Goal: Task Accomplishment & Management: Manage account settings

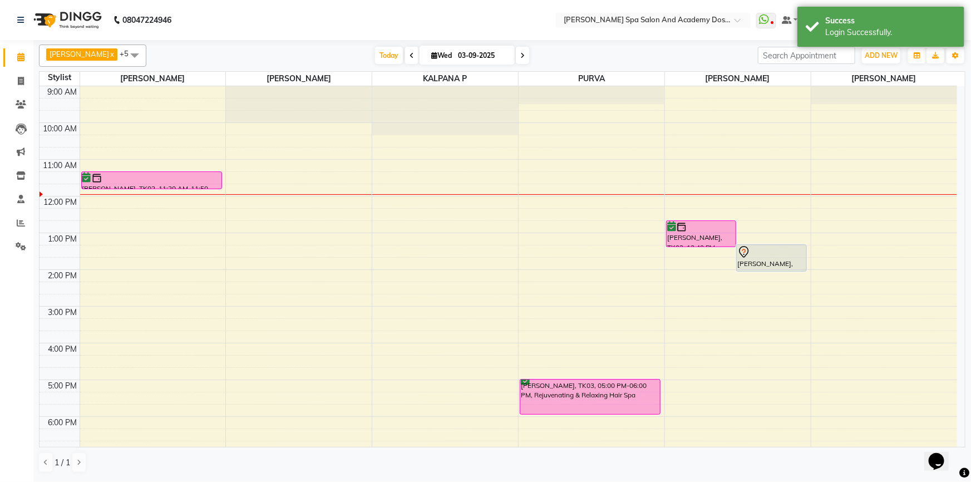
click at [315, 161] on div "9:00 AM 10:00 AM 11:00 AM 12:00 PM 1:00 PM 2:00 PM 3:00 PM 4:00 PM 5:00 PM 6:00…" at bounding box center [499, 306] width 918 height 440
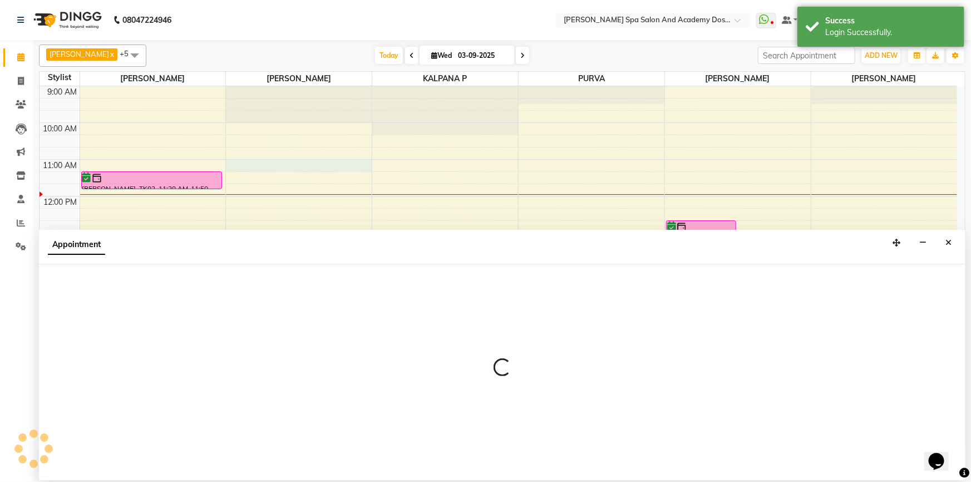
select select "84108"
select select "660"
select select "tentative"
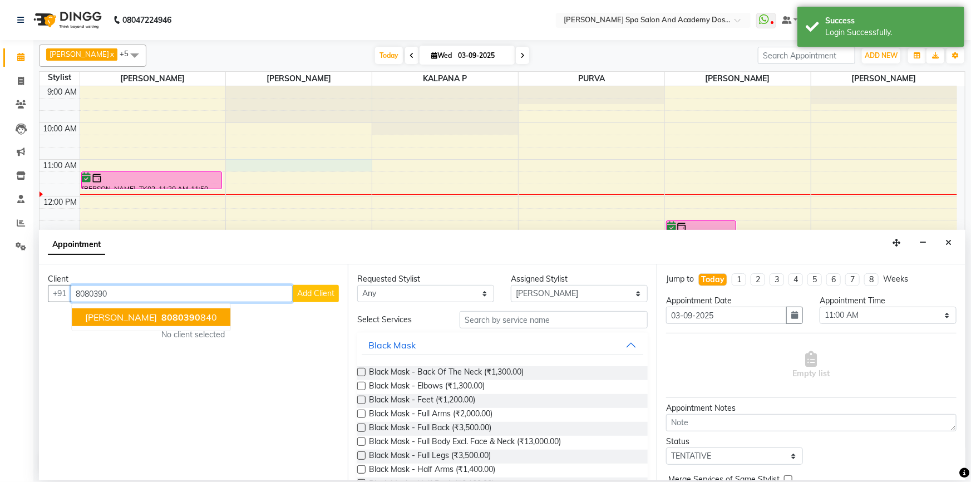
click at [107, 317] on span "MEETA DESAI" at bounding box center [121, 317] width 72 height 11
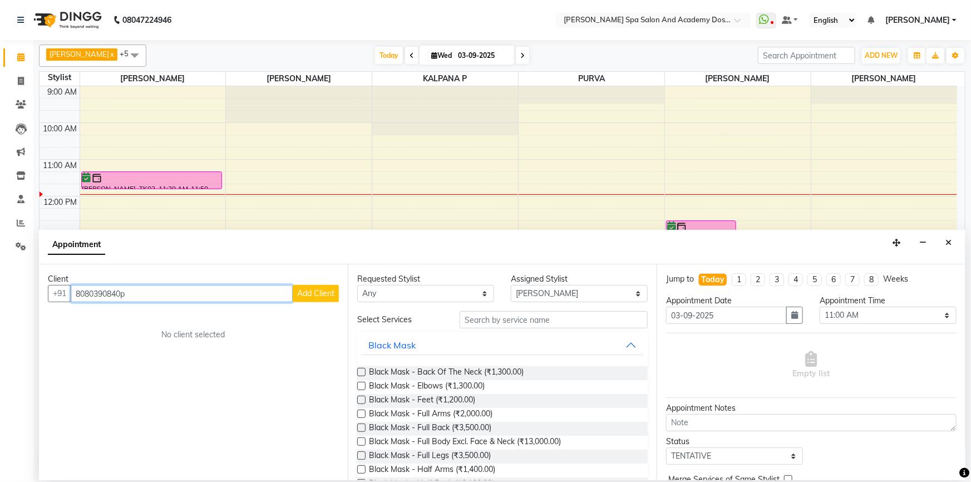
type input "8080390840p"
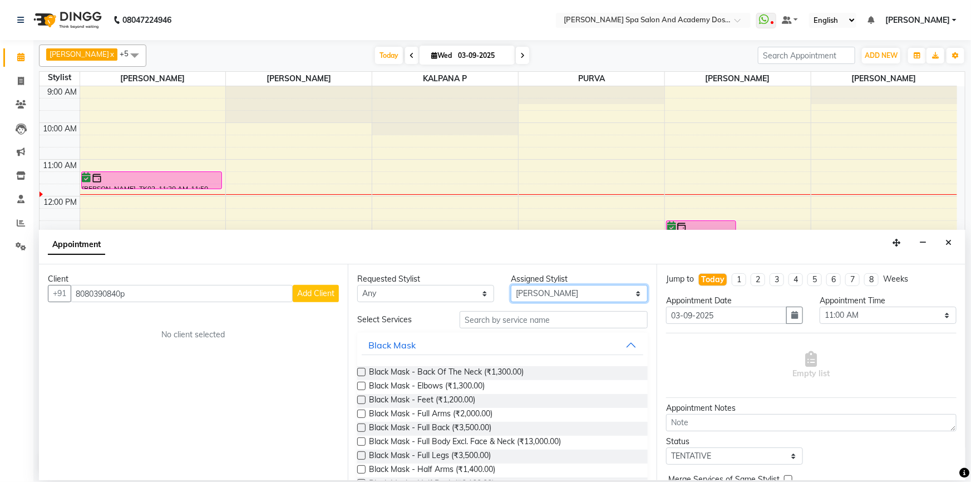
click at [563, 288] on select "Select AKSHTA AMBRE ASAWARI PAWAR GAURI THAPA JIGNA SHAH KALPANA P KANCHAN K. M…" at bounding box center [579, 293] width 137 height 17
select select "63504"
click at [470, 322] on div "Requested Stylist Any AKSHTA AMBRE ASAWARI PAWAR GAURI THAPA JIGNA SHAH KALPANA…" at bounding box center [502, 372] width 309 height 216
click at [470, 322] on input "text" at bounding box center [554, 319] width 188 height 17
type input "w"
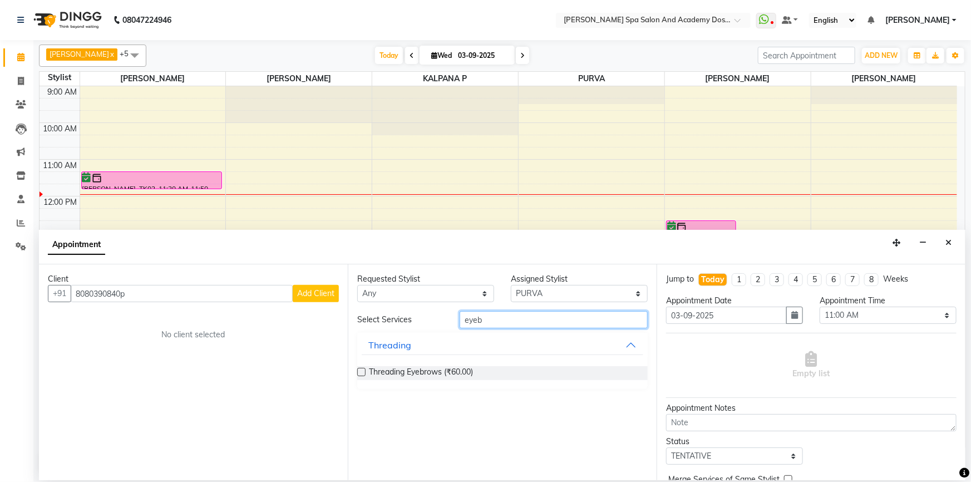
type input "eyeb"
click at [361, 371] on label at bounding box center [361, 372] width 8 height 8
click at [361, 371] on input "checkbox" at bounding box center [360, 373] width 7 height 7
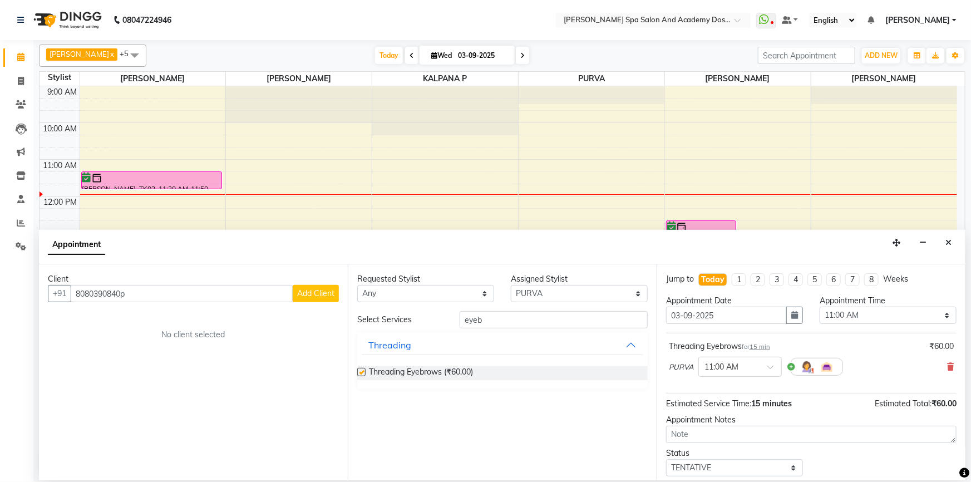
checkbox input "false"
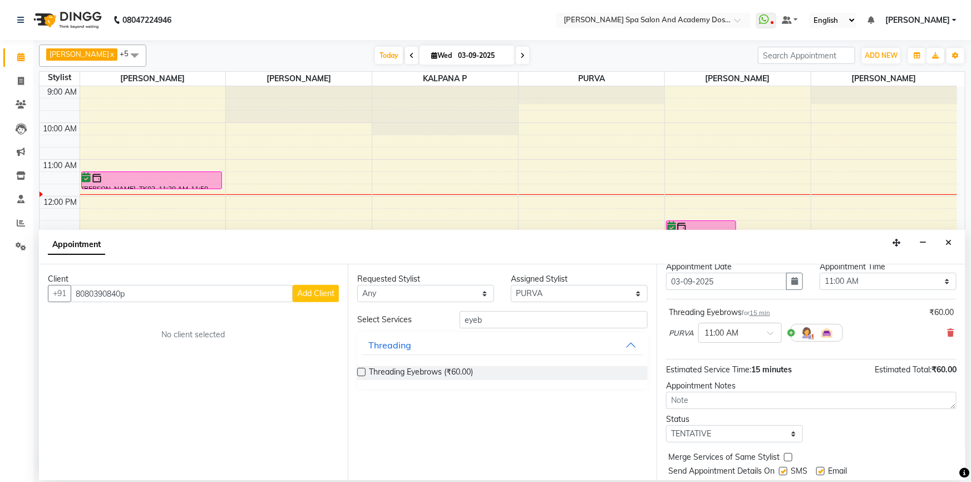
scroll to position [67, 0]
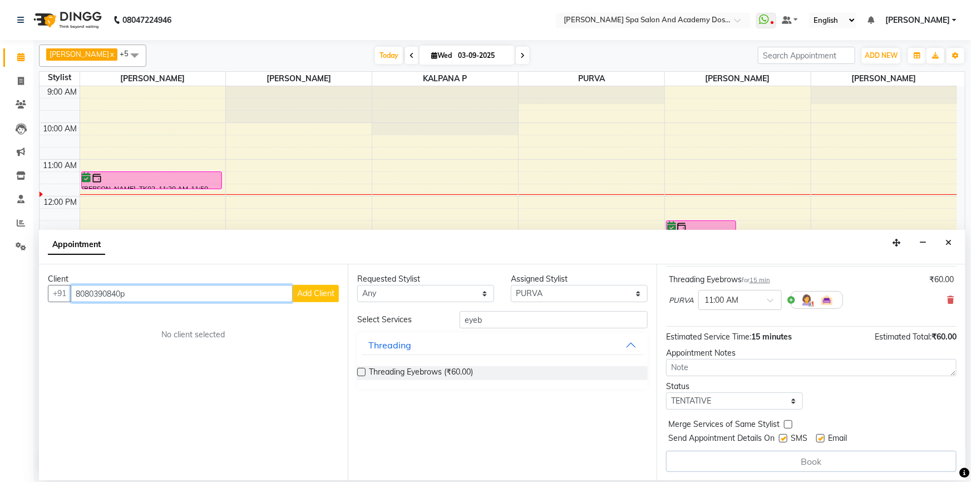
click at [149, 298] on input "8080390840p" at bounding box center [182, 293] width 222 height 17
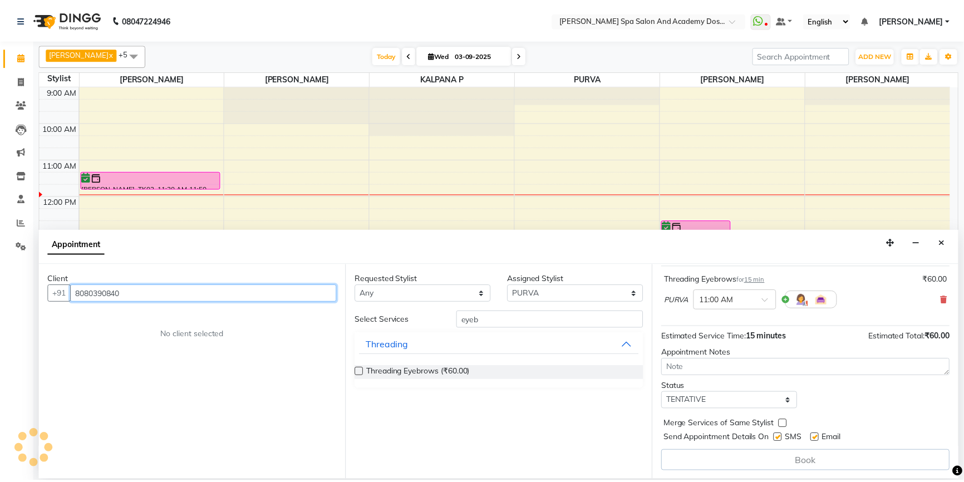
scroll to position [66, 0]
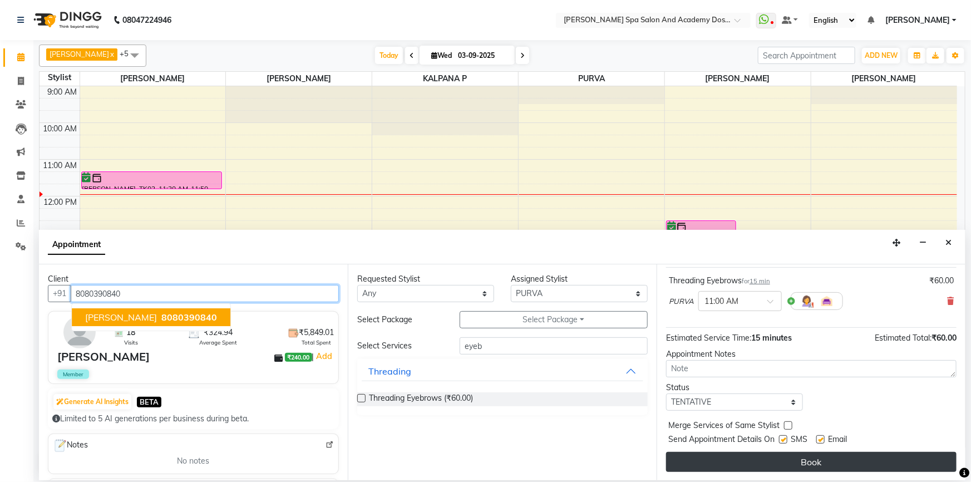
type input "8080390840"
click at [741, 468] on button "Book" at bounding box center [811, 462] width 291 height 20
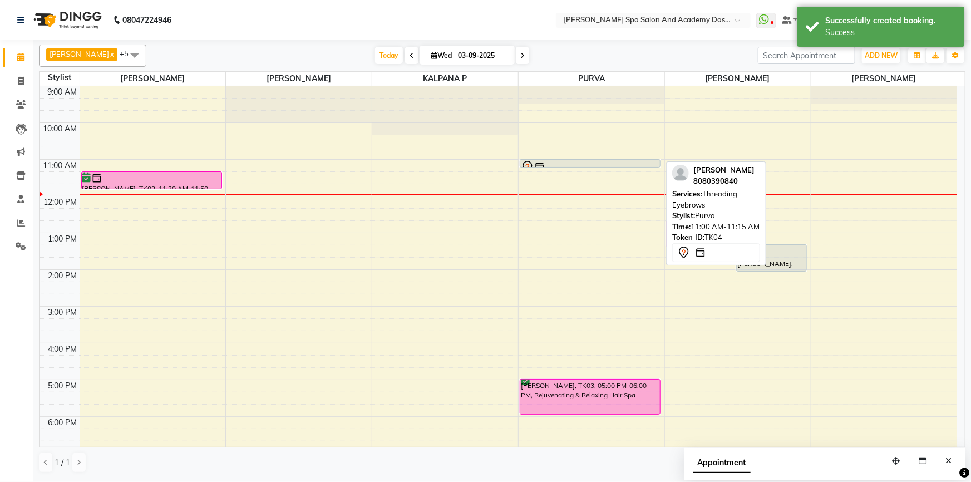
click at [575, 160] on div "MEETA DESAI, TK04, 11:00 AM-11:15 AM, Threading Eyebrows" at bounding box center [590, 163] width 140 height 7
select select "7"
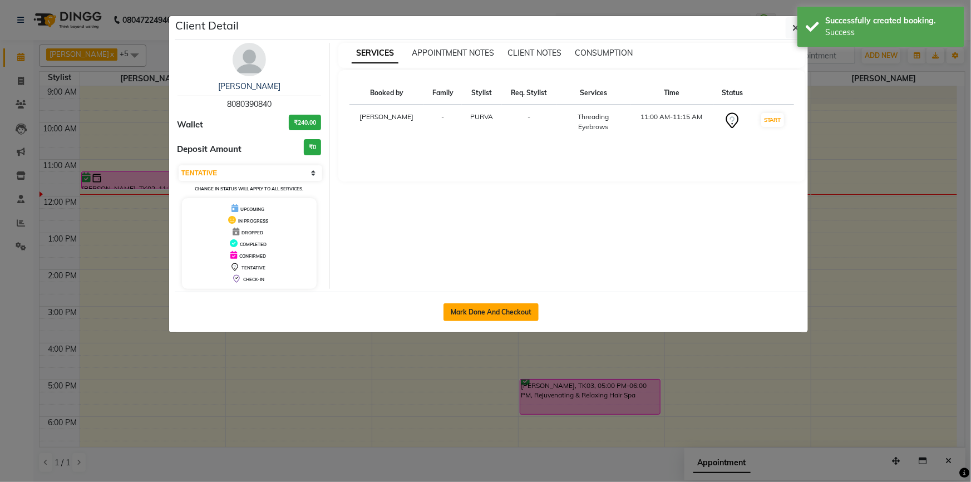
click at [498, 305] on button "Mark Done And Checkout" at bounding box center [491, 312] width 95 height 18
select select "service"
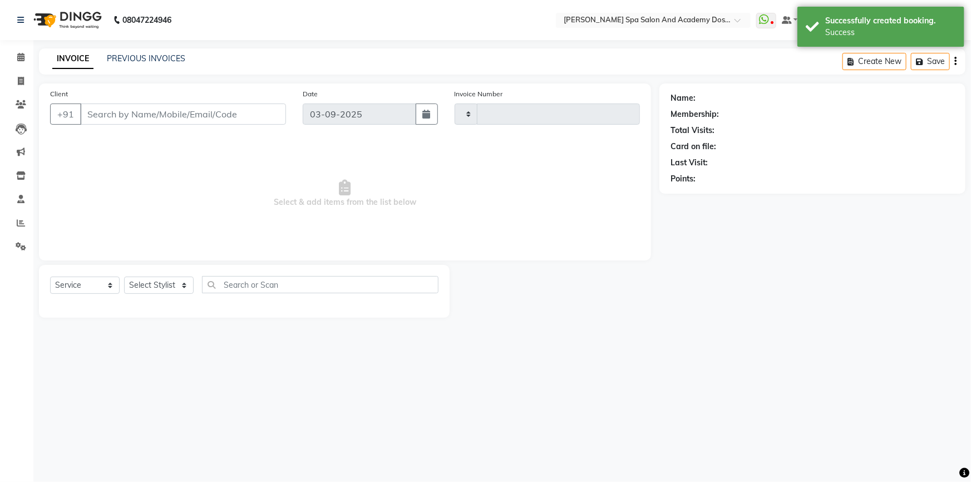
type input "2361"
select select "6316"
type input "8080390840"
select select "63504"
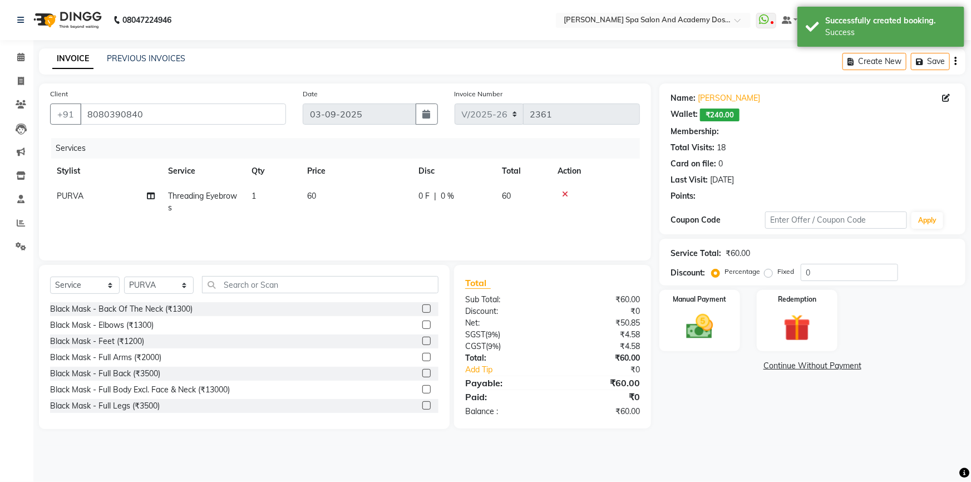
select select "2: Object"
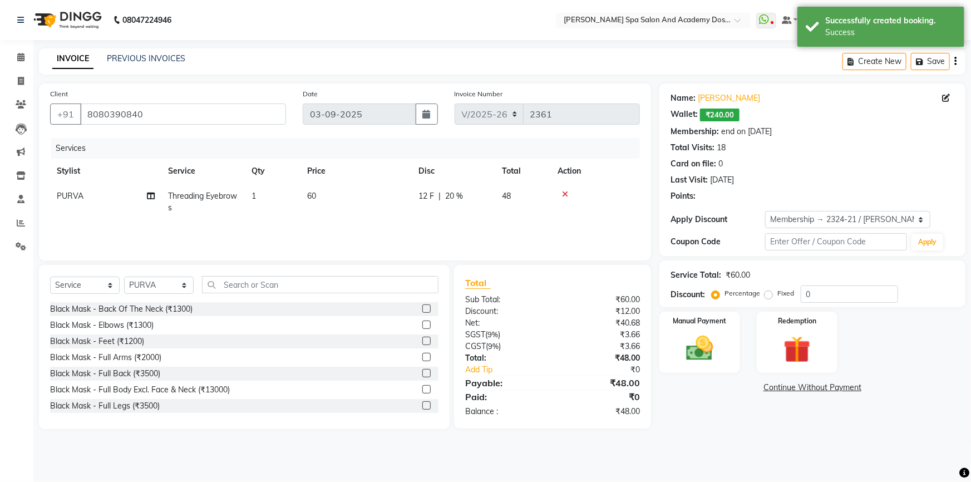
type input "20"
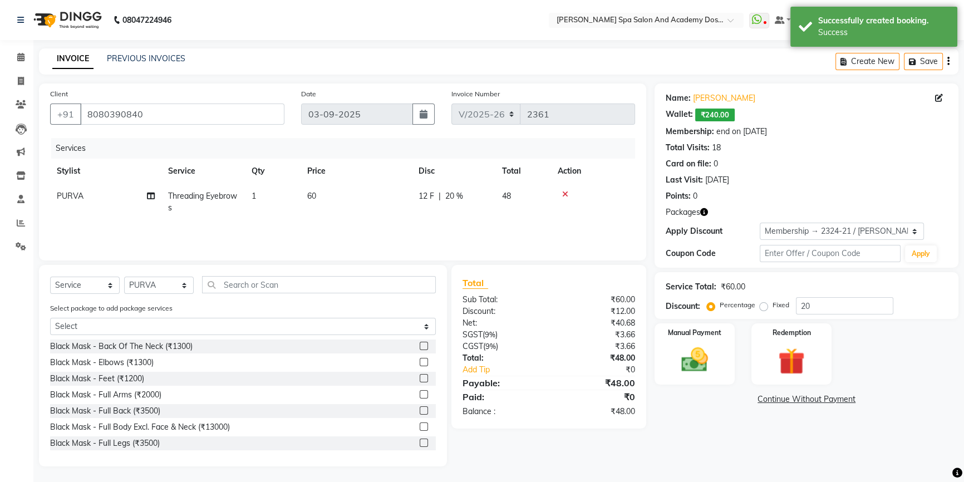
scroll to position [1, 0]
click at [789, 337] on div "Redemption" at bounding box center [791, 352] width 83 height 63
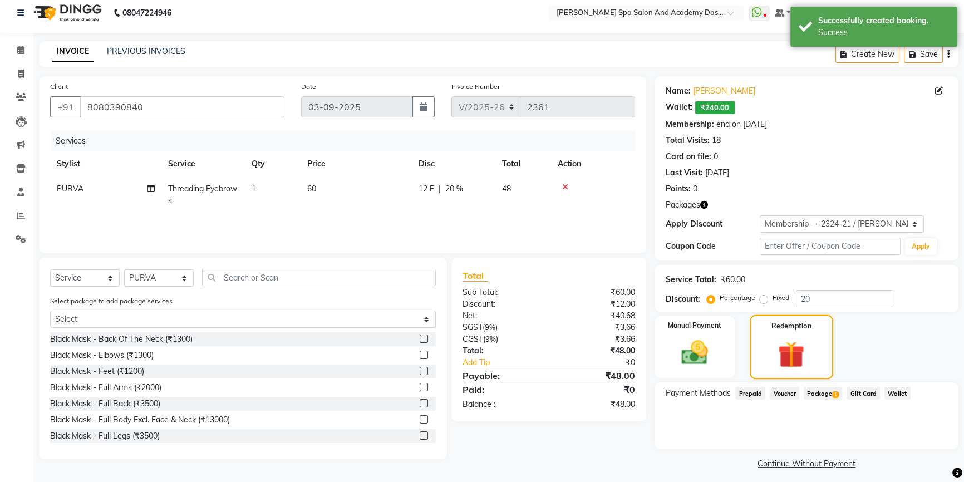
scroll to position [13, 0]
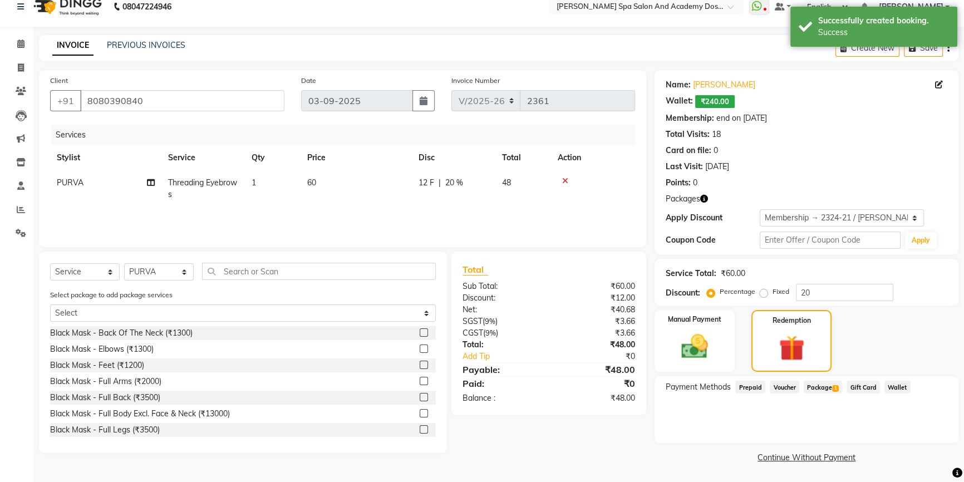
click at [820, 390] on span "Package 1" at bounding box center [823, 387] width 38 height 13
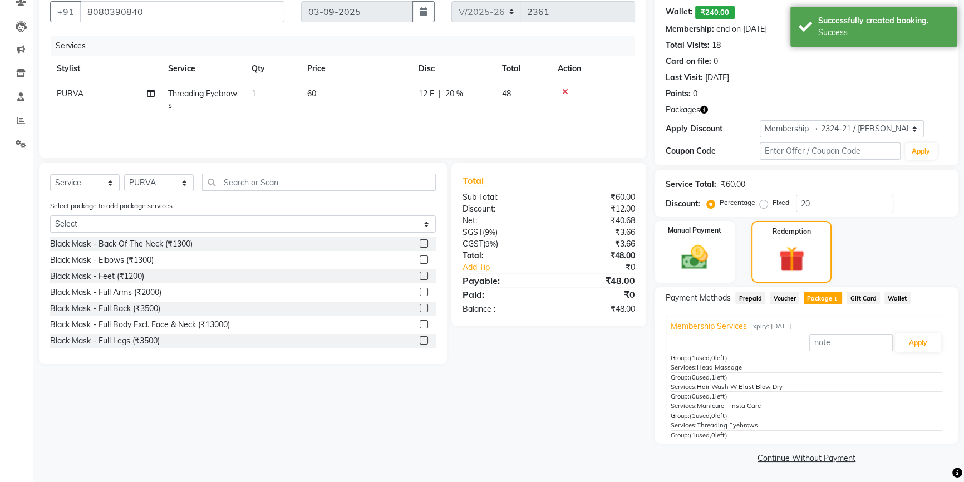
scroll to position [103, 0]
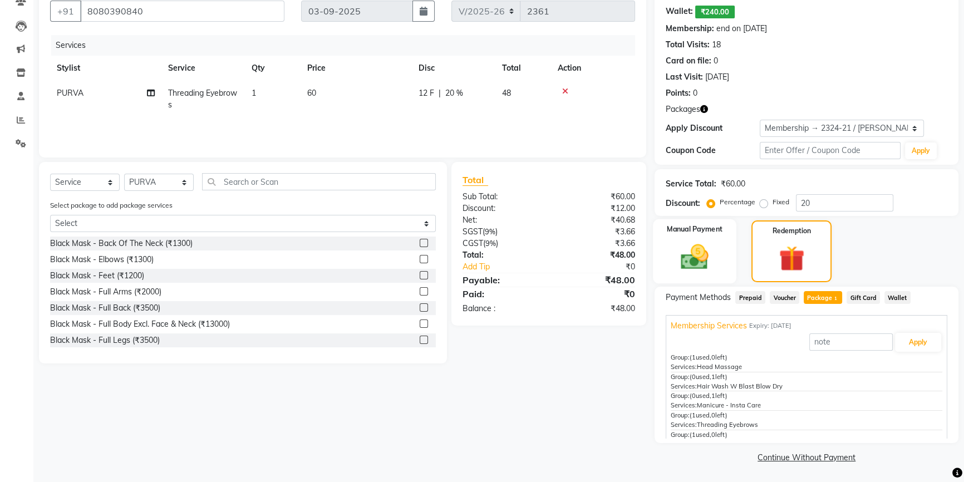
click at [706, 241] on img at bounding box center [694, 257] width 45 height 32
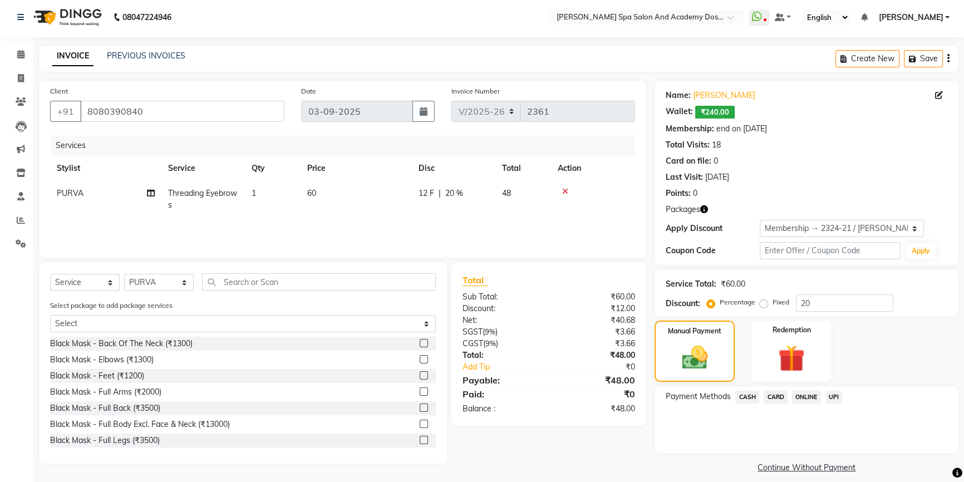
scroll to position [0, 0]
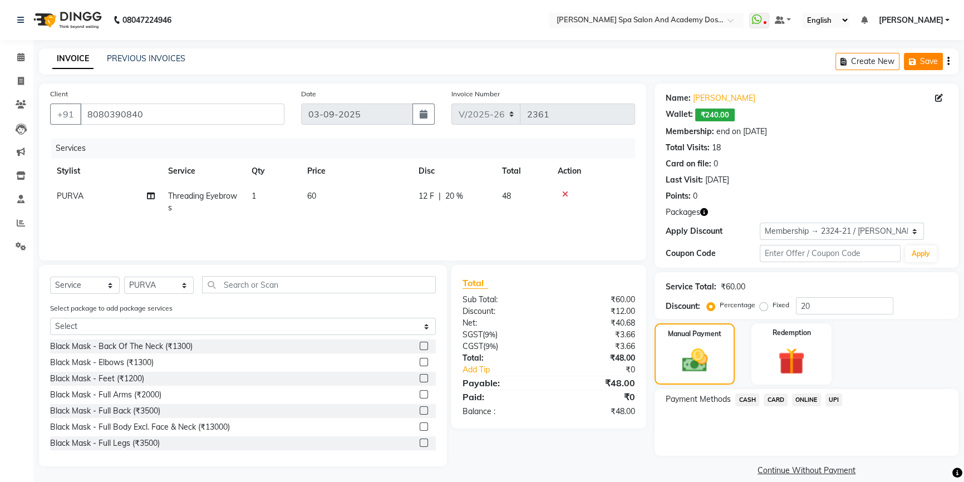
click at [926, 66] on button "Save" at bounding box center [923, 61] width 39 height 17
click at [122, 57] on link "PREVIOUS INVOICES" at bounding box center [146, 58] width 78 height 10
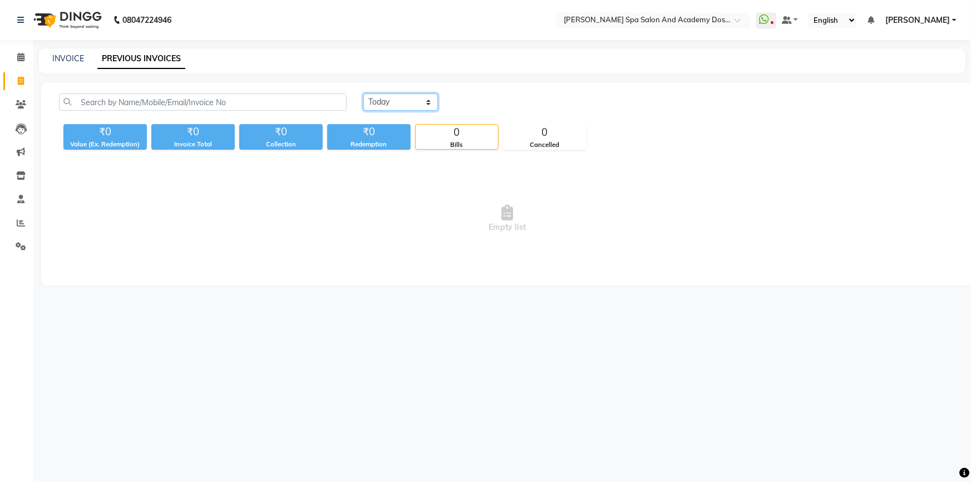
click at [403, 110] on select "Today Yesterday Custom Range" at bounding box center [400, 102] width 75 height 17
select select "range"
click at [363, 94] on select "Today Yesterday Custom Range" at bounding box center [400, 102] width 75 height 17
click at [481, 104] on input "03-09-2025" at bounding box center [492, 103] width 78 height 16
select select "9"
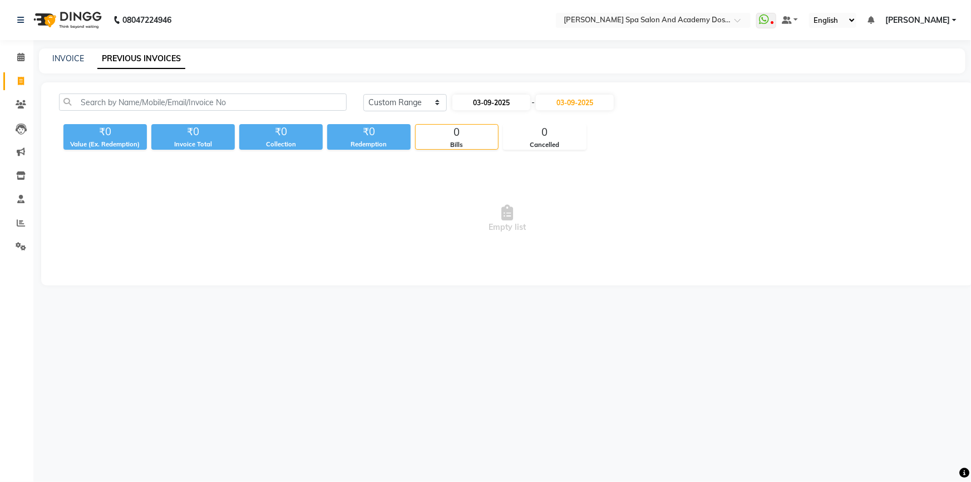
select select "2025"
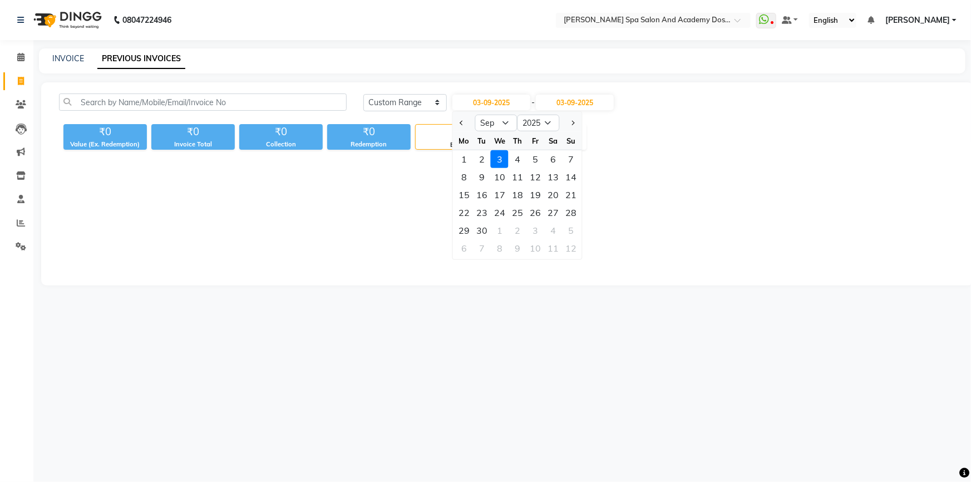
click at [460, 133] on div "Mo" at bounding box center [464, 141] width 18 height 18
click at [460, 126] on button "Previous month" at bounding box center [462, 123] width 9 height 18
select select "8"
click at [556, 232] on div "30" at bounding box center [553, 231] width 18 height 18
type input "30-08-2025"
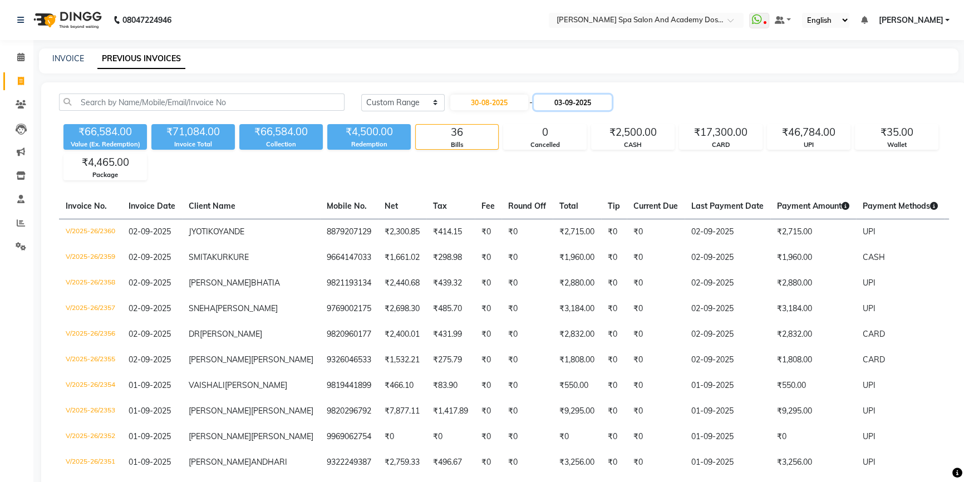
click at [562, 96] on input "03-09-2025" at bounding box center [573, 103] width 78 height 16
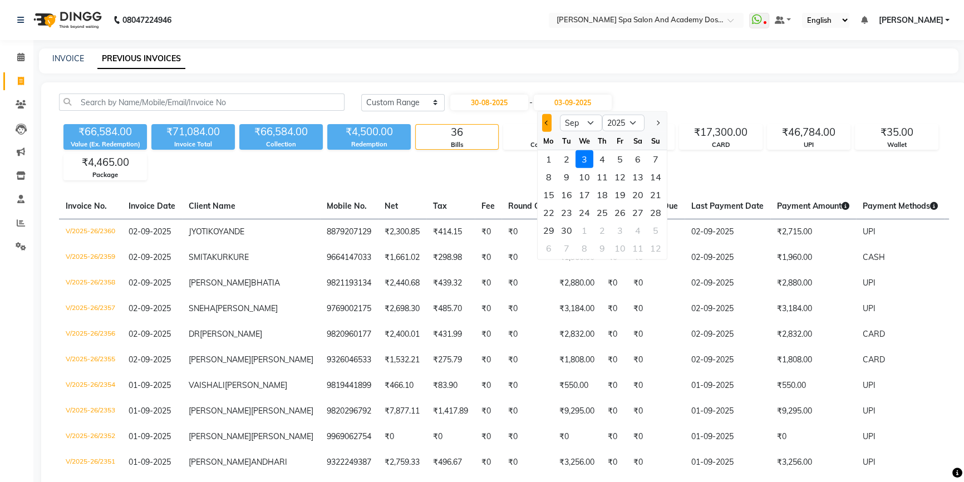
click at [549, 125] on button "Previous month" at bounding box center [546, 123] width 9 height 18
select select "8"
click at [633, 234] on div "30" at bounding box center [638, 231] width 18 height 18
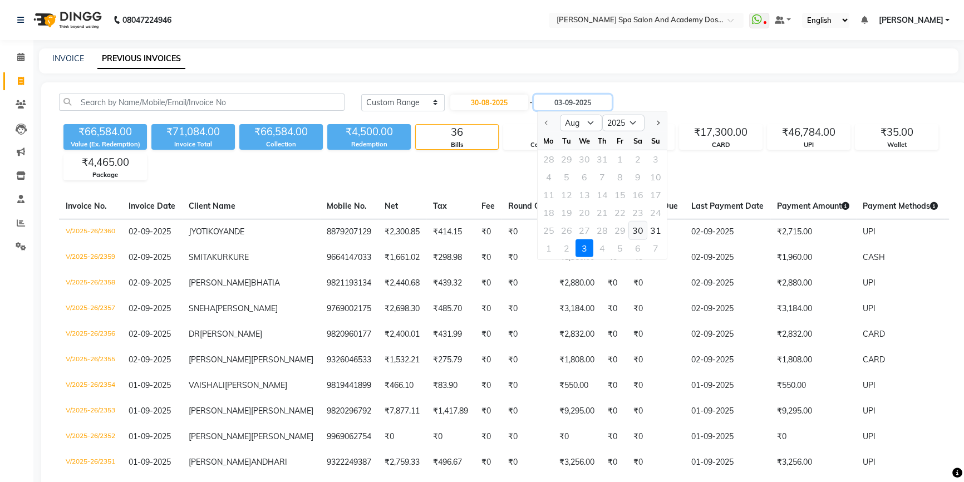
type input "30-08-2025"
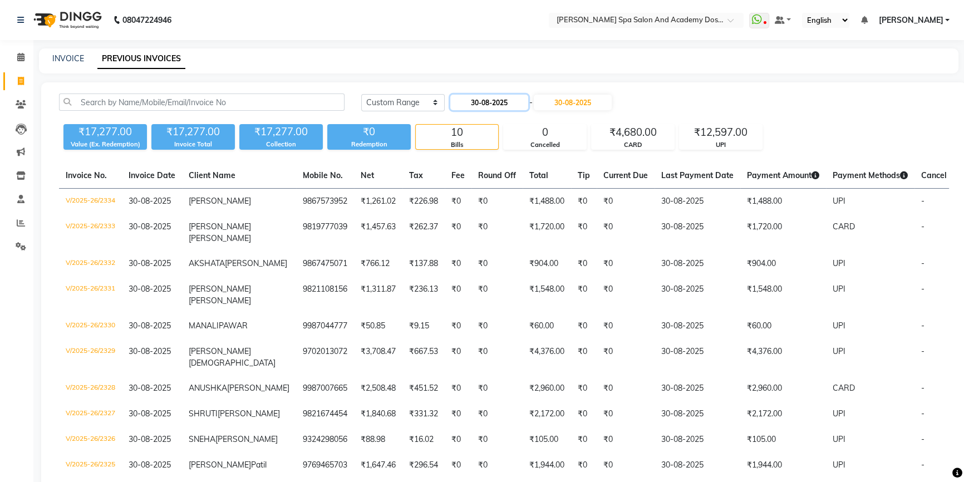
click at [493, 105] on input "30-08-2025" at bounding box center [489, 103] width 78 height 16
select select "8"
select select "2025"
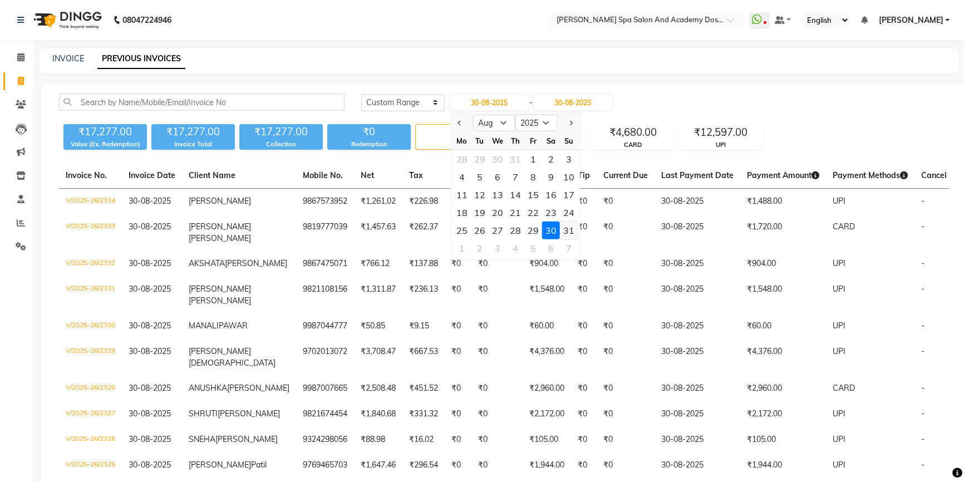
click at [568, 230] on div "31" at bounding box center [569, 231] width 18 height 18
type input "31-08-2025"
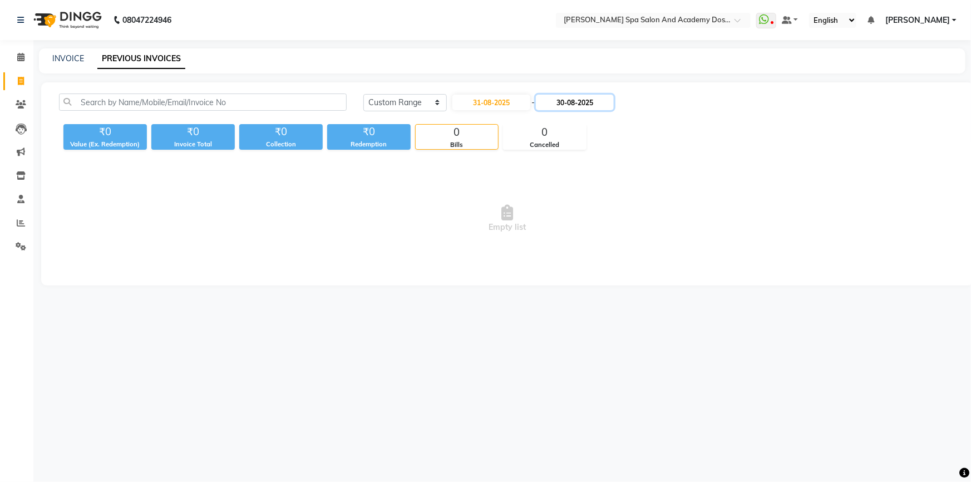
click at [573, 101] on input "30-08-2025" at bounding box center [575, 103] width 78 height 16
click at [564, 244] on div "2" at bounding box center [569, 248] width 18 height 18
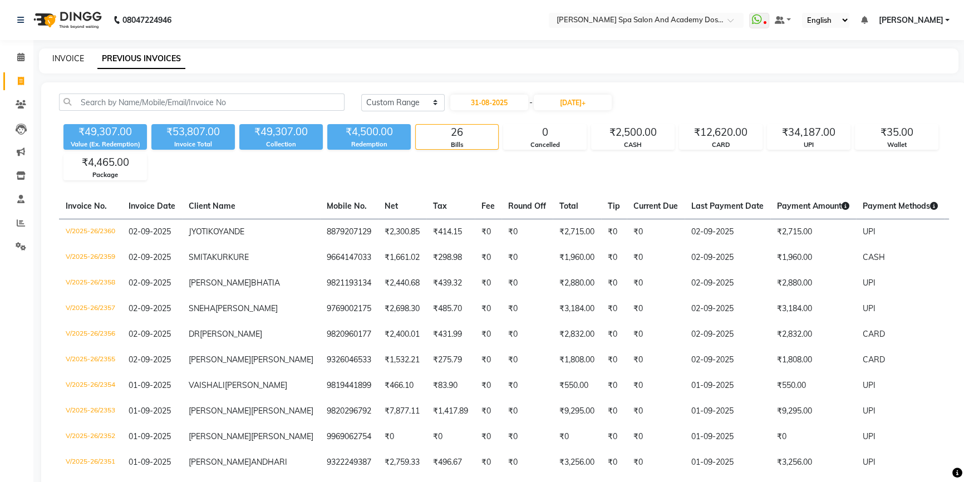
type input "02-09-2025"
click at [82, 61] on link "INVOICE" at bounding box center [68, 58] width 32 height 10
select select "service"
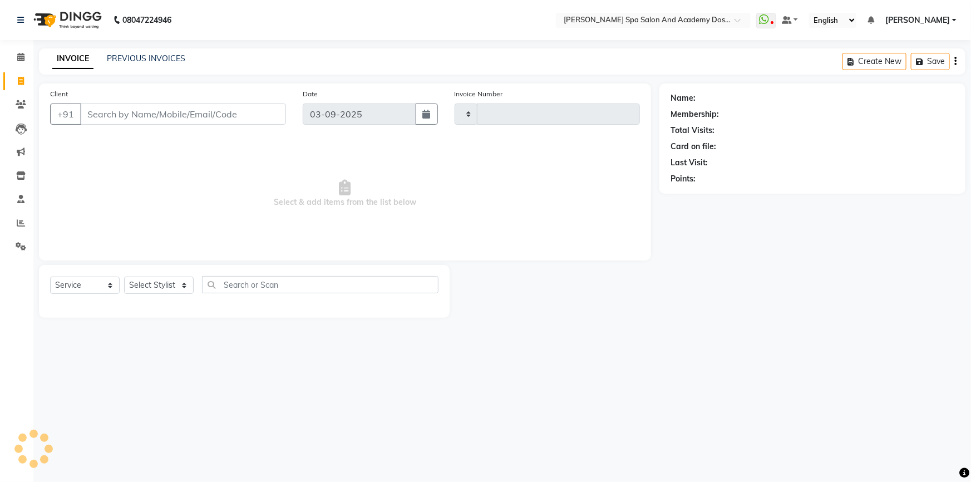
type input "2361"
select select "6316"
click at [911, 60] on button "Open Invoices" at bounding box center [913, 61] width 74 height 17
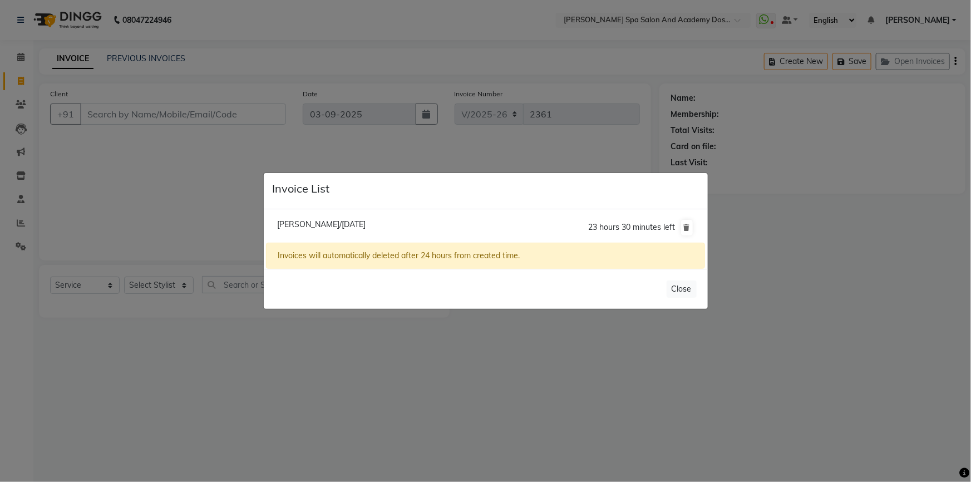
click at [313, 223] on span "Meeta Desai/03 September 2025" at bounding box center [321, 224] width 89 height 10
type input "8080390840"
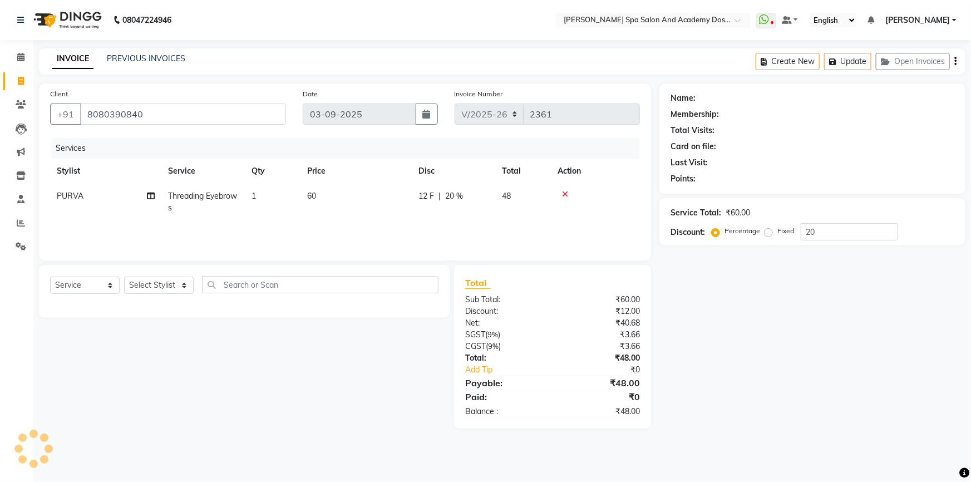
type input "0"
select select "2: Object"
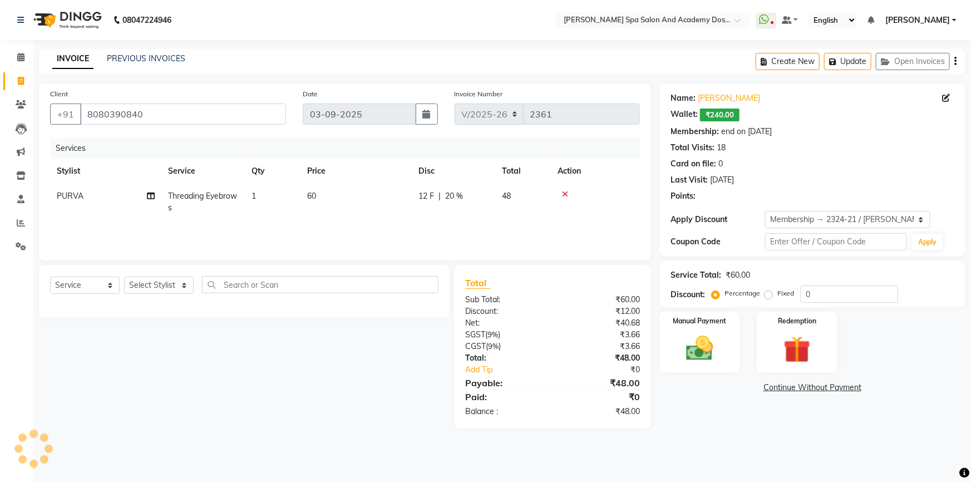
type input "20"
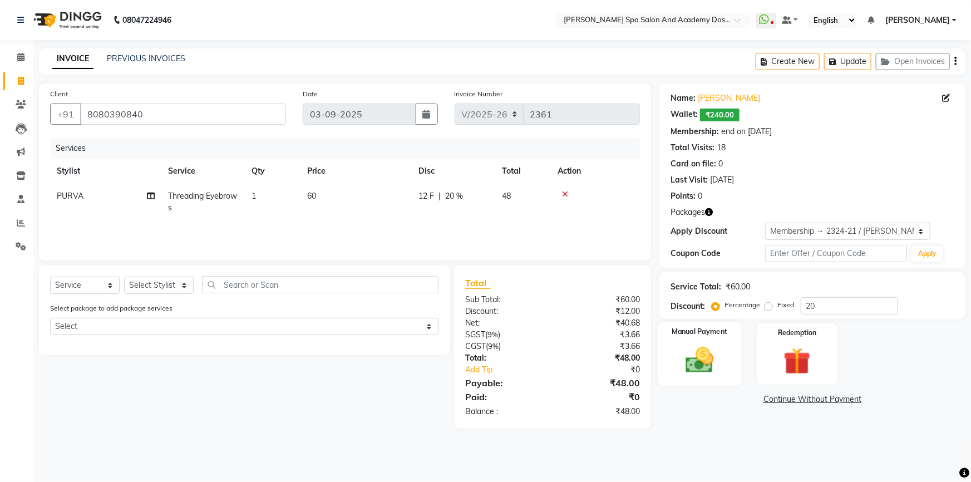
click at [724, 331] on label "Manual Payment" at bounding box center [700, 332] width 56 height 11
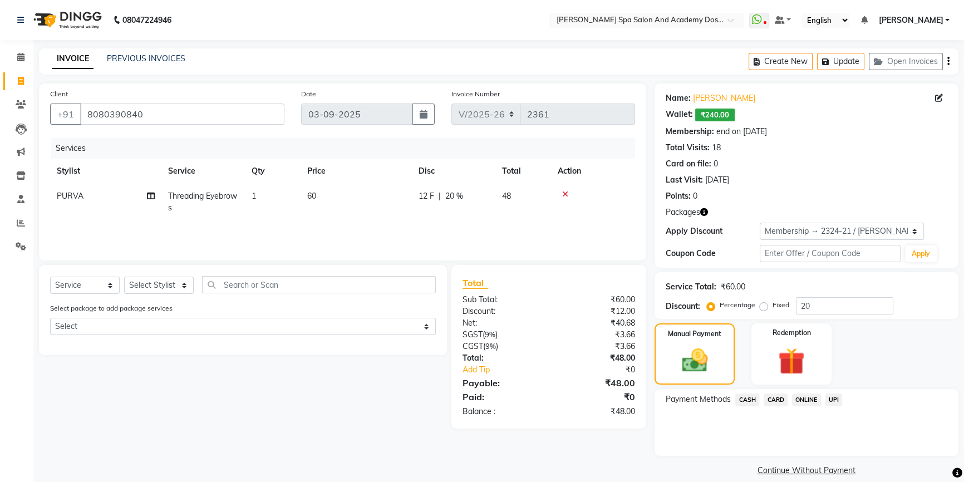
click at [750, 395] on span "CASH" at bounding box center [747, 400] width 24 height 13
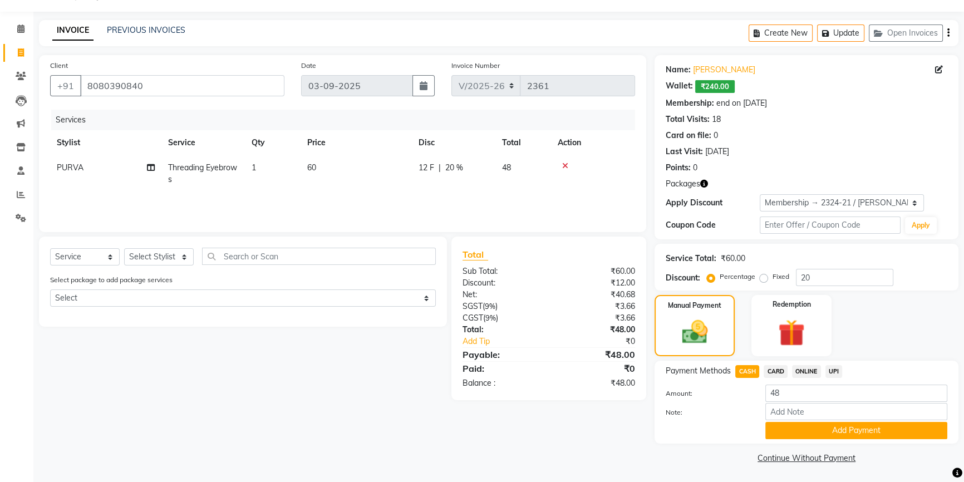
click at [792, 422] on button "Add Payment" at bounding box center [856, 430] width 182 height 17
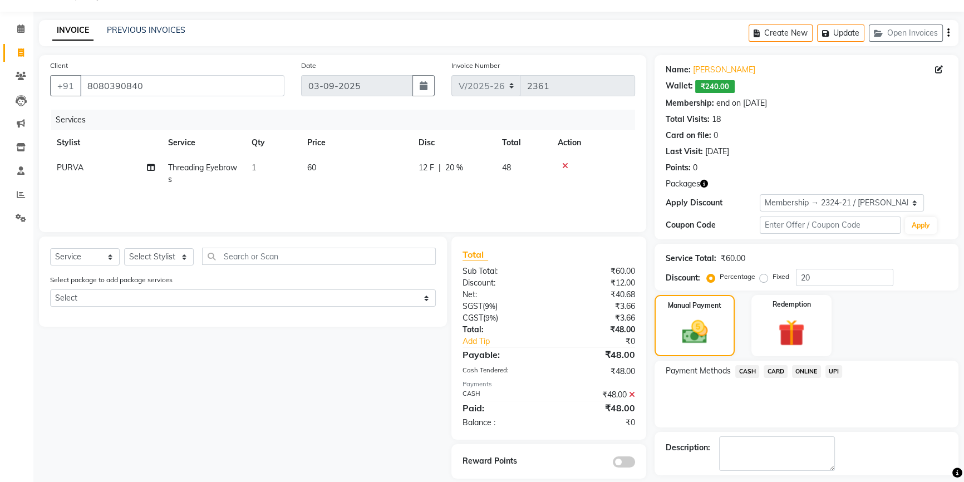
scroll to position [75, 0]
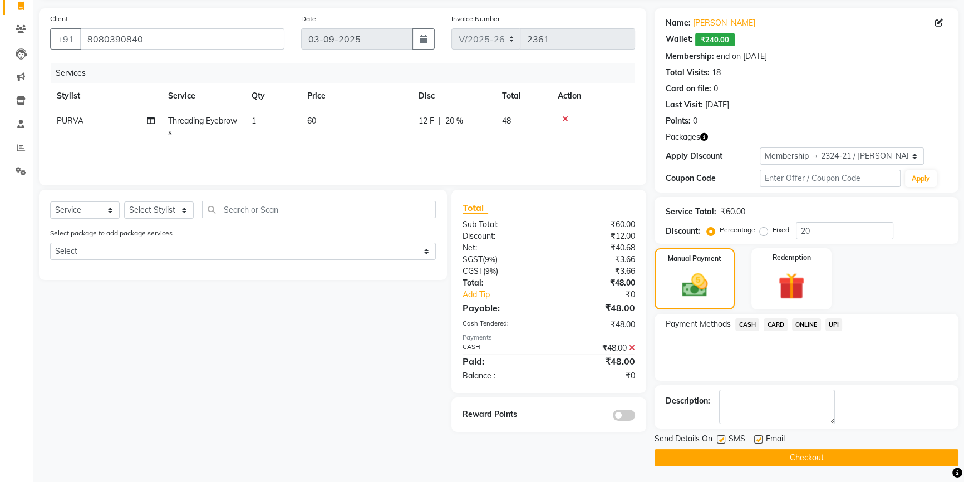
click at [771, 461] on button "Checkout" at bounding box center [807, 457] width 304 height 17
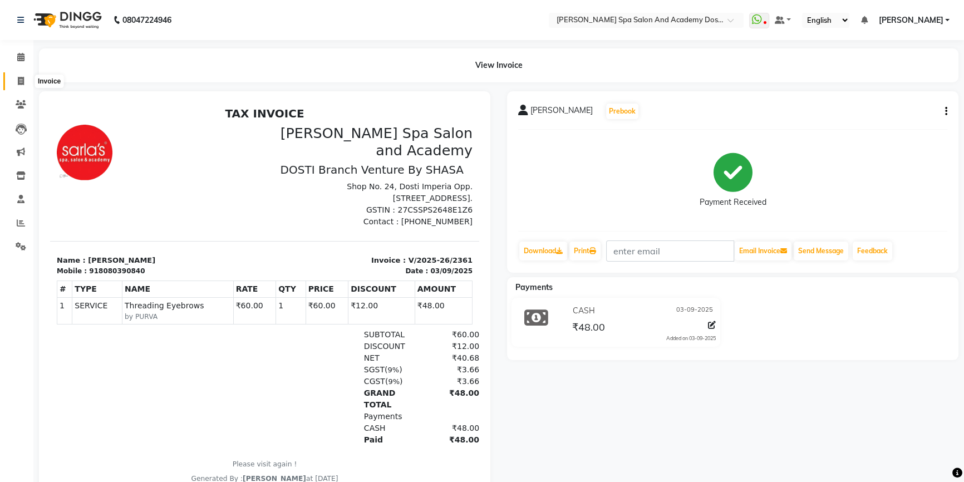
click at [23, 80] on icon at bounding box center [21, 81] width 6 height 8
select select "service"
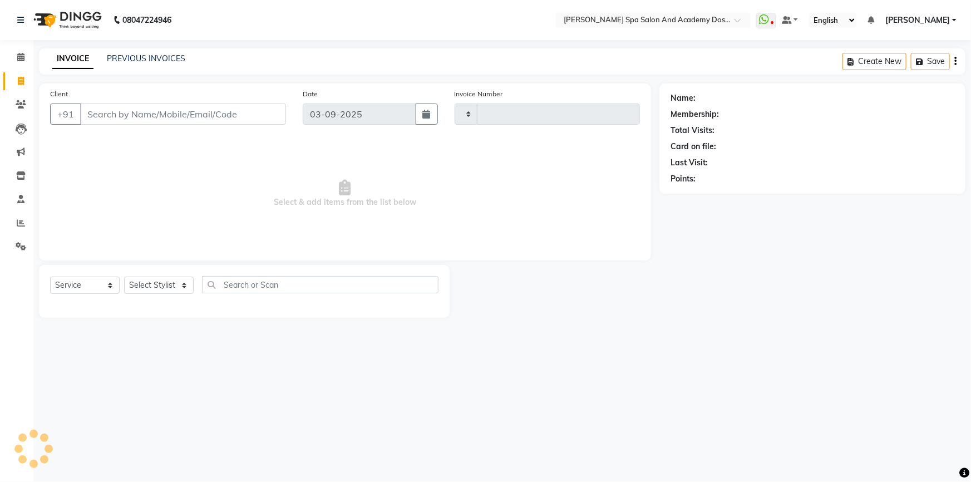
type input "2362"
select select "6316"
click at [27, 60] on span at bounding box center [20, 57] width 19 height 13
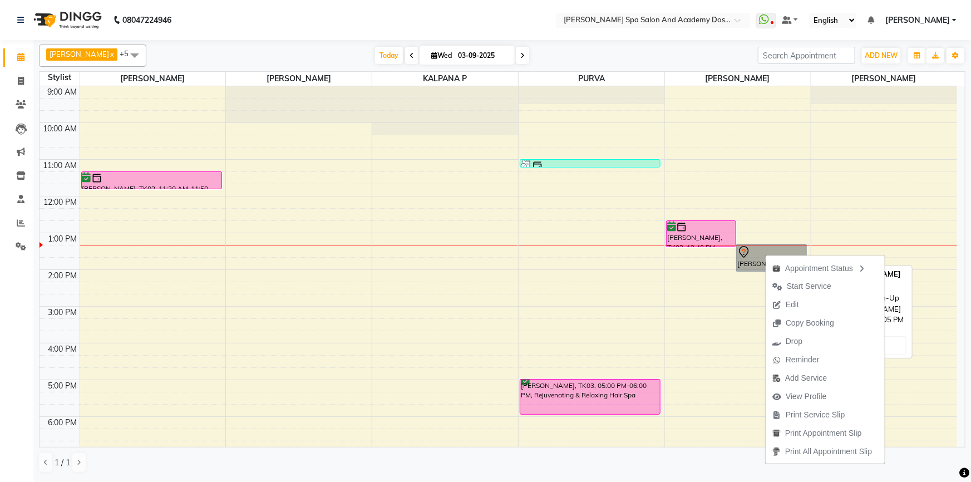
click at [749, 250] on link "PRATIBHA PRASAD, TK01, 01:20 PM-02:05 PM, Root Touch-Up" at bounding box center [771, 257] width 71 height 27
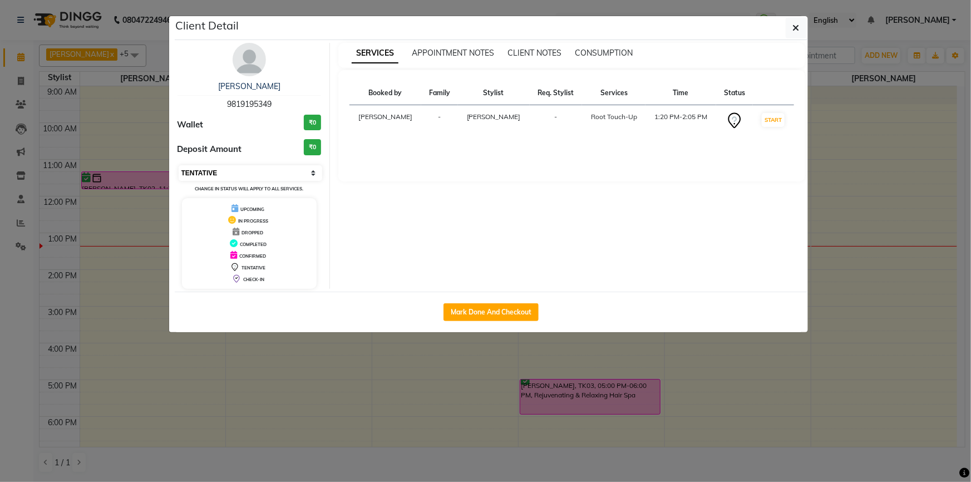
click at [286, 179] on select "Select IN SERVICE CONFIRMED TENTATIVE CHECK IN MARK DONE DROPPED UPCOMING" at bounding box center [251, 173] width 144 height 16
select select "6"
click at [179, 165] on select "Select IN SERVICE CONFIRMED TENTATIVE CHECK IN MARK DONE DROPPED UPCOMING" at bounding box center [251, 173] width 144 height 16
click at [389, 380] on ngb-modal-window "Client Detail PRATIBHA PRASAD 9819195349 Wallet ₹0 Deposit Amount ₹0 Select IN …" at bounding box center [485, 241] width 971 height 482
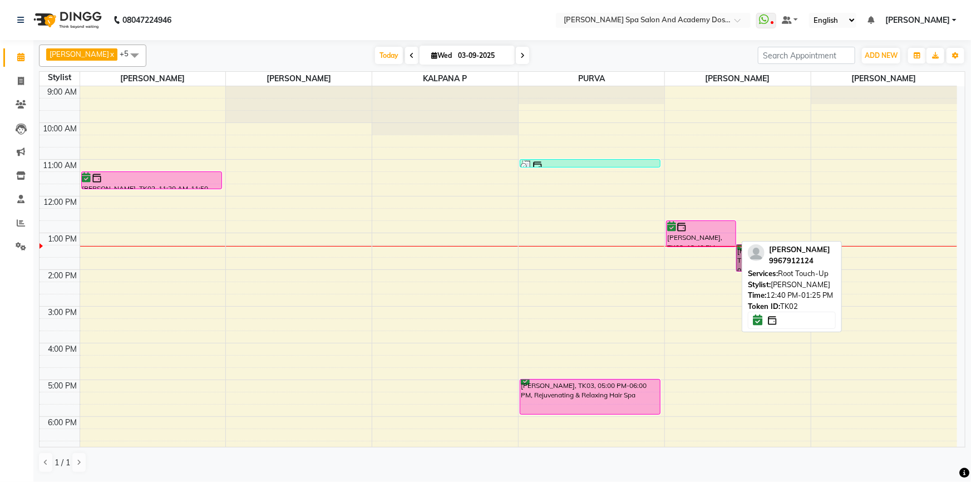
click at [682, 234] on div "PRATIDNYA PATANGE, TK02, 12:40 PM-01:25 PM, Root Touch-Up" at bounding box center [702, 234] width 70 height 26
select select "6"
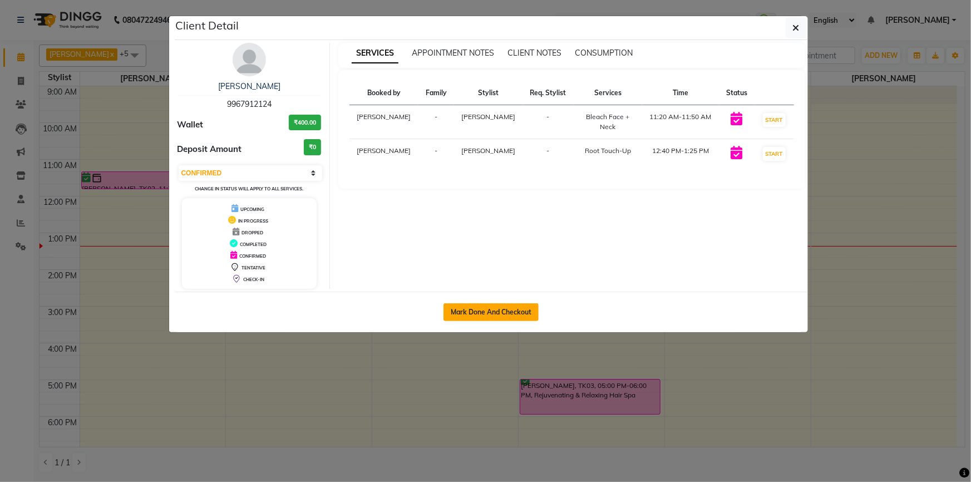
click at [466, 317] on button "Mark Done And Checkout" at bounding box center [491, 312] width 95 height 18
select select "service"
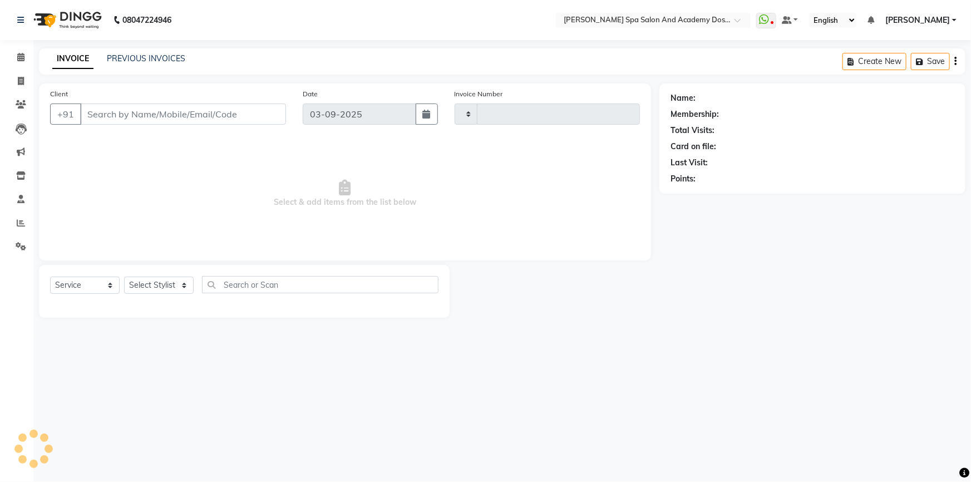
type input "2362"
select select "6316"
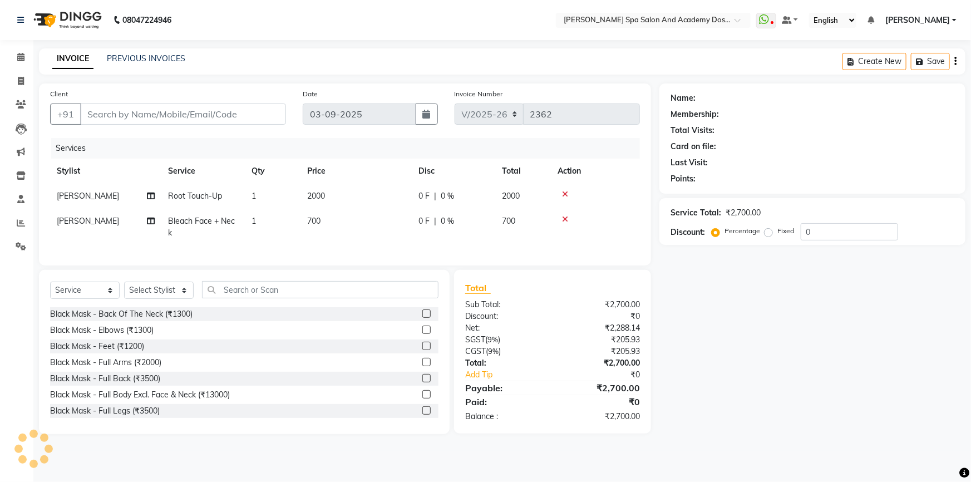
type input "9967912124"
select select "47360"
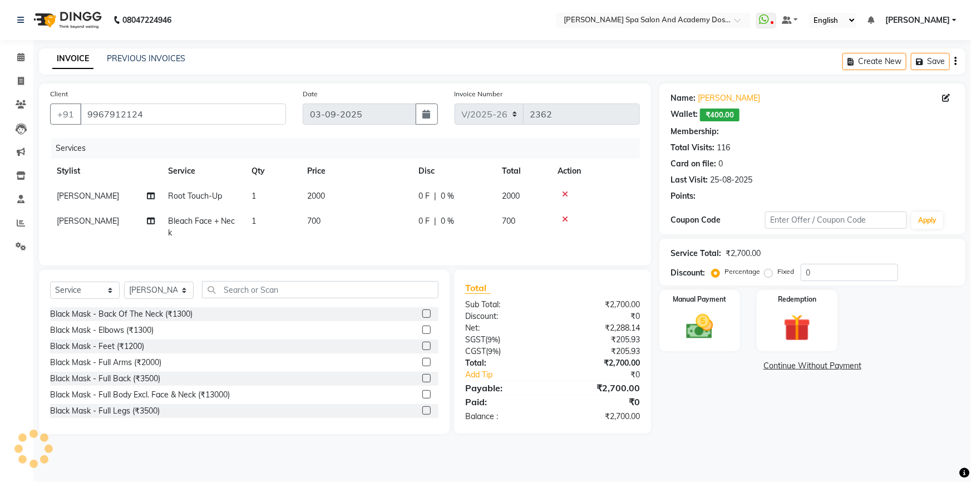
type input "20"
select select "2: Object"
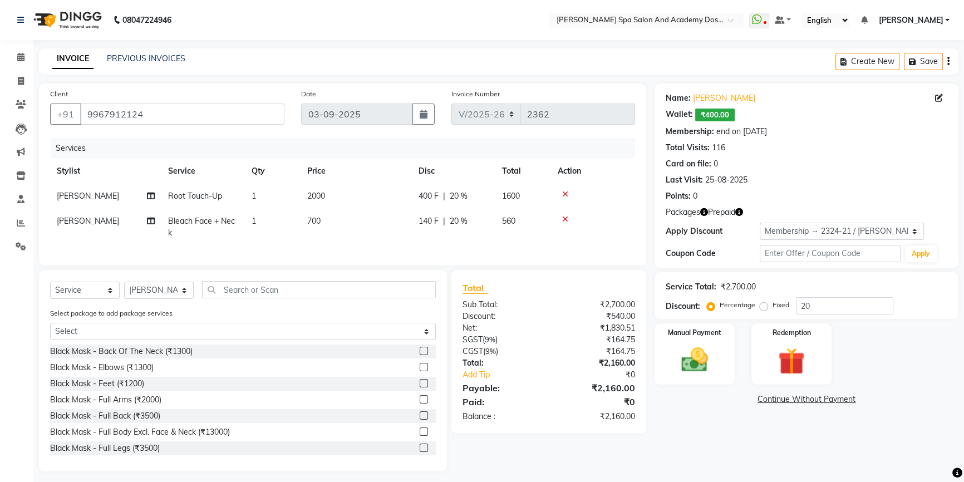
click at [73, 194] on span "[PERSON_NAME]" at bounding box center [88, 196] width 62 height 10
select select "47354"
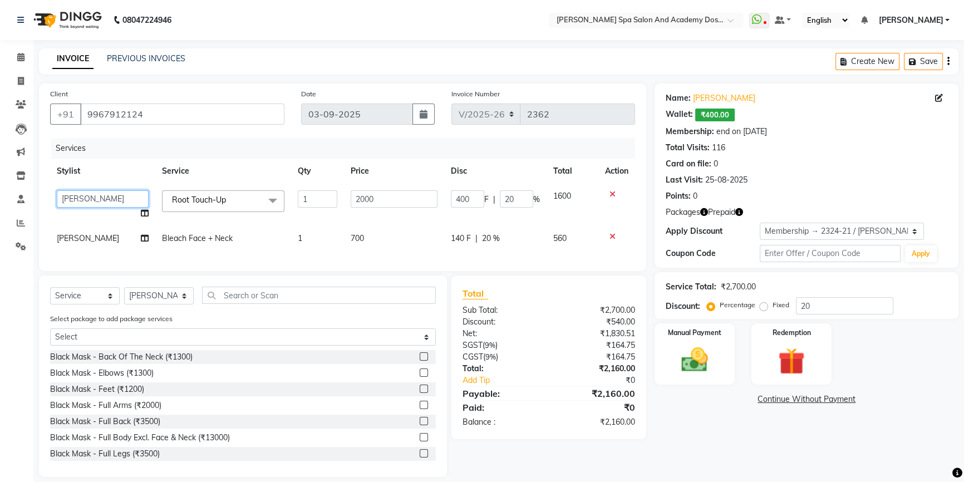
click at [120, 202] on select "Admin AKSHTA AMBRE ASAWARI PAWAR DIRECT 1 GAURI THAPA JIGNA SHAH KALPANA P Kanc…" at bounding box center [103, 198] width 92 height 17
click at [242, 243] on td "Bleach Face + Neck" at bounding box center [223, 238] width 136 height 25
select select "47360"
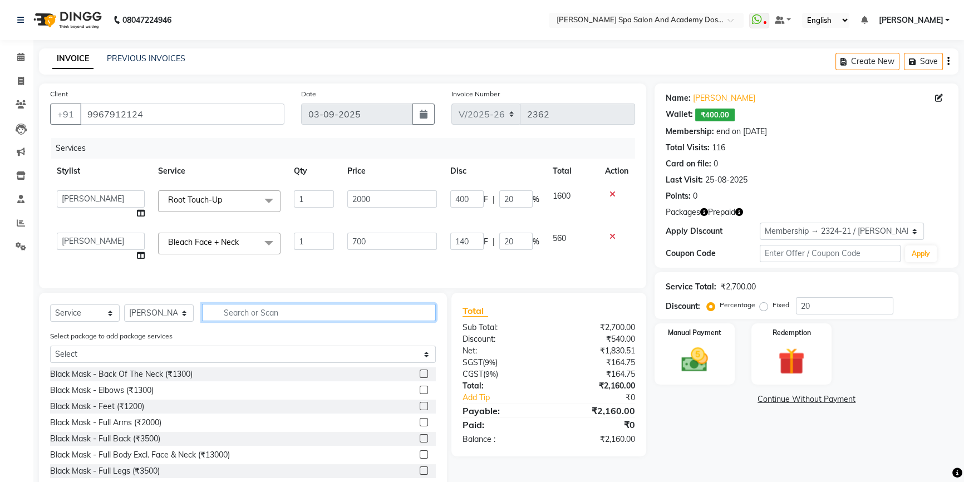
click at [245, 317] on input "text" at bounding box center [319, 312] width 234 height 17
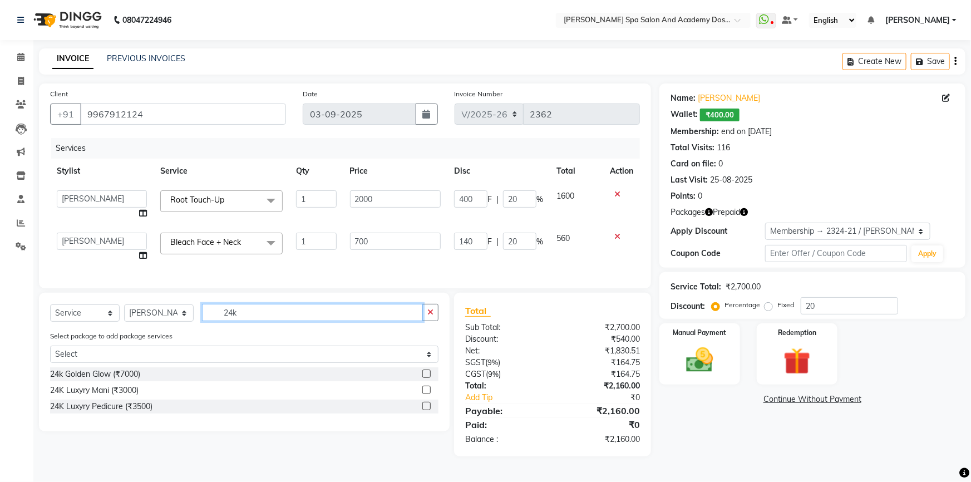
type input "24k"
click at [425, 378] on label at bounding box center [426, 374] width 8 height 8
click at [425, 378] on input "checkbox" at bounding box center [425, 374] width 7 height 7
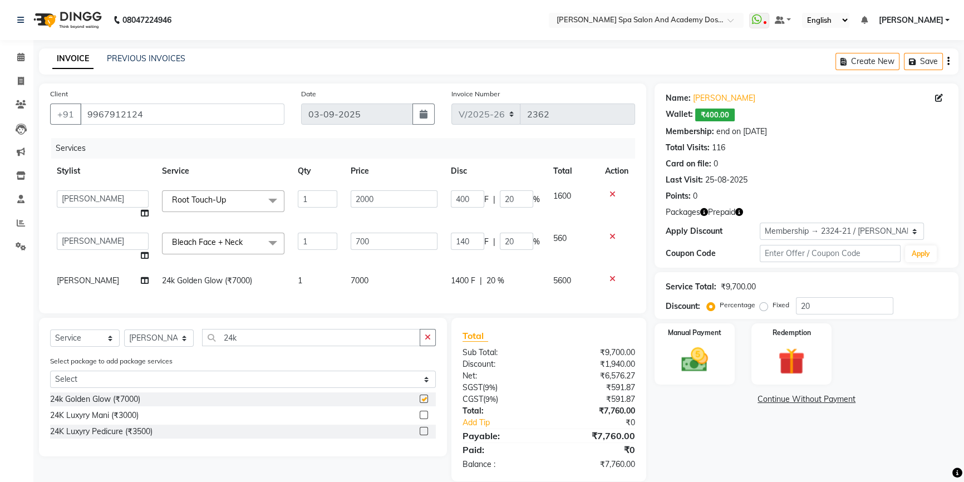
checkbox input "false"
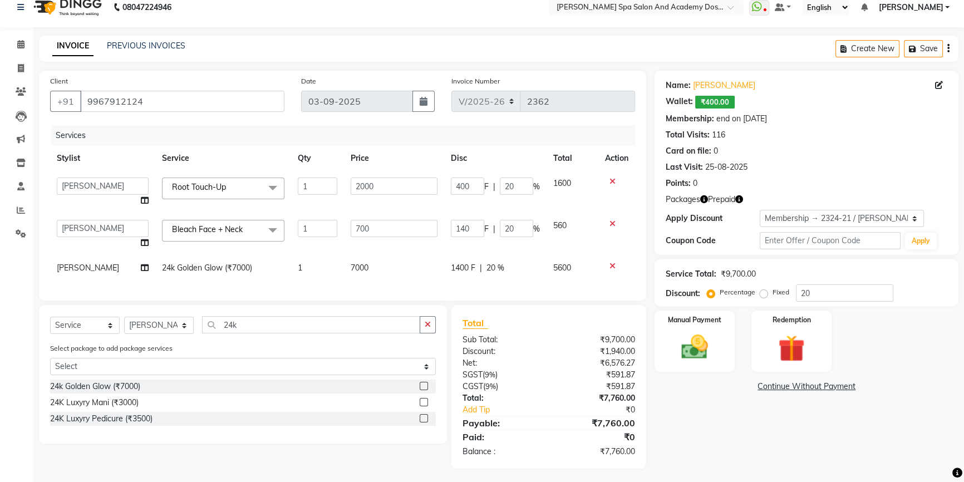
scroll to position [23, 0]
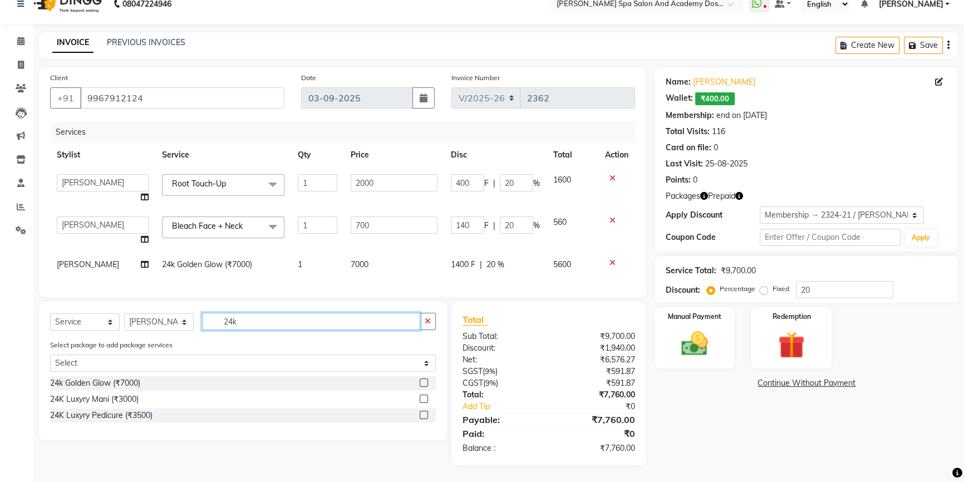
click at [237, 323] on input "24k" at bounding box center [311, 321] width 218 height 17
type input "eyeb"
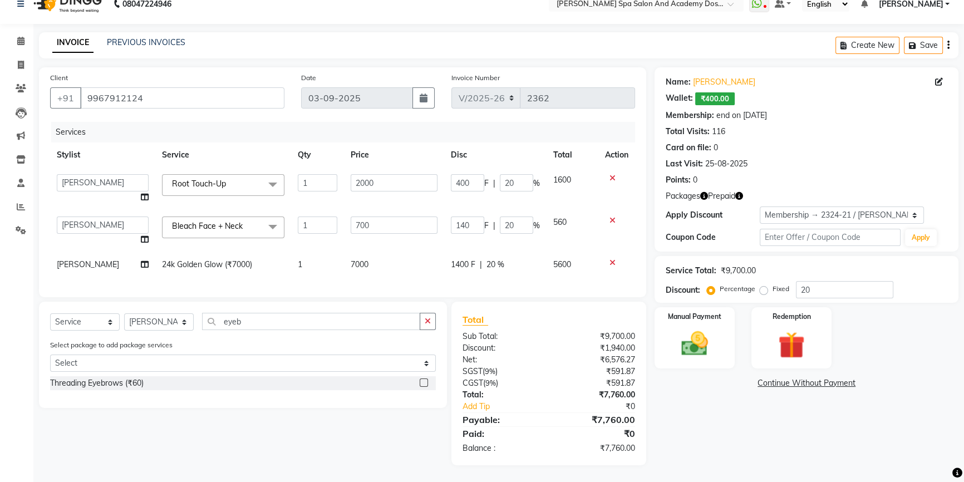
click at [421, 386] on label at bounding box center [424, 383] width 8 height 8
click at [421, 386] on input "checkbox" at bounding box center [423, 383] width 7 height 7
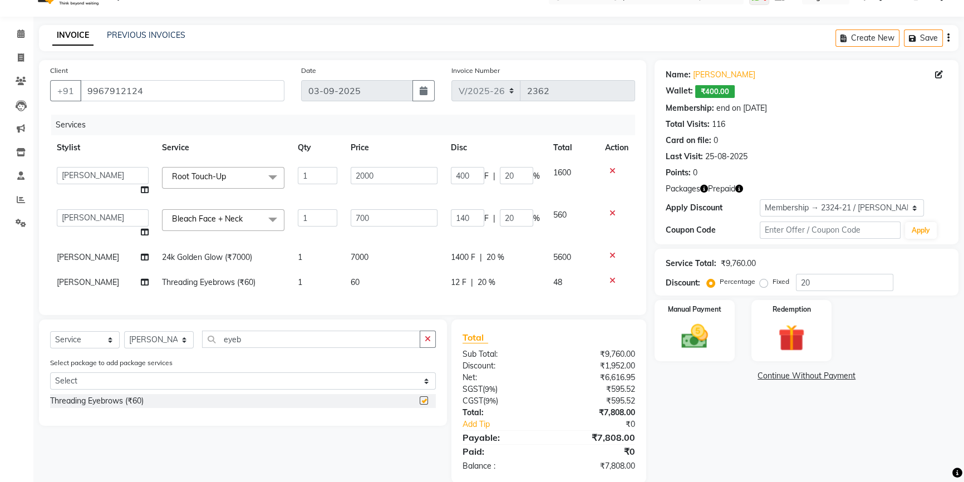
checkbox input "false"
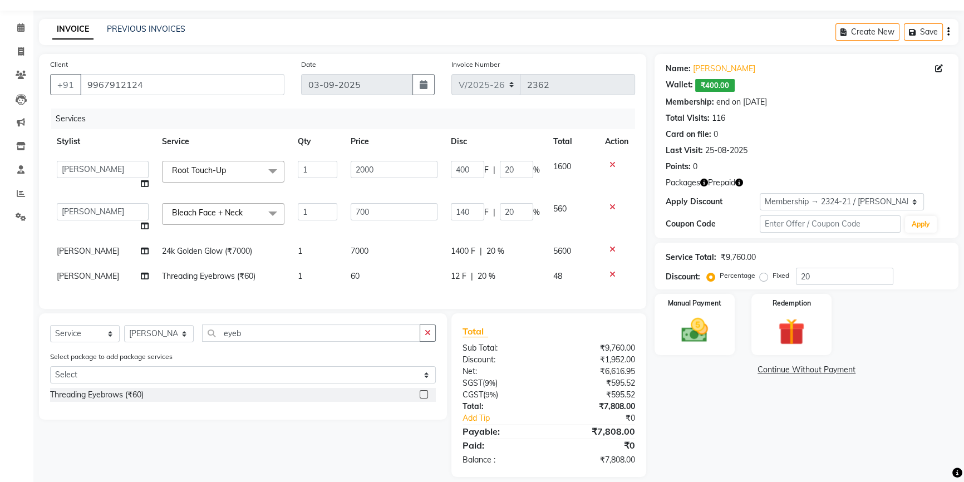
scroll to position [49, 0]
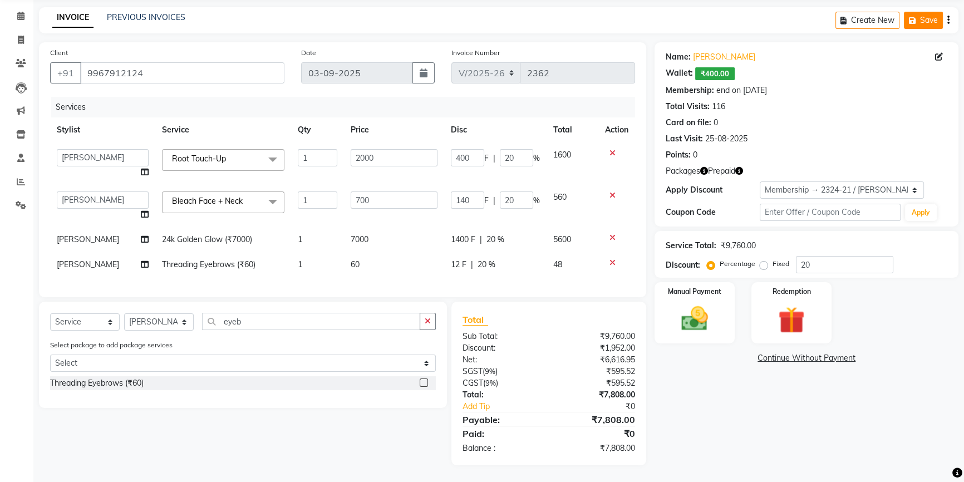
click at [929, 13] on button "Save" at bounding box center [923, 20] width 39 height 17
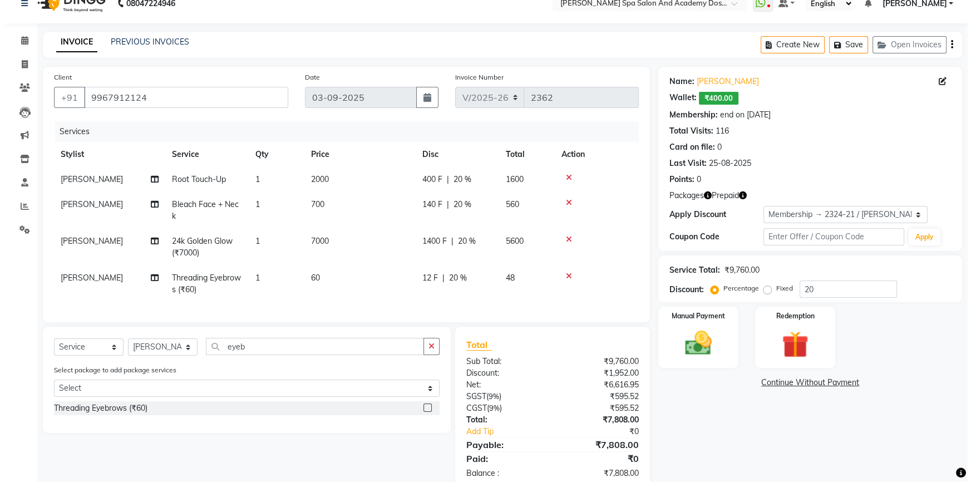
scroll to position [0, 0]
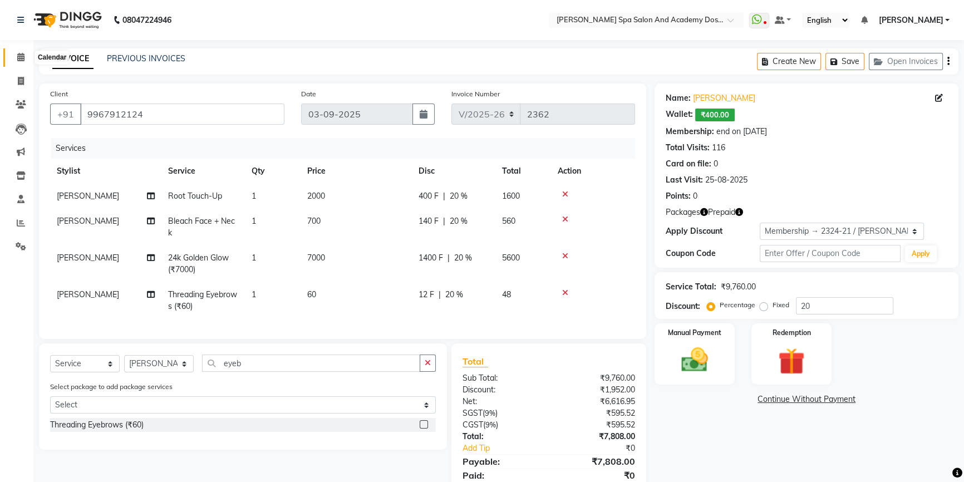
click at [27, 57] on span at bounding box center [20, 57] width 19 height 13
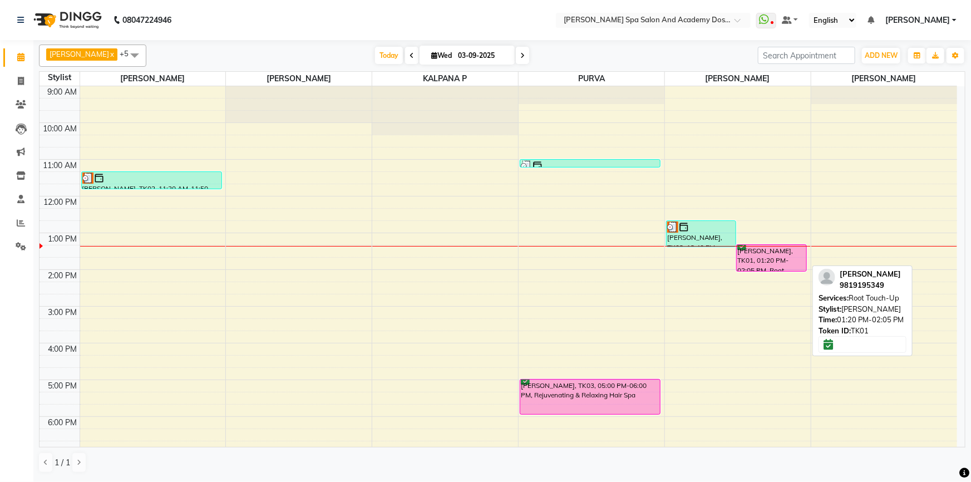
click at [766, 253] on div "PRATIBHA PRASAD, TK01, 01:20 PM-02:05 PM, Root Touch-Up" at bounding box center [772, 258] width 70 height 26
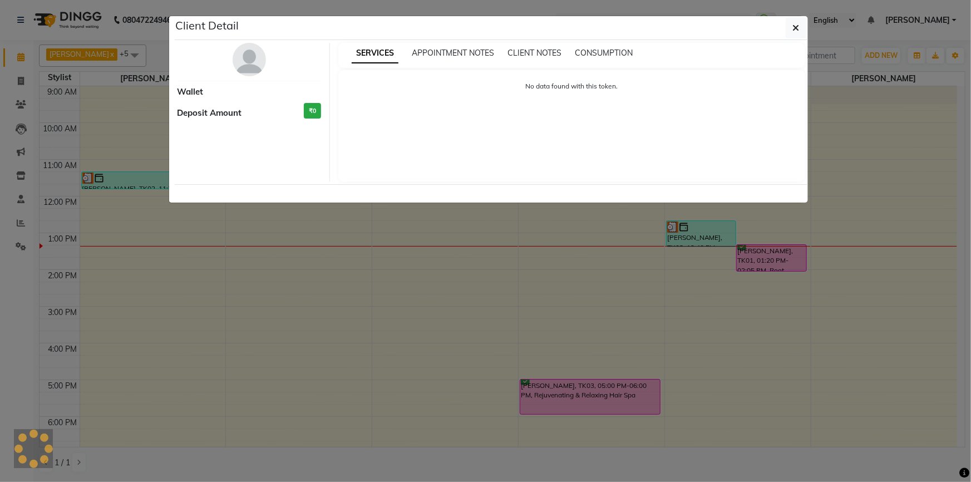
select select "6"
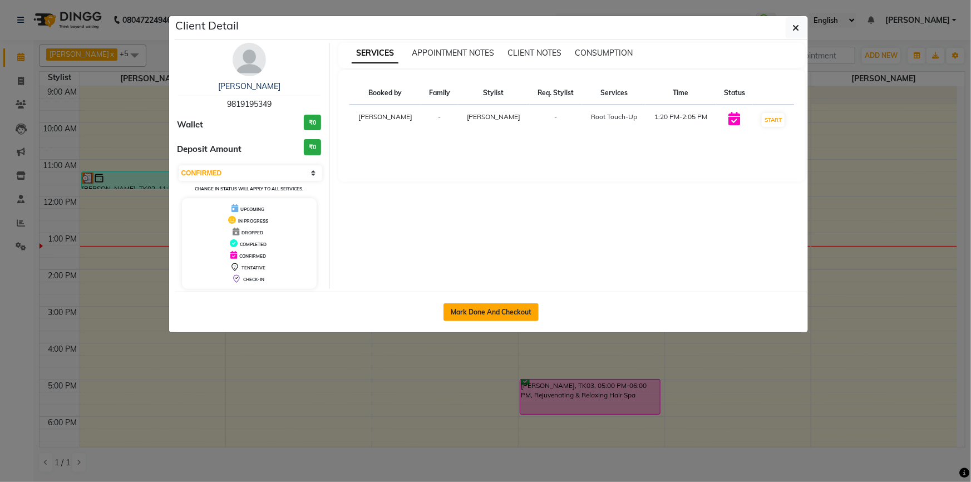
click at [469, 310] on button "Mark Done And Checkout" at bounding box center [491, 312] width 95 height 18
select select "6316"
select select "service"
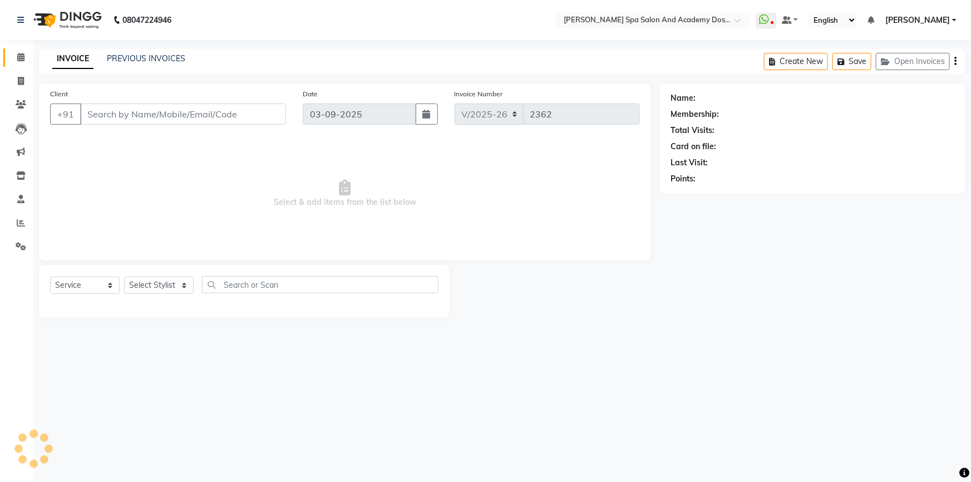
select select "3"
type input "9819195349"
select select "47354"
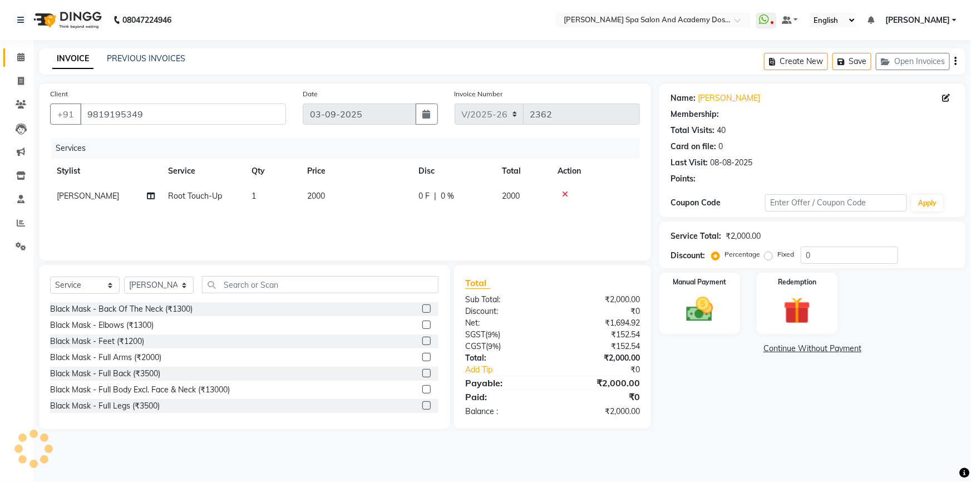
select select "2: Object"
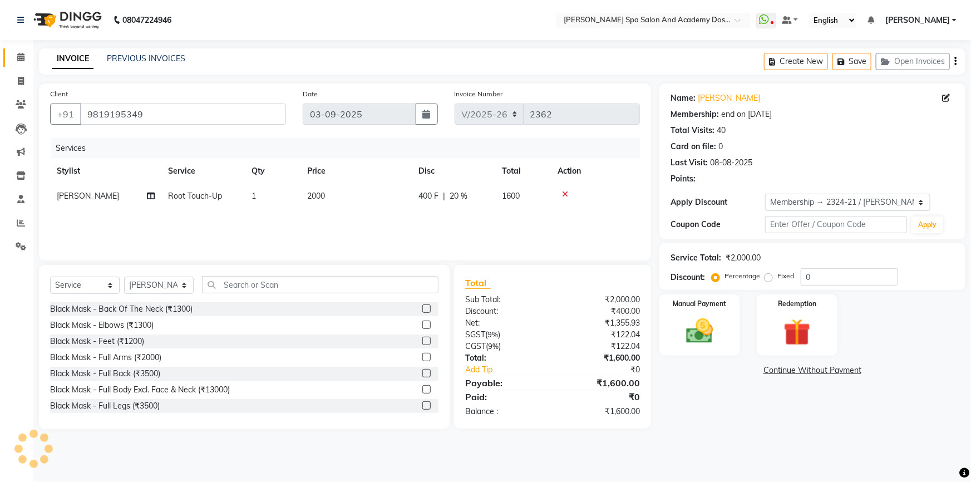
type input "20"
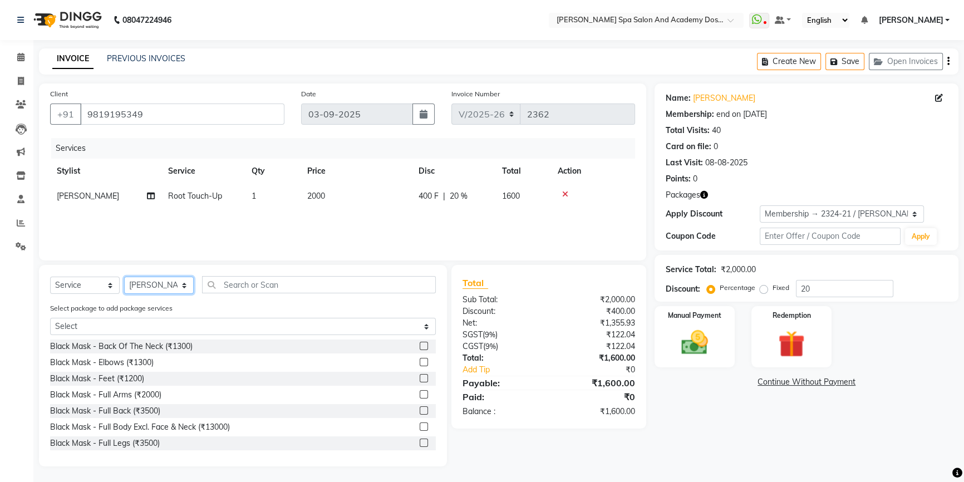
click at [157, 282] on select "Select Stylist Admin AKSHTA AMBRE ASAWARI PAWAR DIRECT 1 GAURI THAPA JIGNA SHAH…" at bounding box center [159, 285] width 70 height 17
select select "84108"
click at [229, 289] on input "text" at bounding box center [319, 284] width 234 height 17
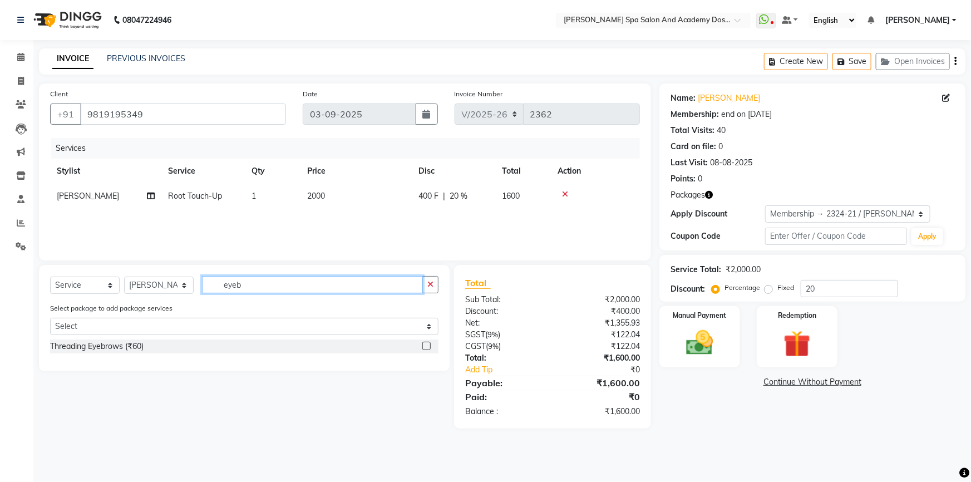
type input "eyeb"
click at [427, 346] on label at bounding box center [426, 346] width 8 height 8
click at [427, 346] on input "checkbox" at bounding box center [425, 346] width 7 height 7
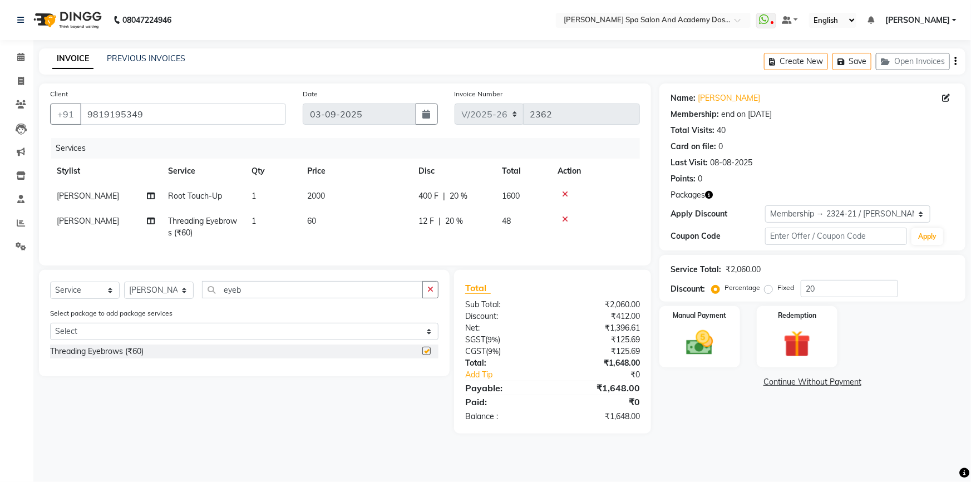
checkbox input "false"
click at [857, 62] on button "Save" at bounding box center [852, 61] width 39 height 17
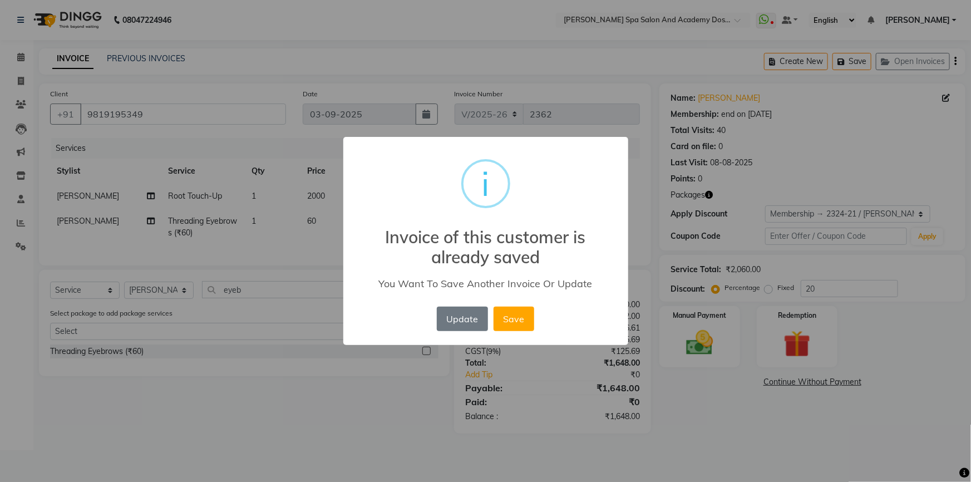
click at [685, 423] on div "× i Invoice of this customer is already saved You Want To Save Another Invoice …" at bounding box center [485, 241] width 971 height 482
click at [526, 317] on button "Save" at bounding box center [514, 319] width 41 height 24
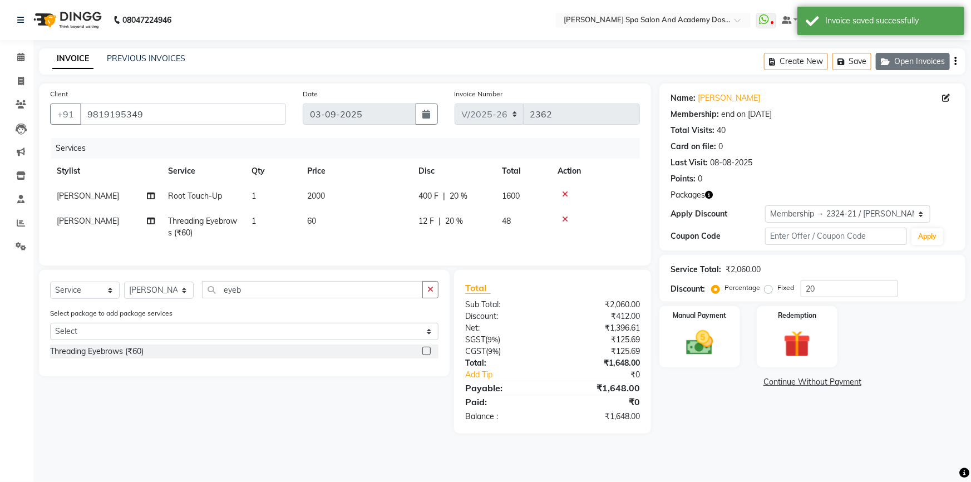
click at [895, 62] on button "Open Invoices" at bounding box center [913, 61] width 74 height 17
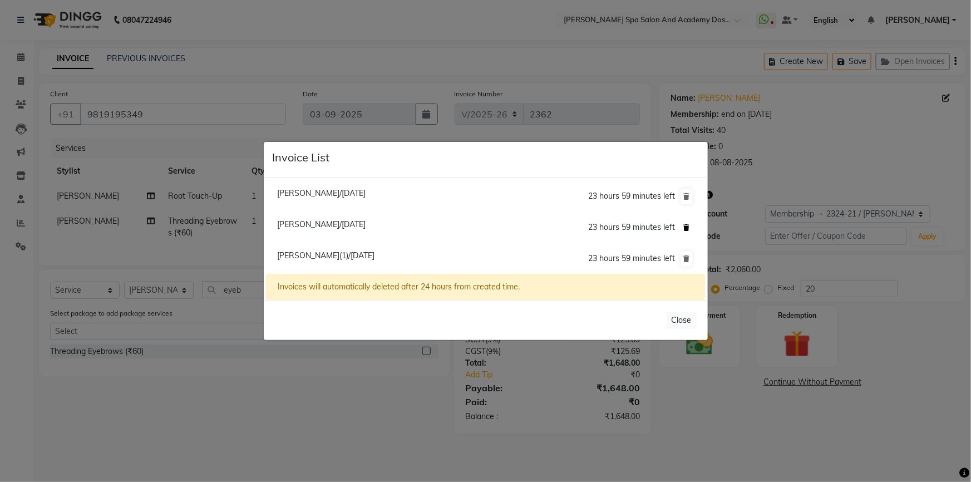
click at [687, 225] on icon at bounding box center [687, 227] width 6 height 7
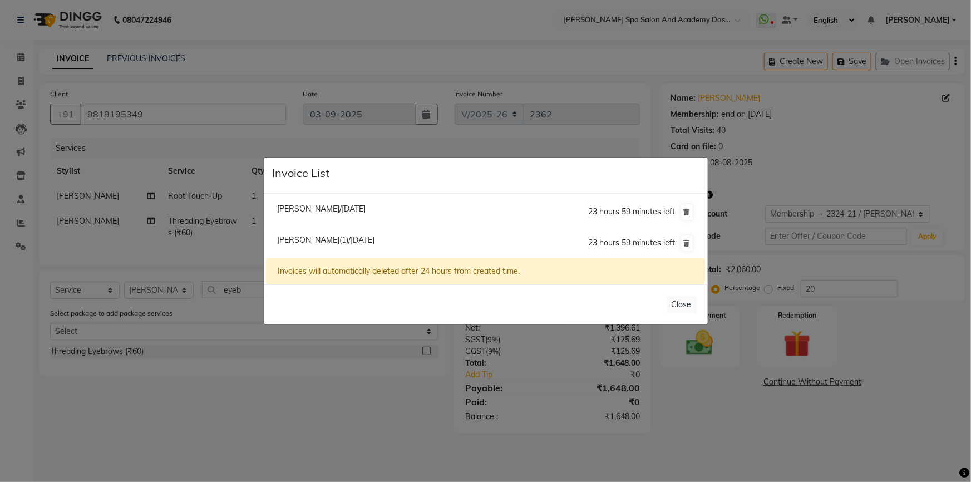
click at [409, 415] on ngb-modal-window "Invoice List Pratidnya Patange/03 September 2025 23 hours 59 minutes left Prati…" at bounding box center [485, 241] width 971 height 482
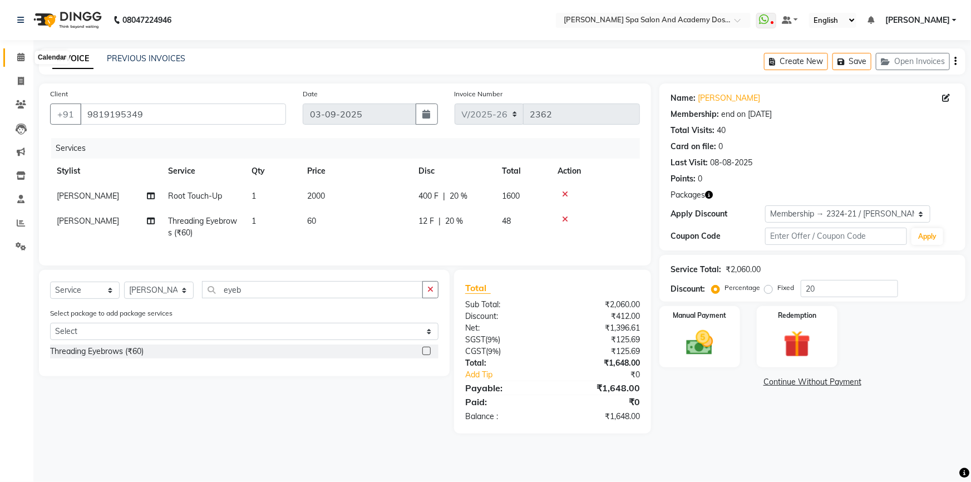
click at [17, 53] on icon at bounding box center [20, 57] width 7 height 8
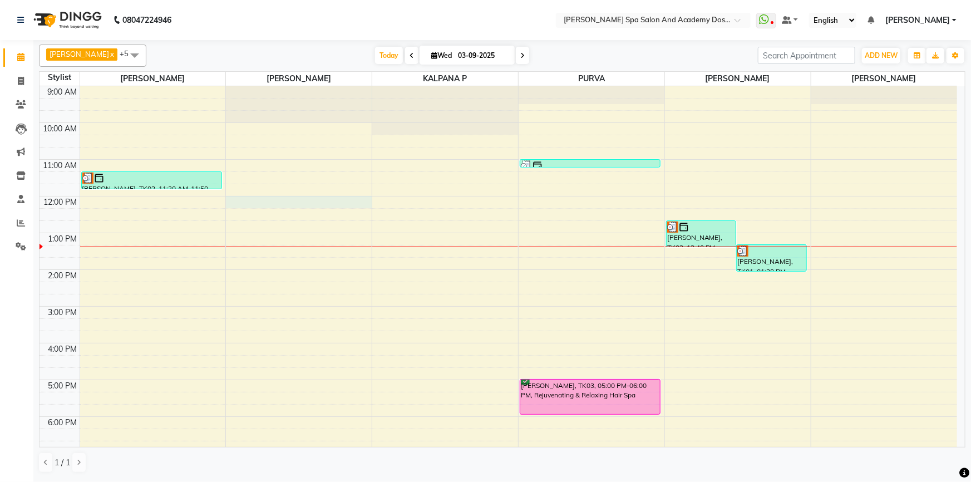
click at [350, 202] on div "9:00 AM 10:00 AM 11:00 AM 12:00 PM 1:00 PM 2:00 PM 3:00 PM 4:00 PM 5:00 PM 6:00…" at bounding box center [499, 306] width 918 height 440
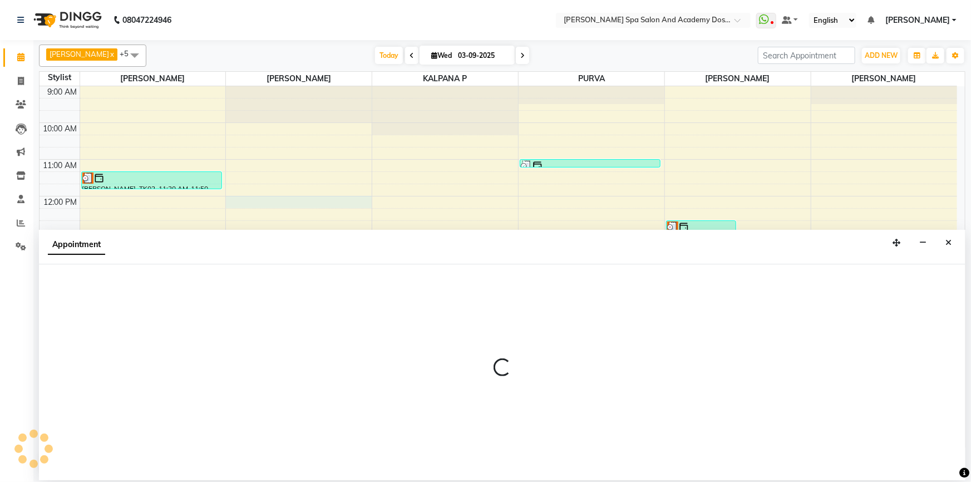
select select "84108"
select select "tentative"
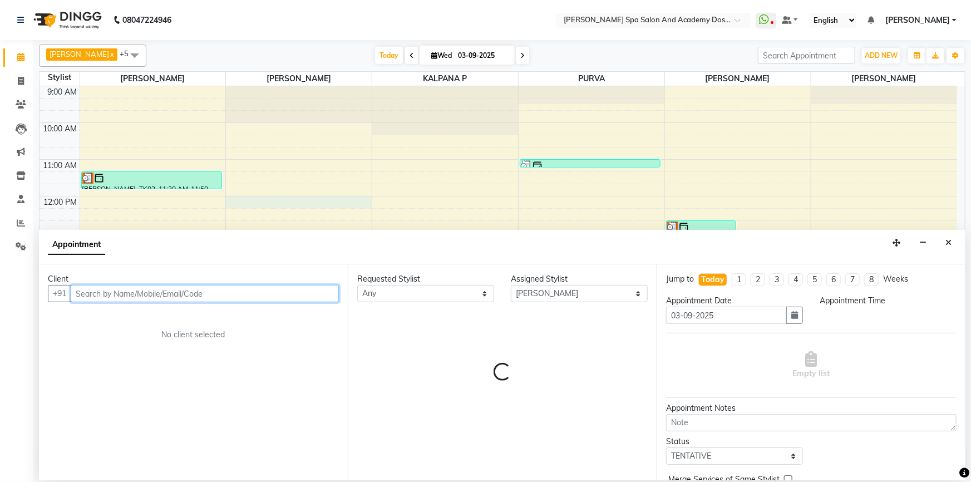
select select "720"
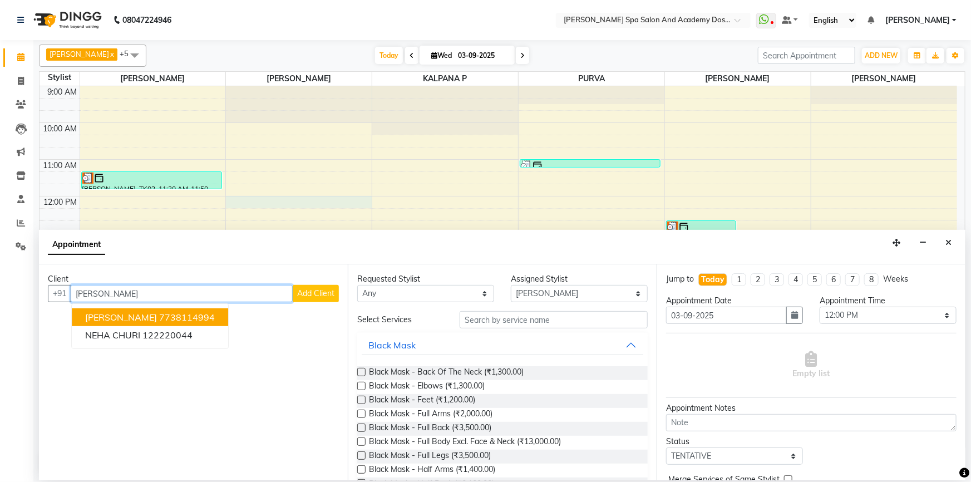
click at [185, 314] on ngb-highlight "7738114994" at bounding box center [187, 317] width 56 height 11
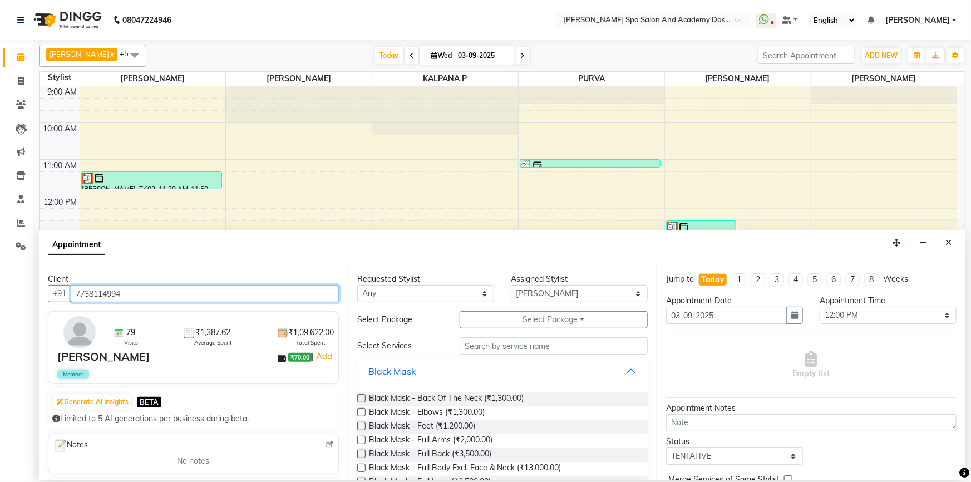
type input "7738114994"
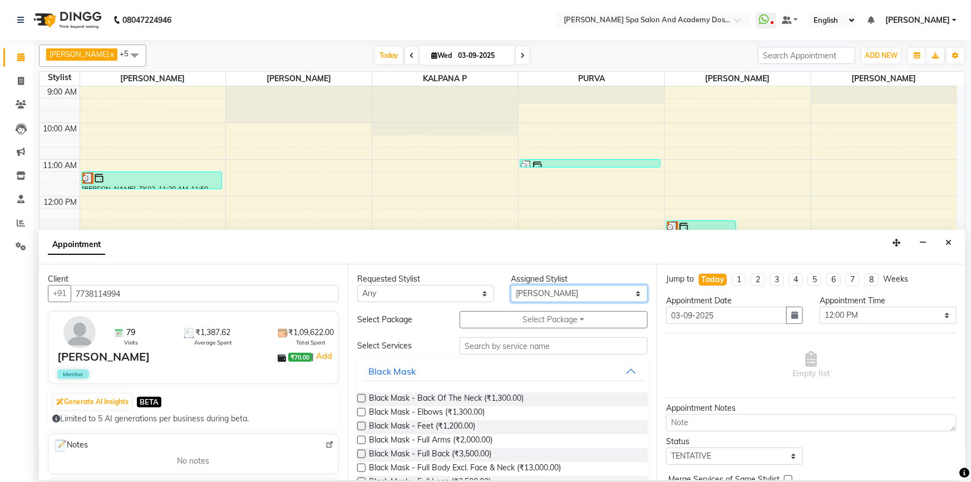
click at [542, 294] on select "Select AKSHTA AMBRE ASAWARI PAWAR GAURI THAPA JIGNA SHAH KALPANA P KANCHAN K. M…" at bounding box center [579, 293] width 137 height 17
select select "47354"
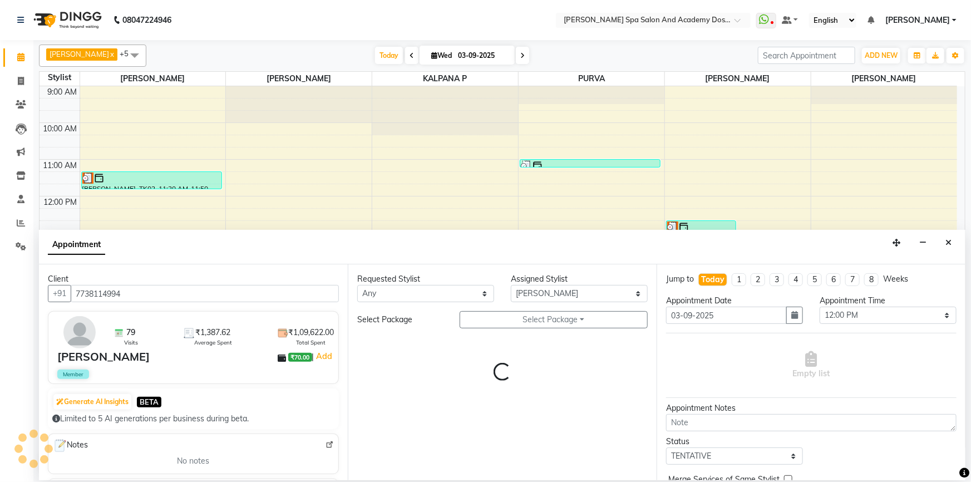
click at [489, 341] on div "Requested Stylist Any AKSHTA AMBRE ASAWARI PAWAR GAURI THAPA JIGNA SHAH KALPANA…" at bounding box center [502, 372] width 309 height 216
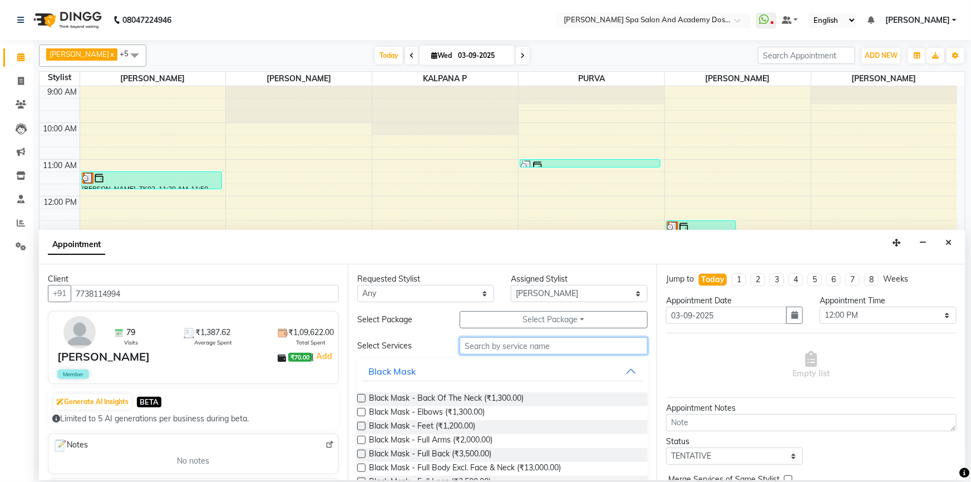
click at [489, 341] on input "text" at bounding box center [554, 345] width 188 height 17
click at [488, 351] on input "text" at bounding box center [554, 345] width 188 height 17
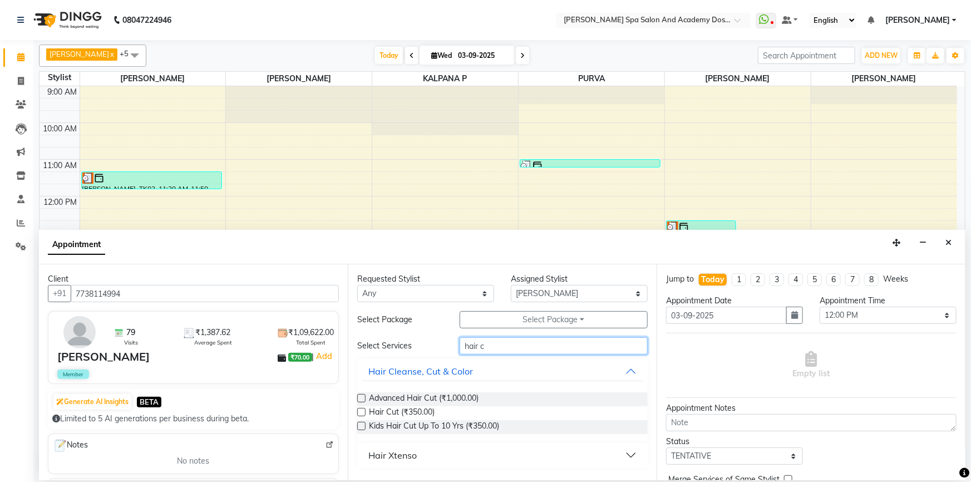
type input "hair c"
click at [364, 411] on label at bounding box center [361, 412] width 8 height 8
click at [364, 411] on input "checkbox" at bounding box center [360, 413] width 7 height 7
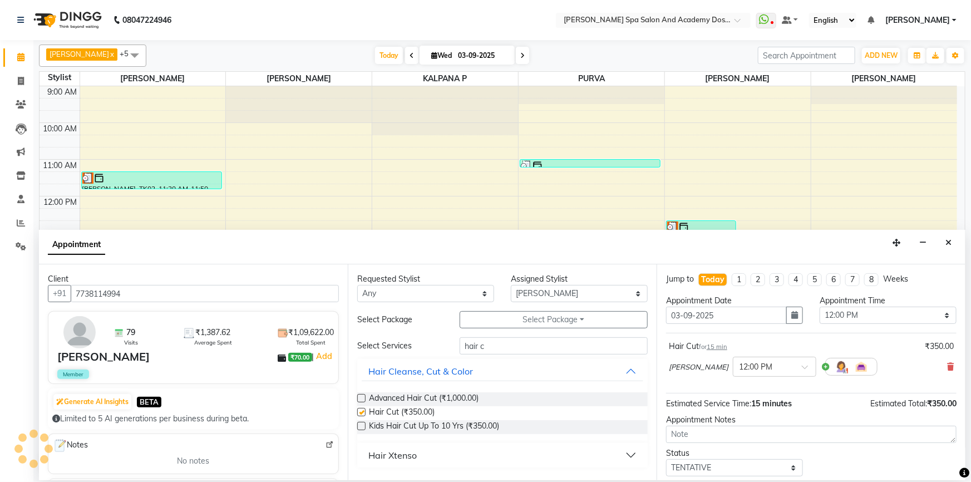
checkbox input "false"
click at [947, 366] on icon at bounding box center [950, 367] width 7 height 8
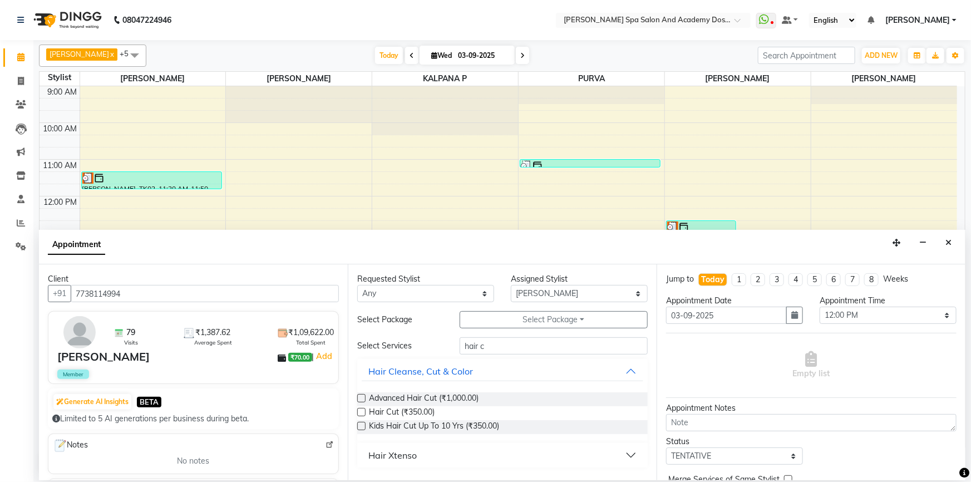
click at [361, 426] on label at bounding box center [361, 426] width 8 height 8
click at [361, 426] on input "checkbox" at bounding box center [360, 427] width 7 height 7
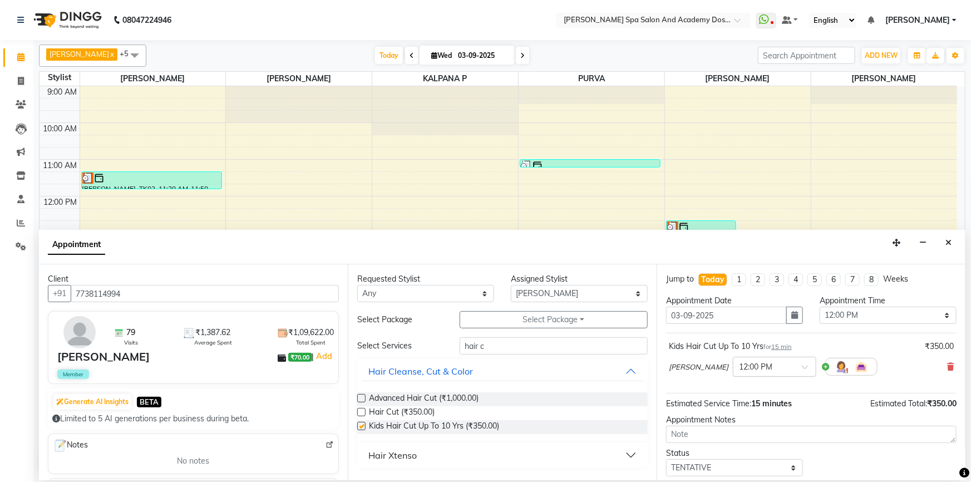
checkbox input "false"
click at [751, 369] on input "text" at bounding box center [763, 366] width 49 height 12
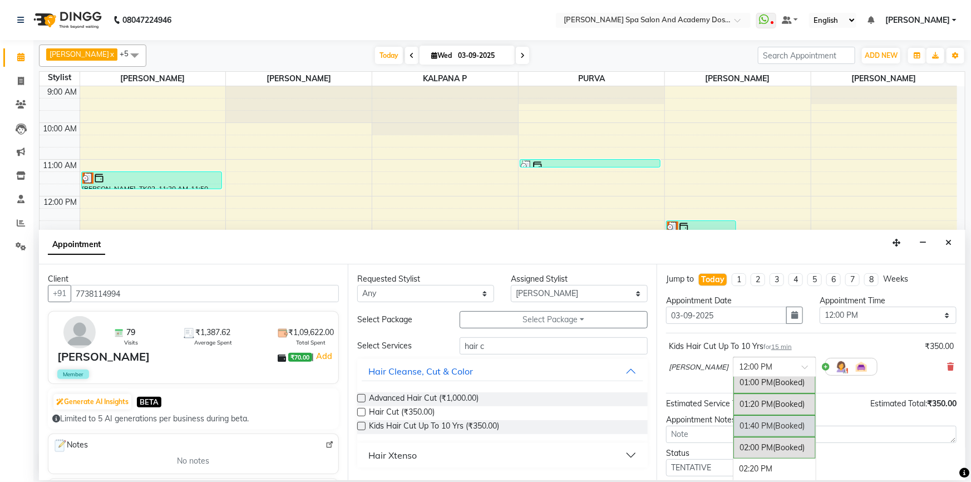
scroll to position [174, 0]
click at [734, 400] on div "01:00 PM (Booked)" at bounding box center [775, 401] width 82 height 22
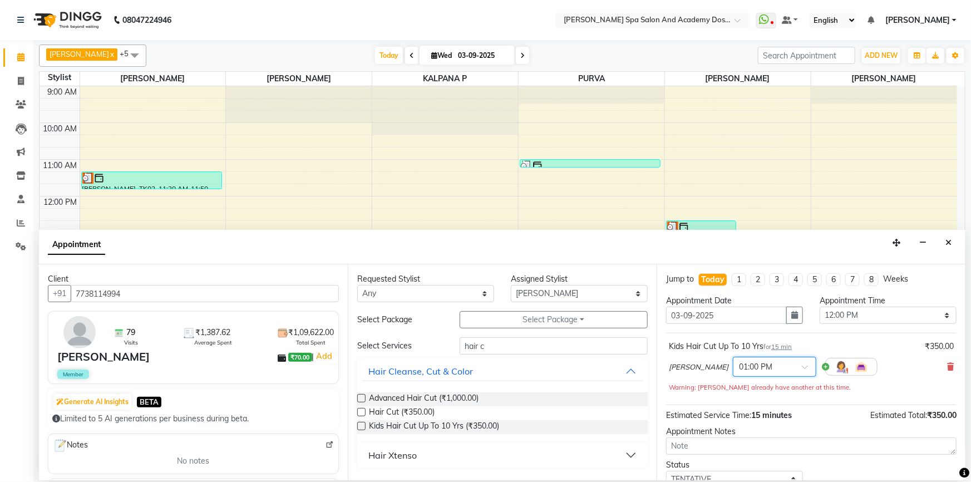
scroll to position [77, 0]
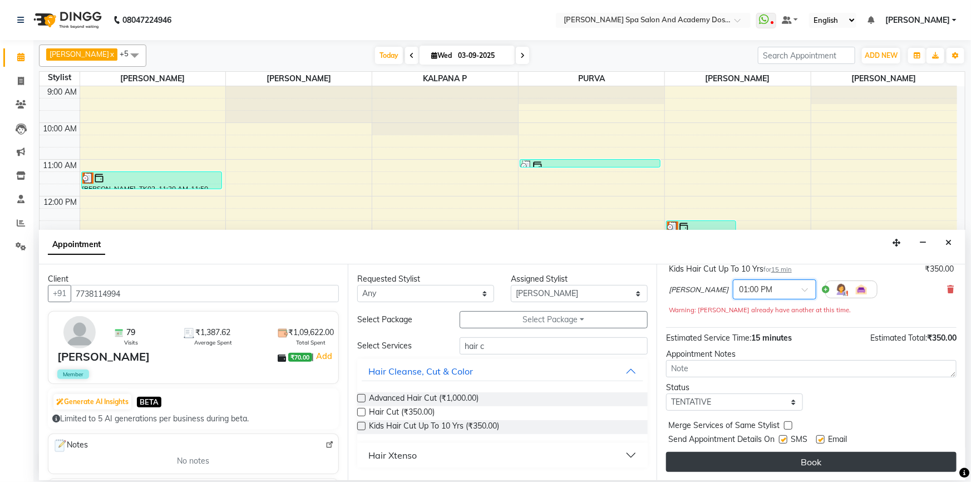
click at [730, 468] on button "Book" at bounding box center [811, 462] width 291 height 20
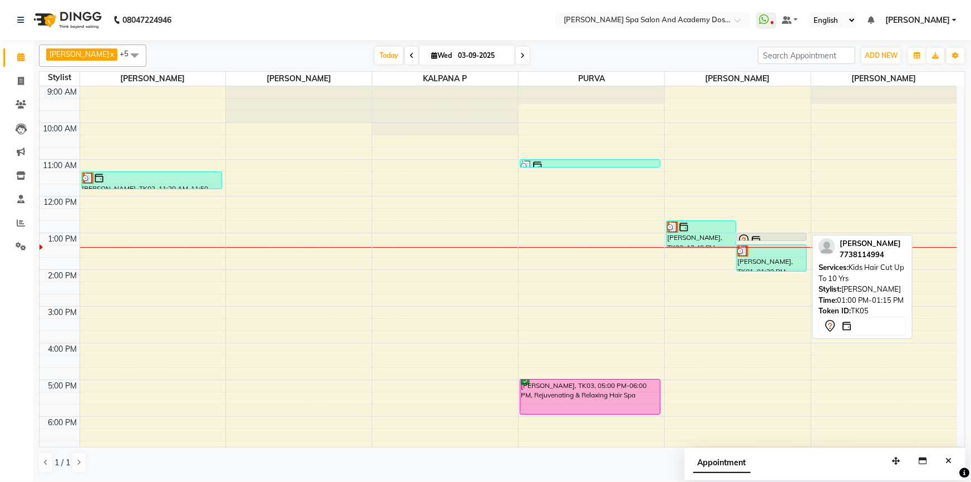
click at [758, 239] on div at bounding box center [772, 240] width 70 height 4
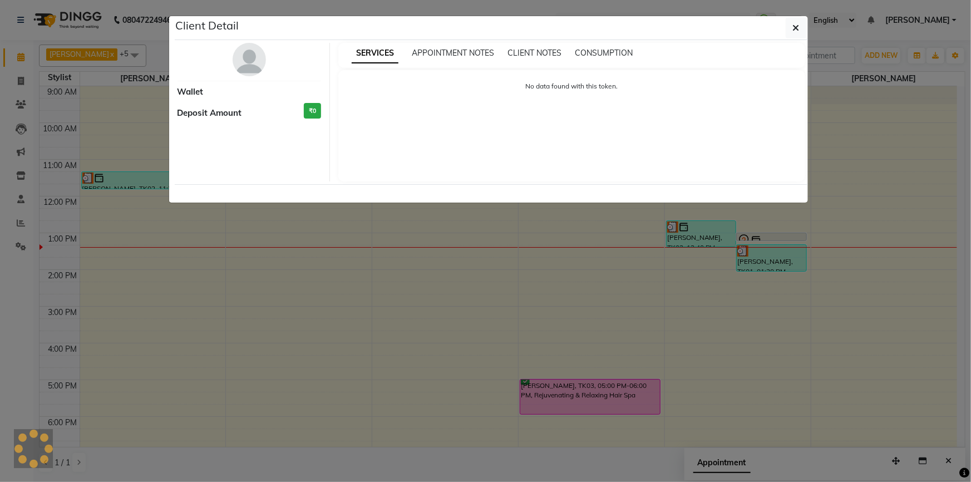
select select "7"
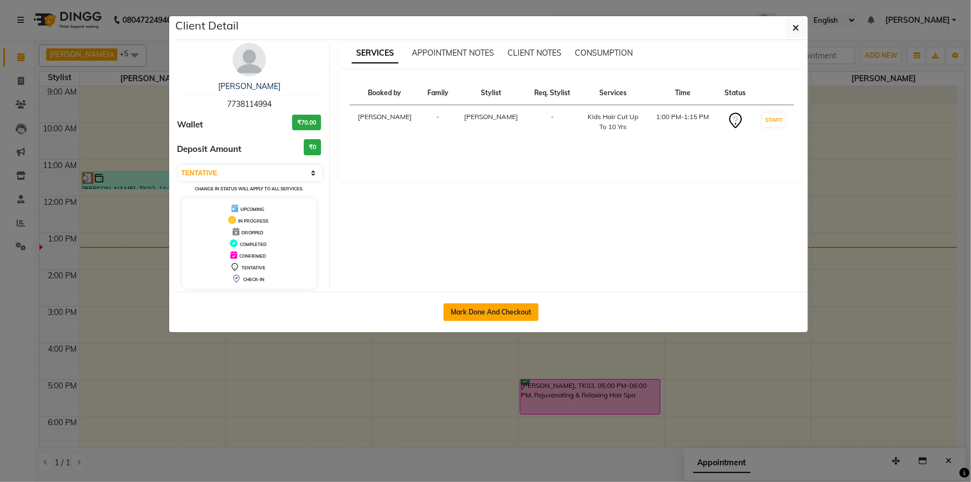
click at [460, 313] on button "Mark Done And Checkout" at bounding box center [491, 312] width 95 height 18
select select "6316"
select select "service"
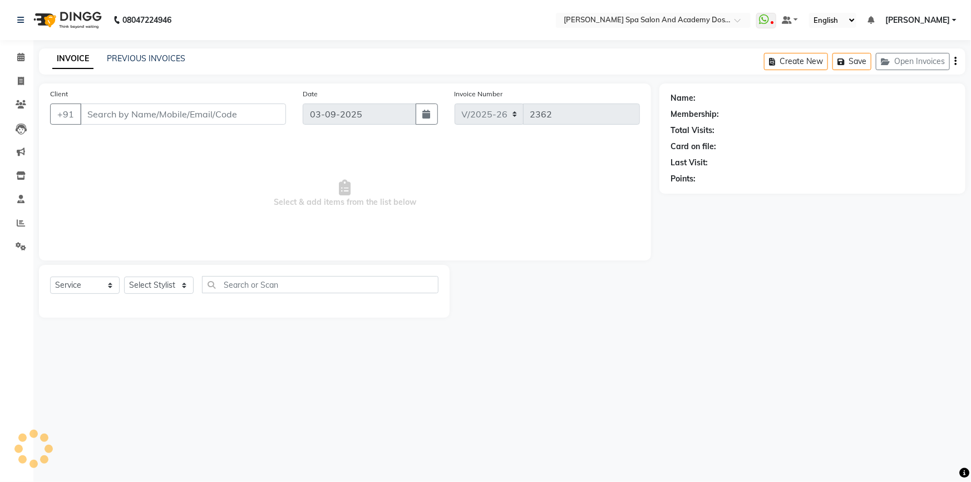
type input "7738114994"
select select "47354"
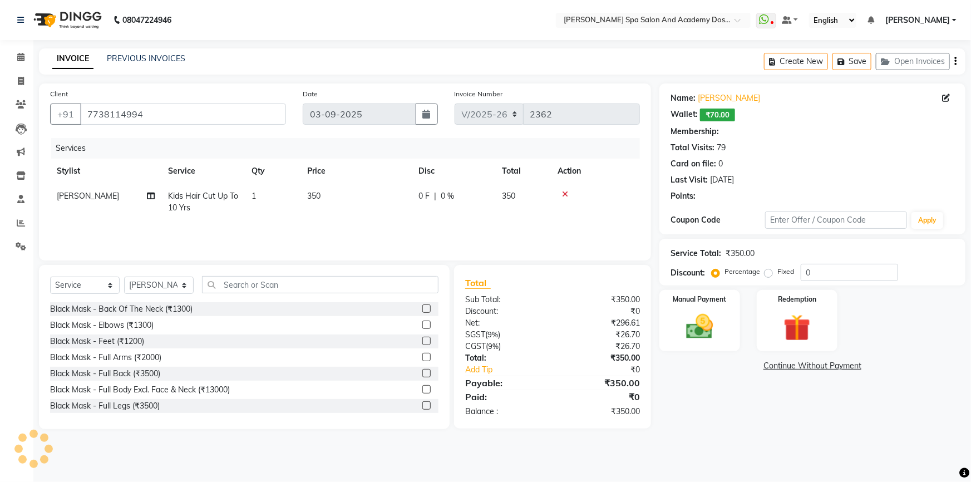
type input "20"
select select "2: Object"
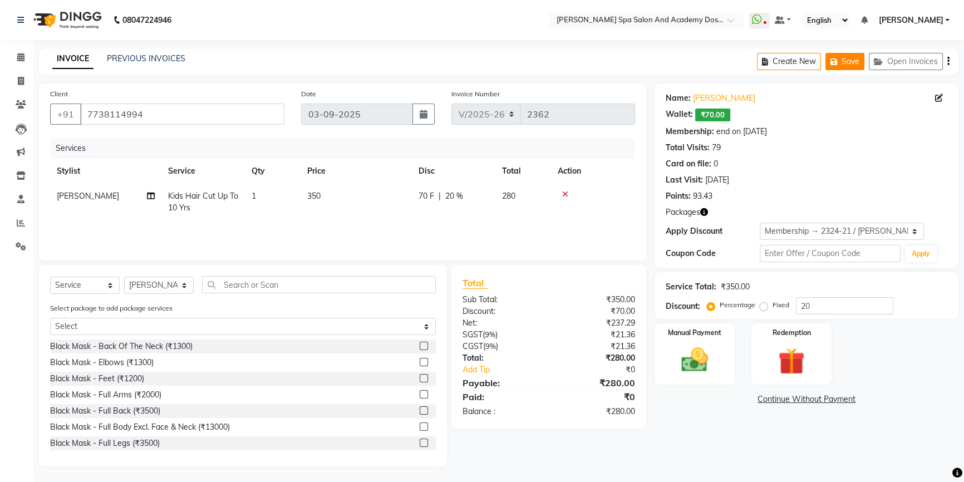
click at [846, 67] on button "Save" at bounding box center [845, 61] width 39 height 17
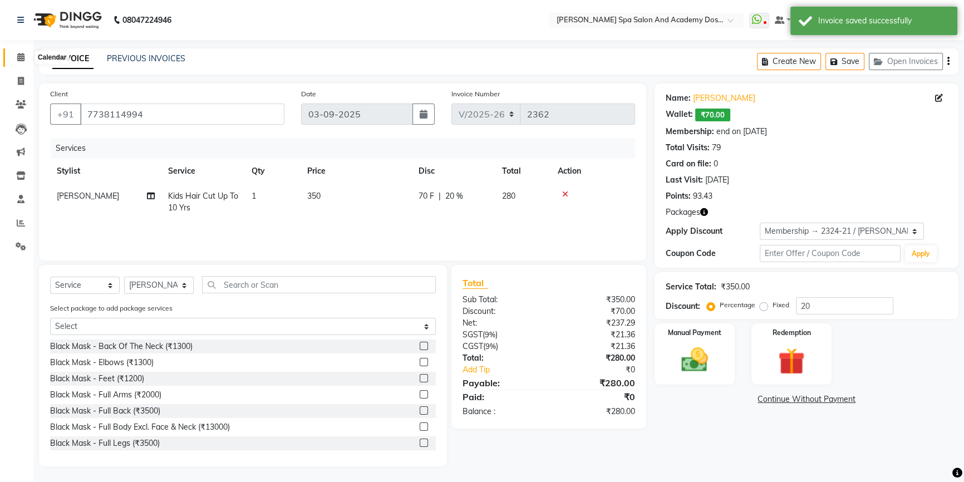
click at [22, 59] on icon at bounding box center [20, 57] width 7 height 8
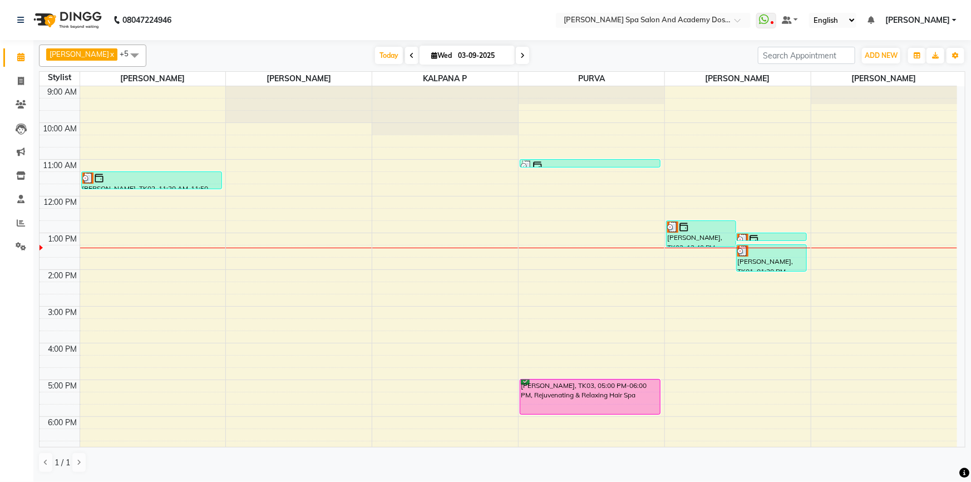
click at [336, 358] on div "9:00 AM 10:00 AM 11:00 AM 12:00 PM 1:00 PM 2:00 PM 3:00 PM 4:00 PM 5:00 PM 6:00…" at bounding box center [499, 306] width 918 height 440
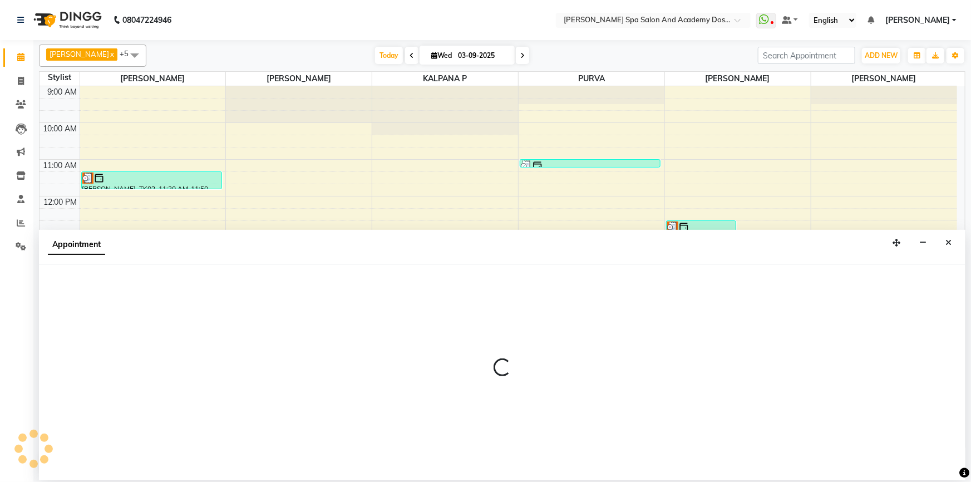
select select "84108"
select select "tentative"
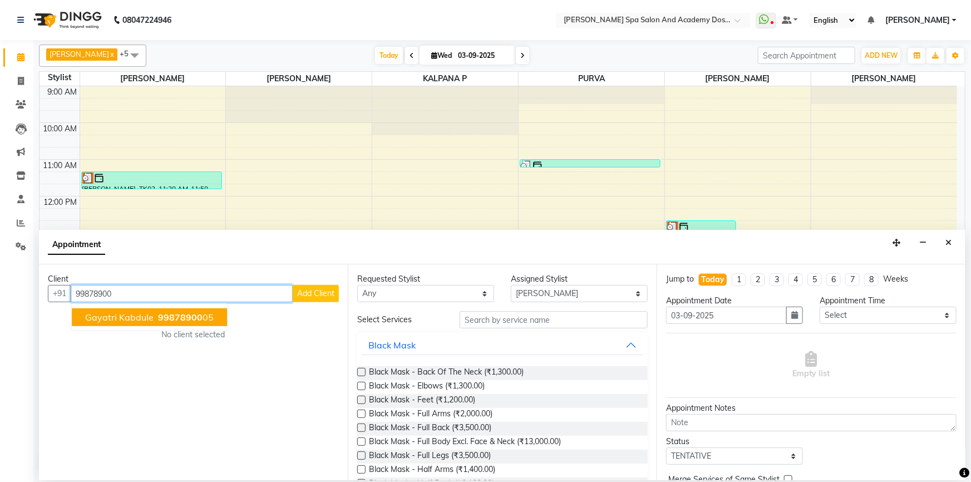
click at [153, 316] on button "Gayatri Kabdule 99878900 05" at bounding box center [149, 317] width 155 height 18
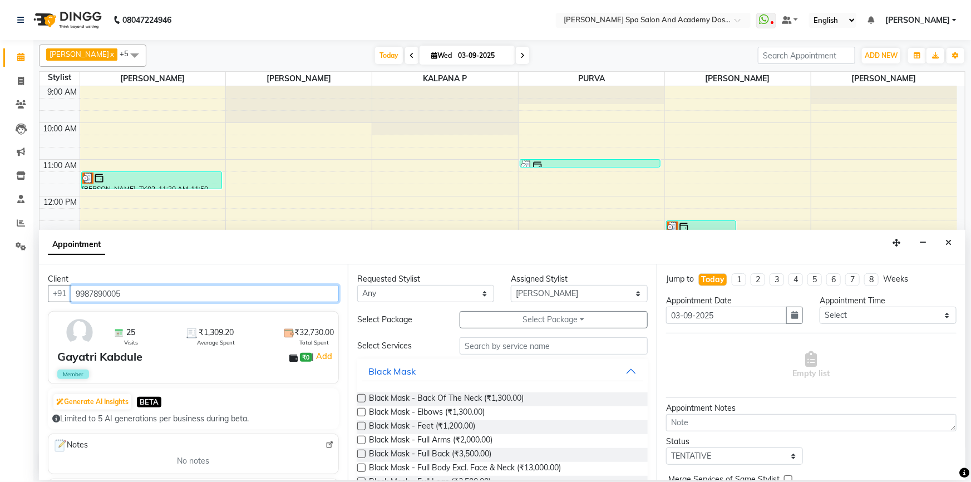
type input "9987890005"
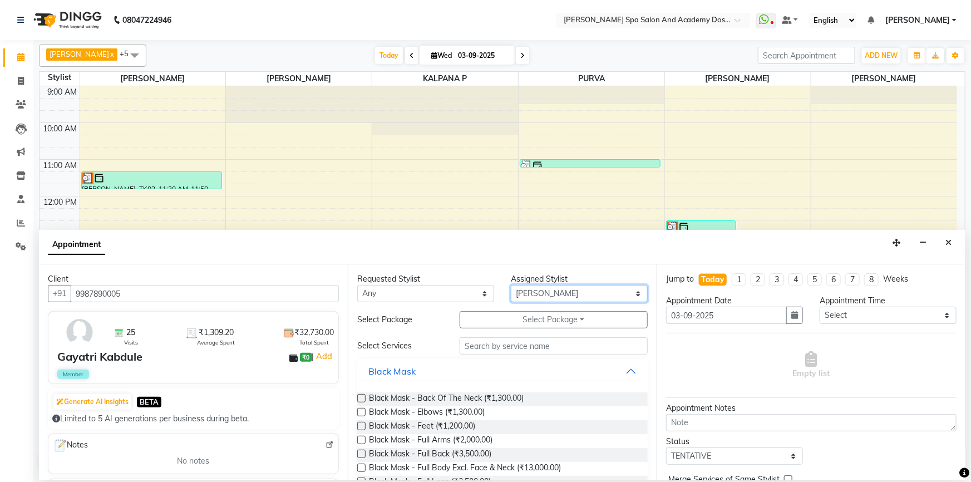
click at [551, 297] on select "Select AKSHTA AMBRE ASAWARI PAWAR GAURI THAPA JIGNA SHAH KALPANA P KANCHAN K. M…" at bounding box center [579, 293] width 137 height 17
select select "63504"
click at [463, 351] on div "Requested Stylist Any AKSHTA AMBRE ASAWARI PAWAR GAURI THAPA JIGNA SHAH KALPANA…" at bounding box center [502, 372] width 309 height 216
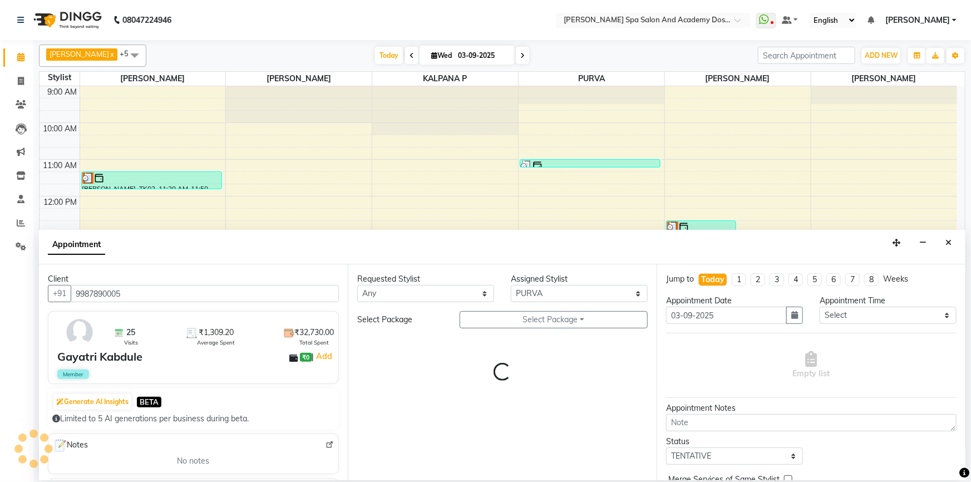
click at [464, 351] on div "Requested Stylist Any AKSHTA AMBRE ASAWARI PAWAR GAURI THAPA JIGNA SHAH KALPANA…" at bounding box center [502, 372] width 309 height 216
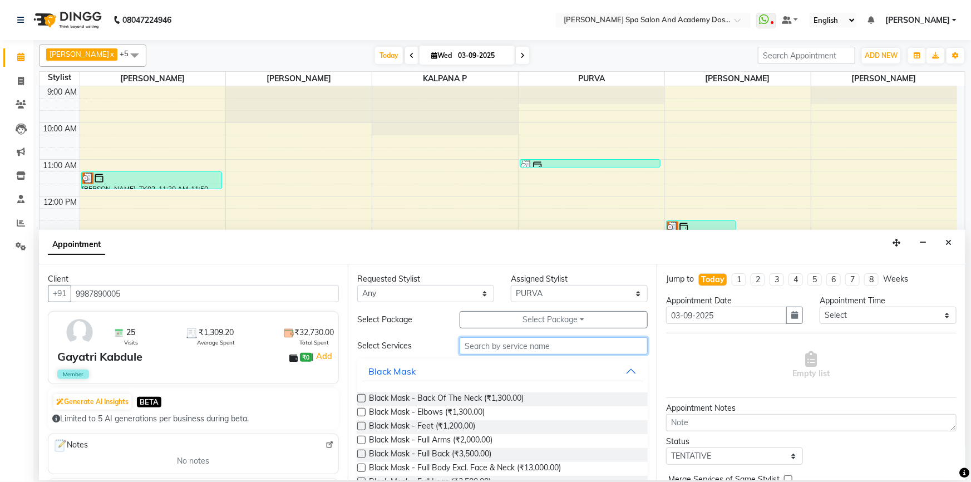
click at [472, 349] on input "text" at bounding box center [554, 345] width 188 height 17
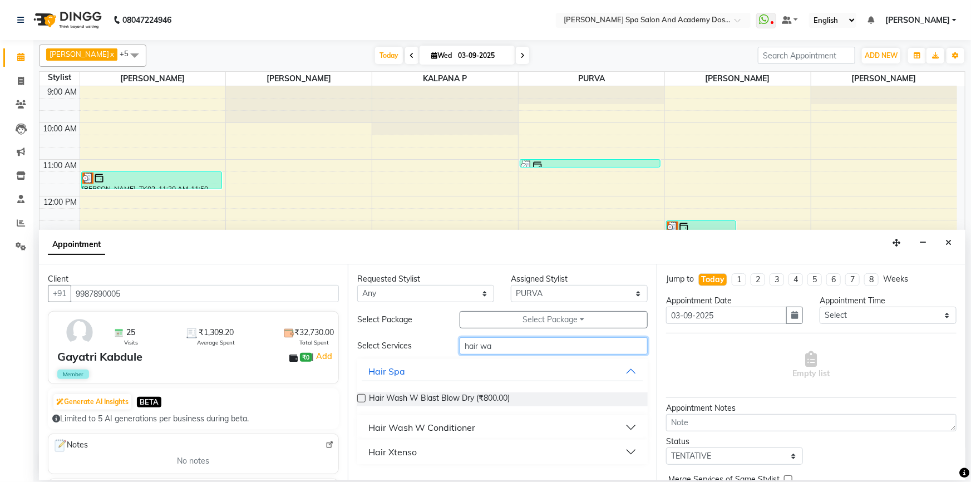
type input "hair wa"
click at [364, 398] on label at bounding box center [361, 398] width 8 height 8
click at [364, 398] on input "checkbox" at bounding box center [360, 399] width 7 height 7
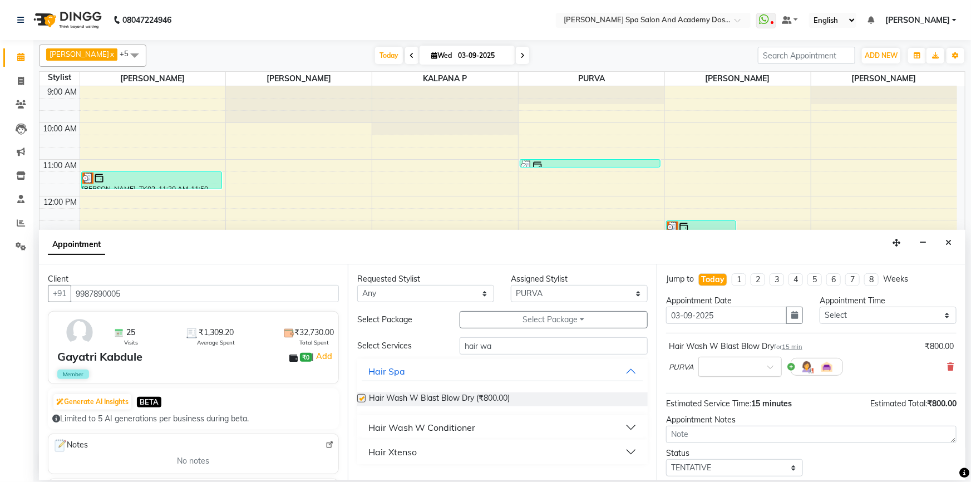
checkbox input "false"
click at [750, 363] on input "text" at bounding box center [729, 366] width 49 height 12
click at [729, 463] on div "01:00 PM" at bounding box center [740, 473] width 82 height 21
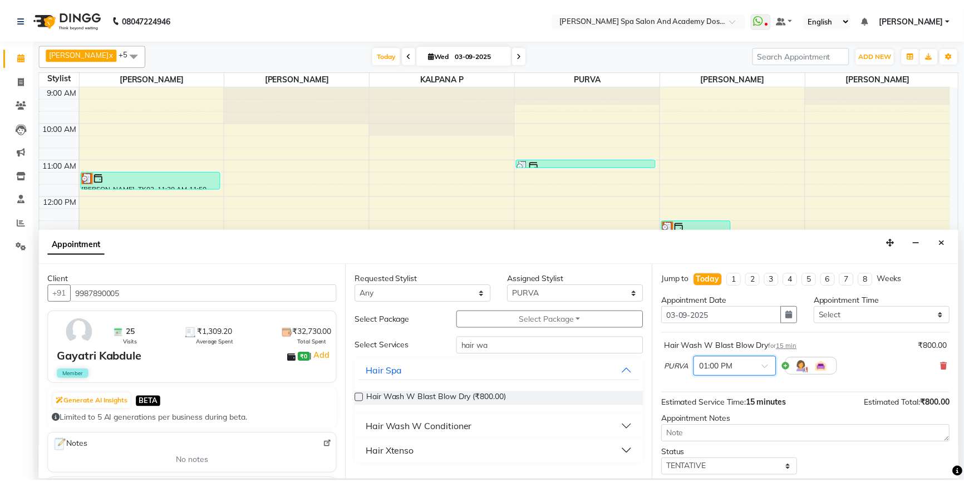
scroll to position [66, 0]
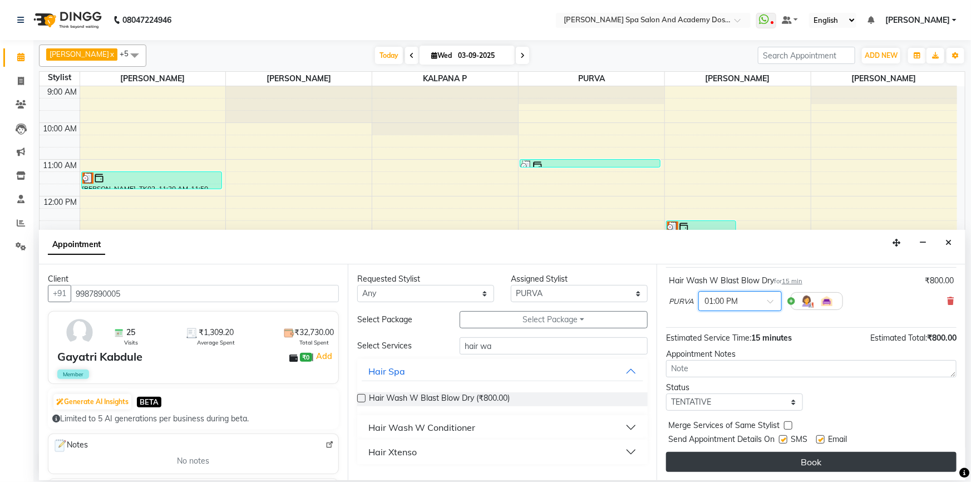
click at [733, 463] on button "Book" at bounding box center [811, 462] width 291 height 20
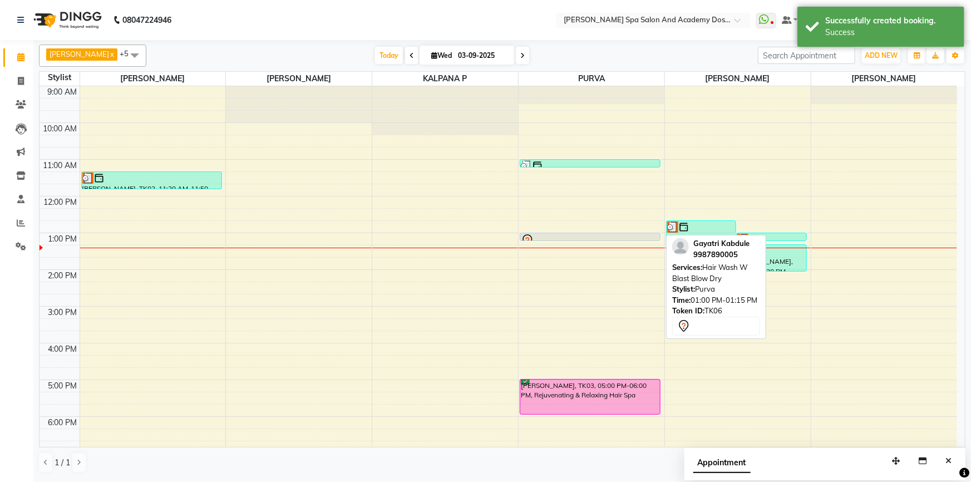
click at [579, 235] on div at bounding box center [590, 240] width 139 height 13
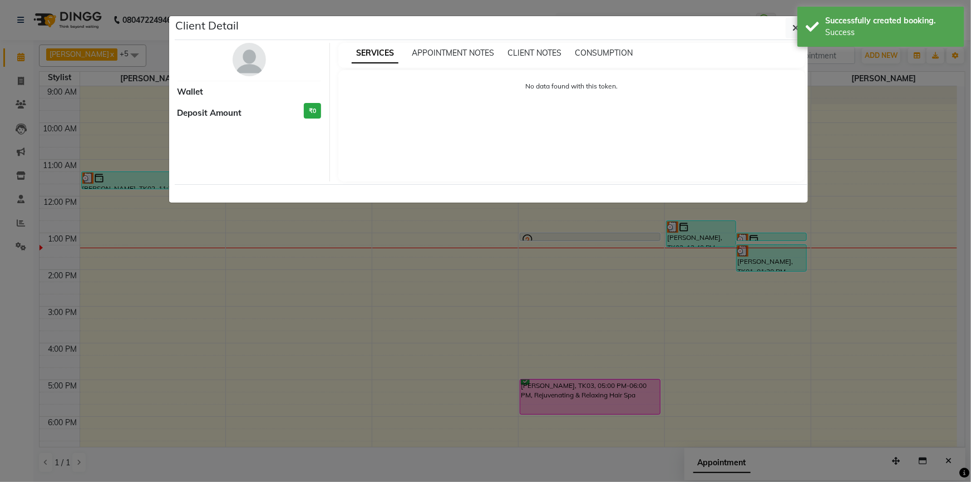
select select "7"
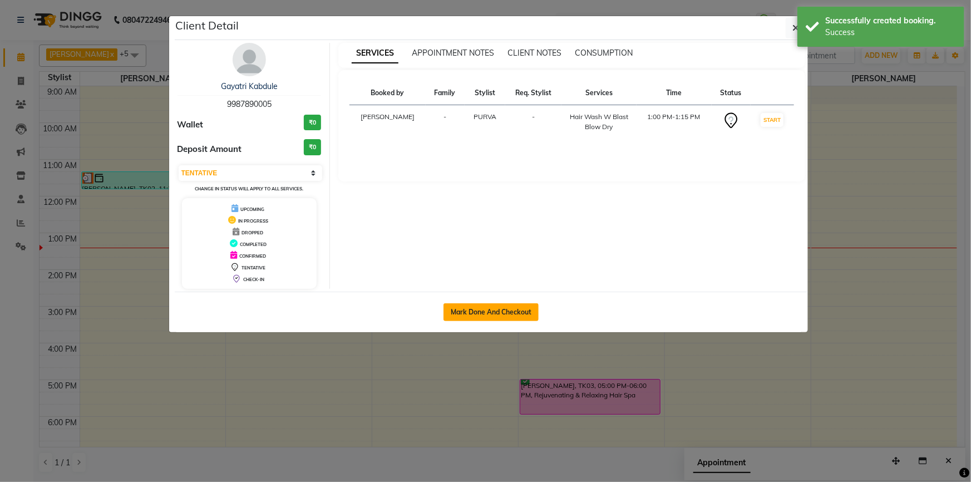
click at [499, 312] on button "Mark Done And Checkout" at bounding box center [491, 312] width 95 height 18
select select "6316"
select select "service"
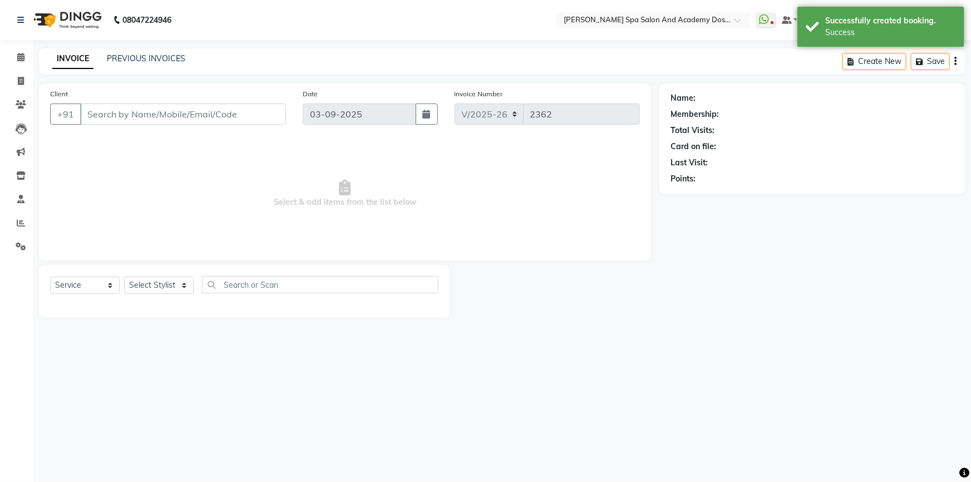
select select "3"
type input "9987890005"
select select "63504"
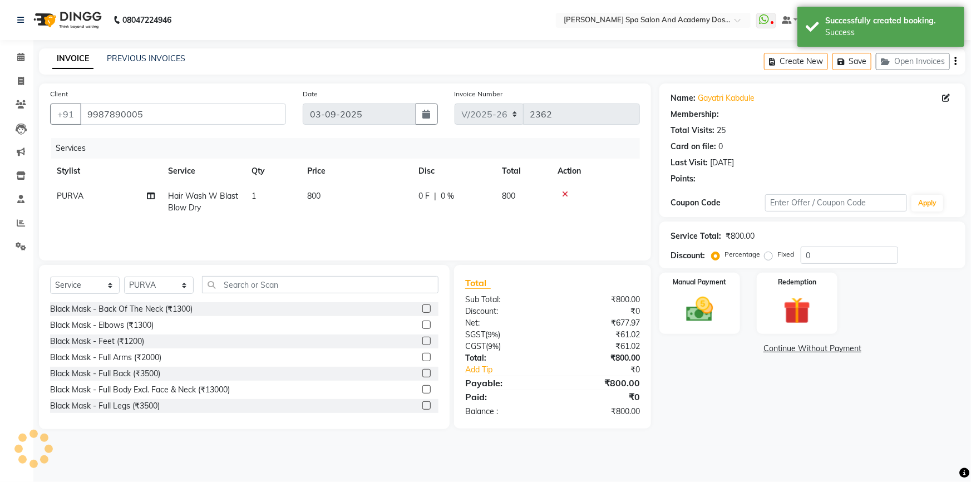
select select "2: Object"
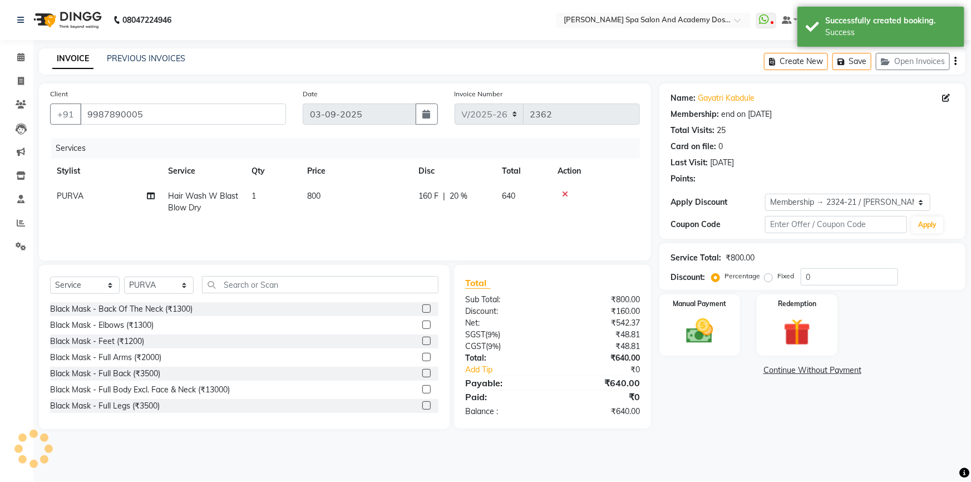
type input "20"
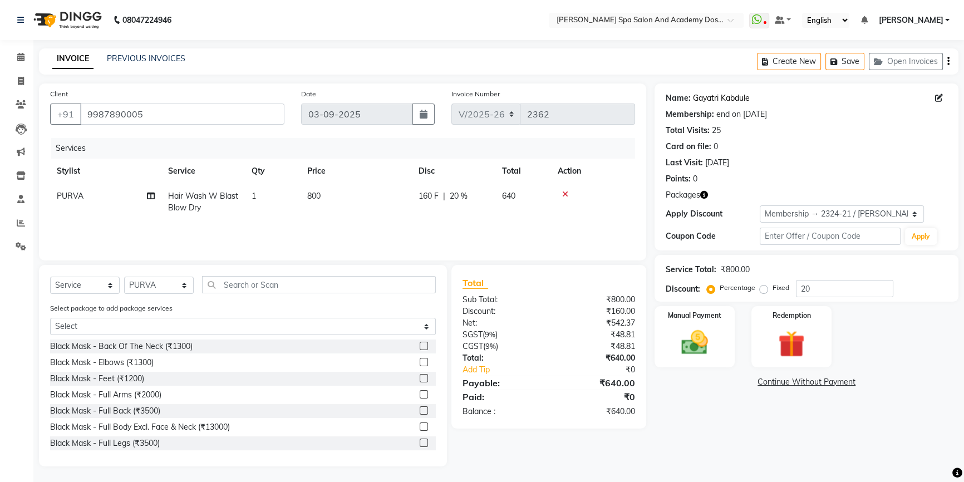
click at [729, 98] on link "Gayatri Kabdule" at bounding box center [721, 98] width 57 height 12
click at [834, 62] on icon "button" at bounding box center [836, 62] width 11 height 8
click at [846, 64] on button "Save" at bounding box center [845, 61] width 39 height 17
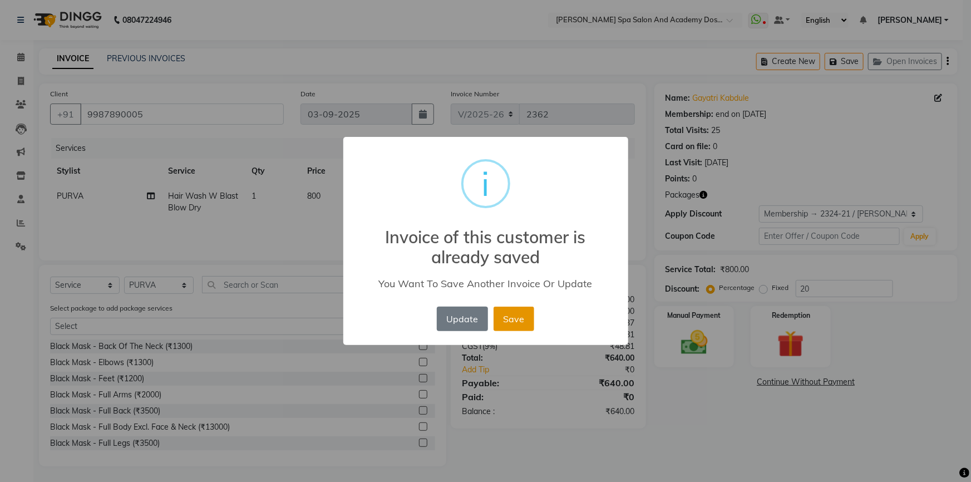
click at [518, 318] on button "Save" at bounding box center [514, 319] width 41 height 24
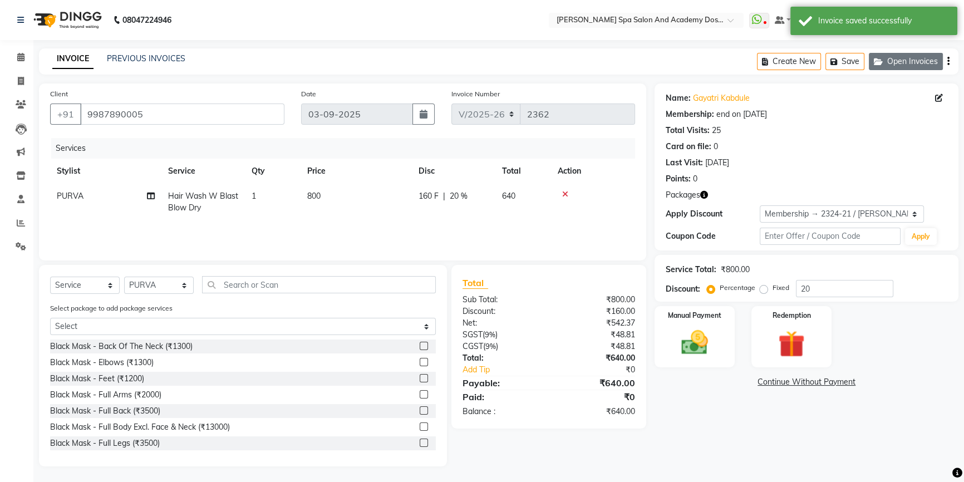
click at [926, 56] on button "Open Invoices" at bounding box center [906, 61] width 74 height 17
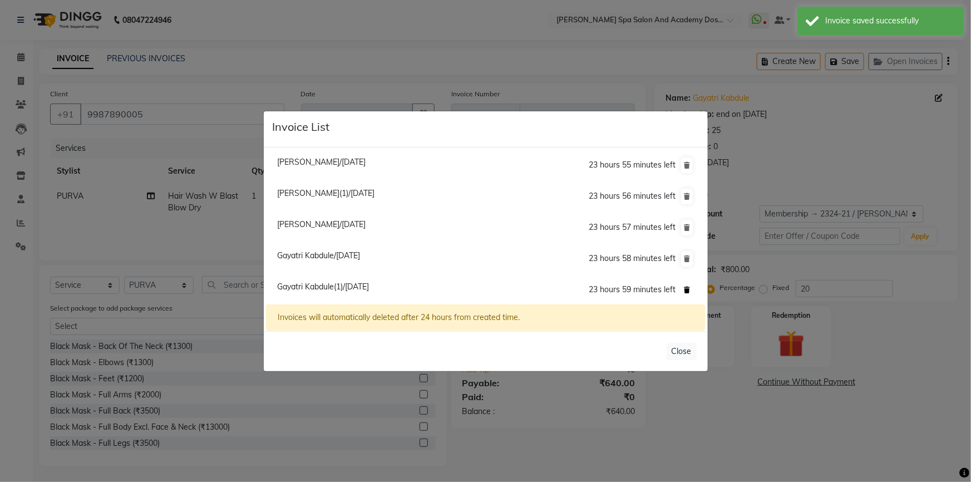
click at [686, 294] on button at bounding box center [687, 290] width 12 height 16
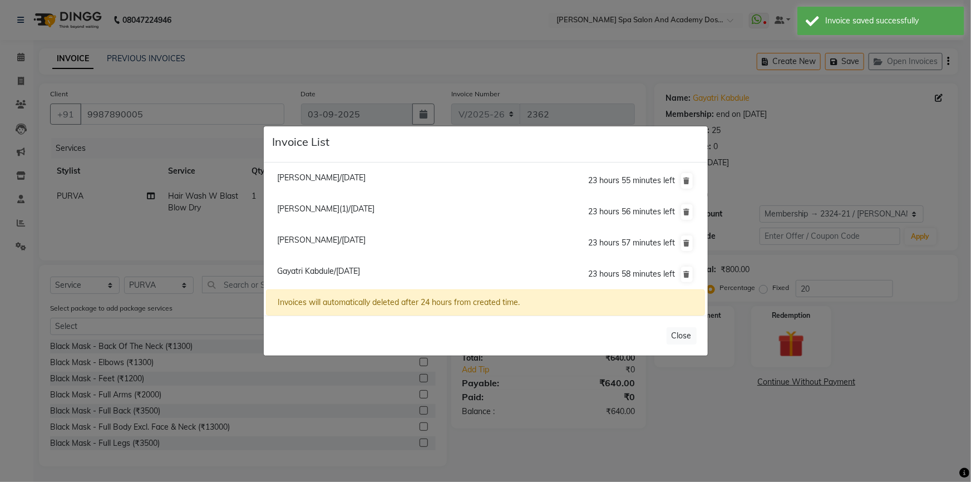
click at [366, 241] on span "Neha Chury/03 September 2025" at bounding box center [321, 240] width 89 height 10
type input "7738114994"
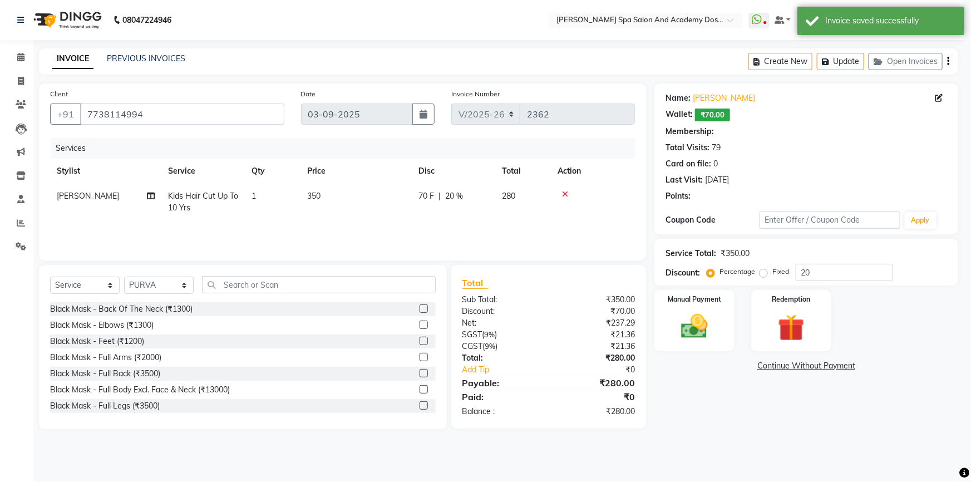
type input "0"
select select "2: Object"
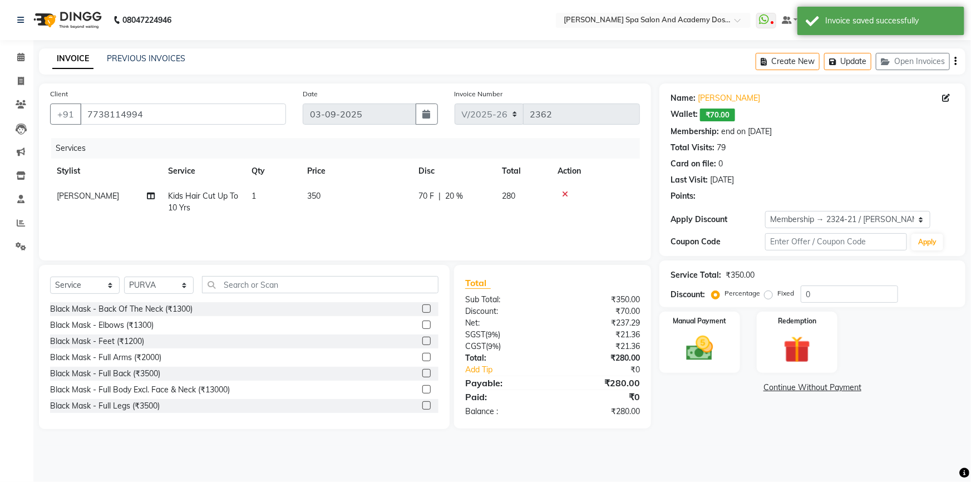
type input "20"
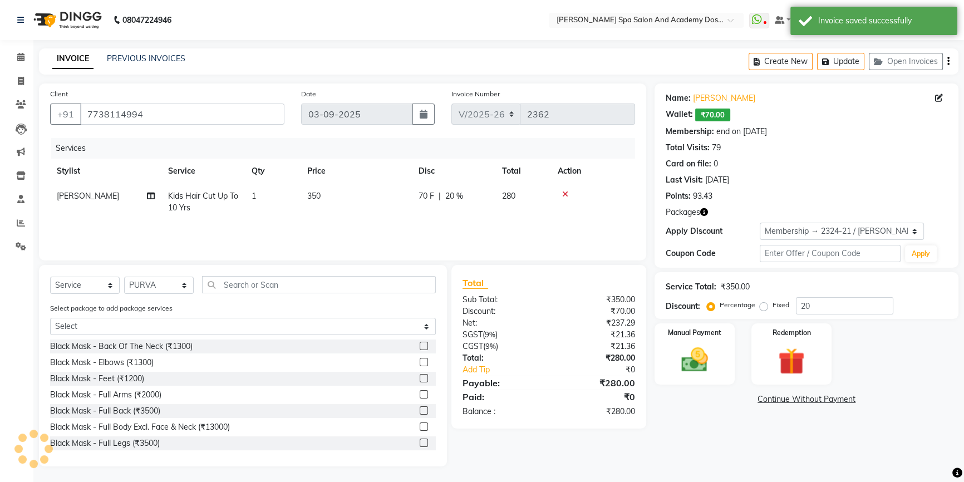
select select
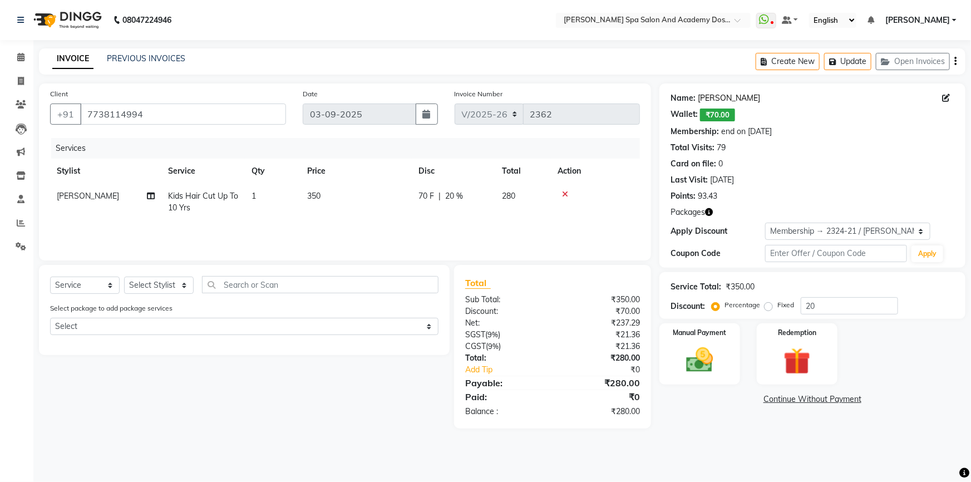
click at [723, 99] on link "Neha Chury" at bounding box center [729, 98] width 62 height 12
click at [337, 191] on td "350" at bounding box center [356, 202] width 111 height 37
select select "47354"
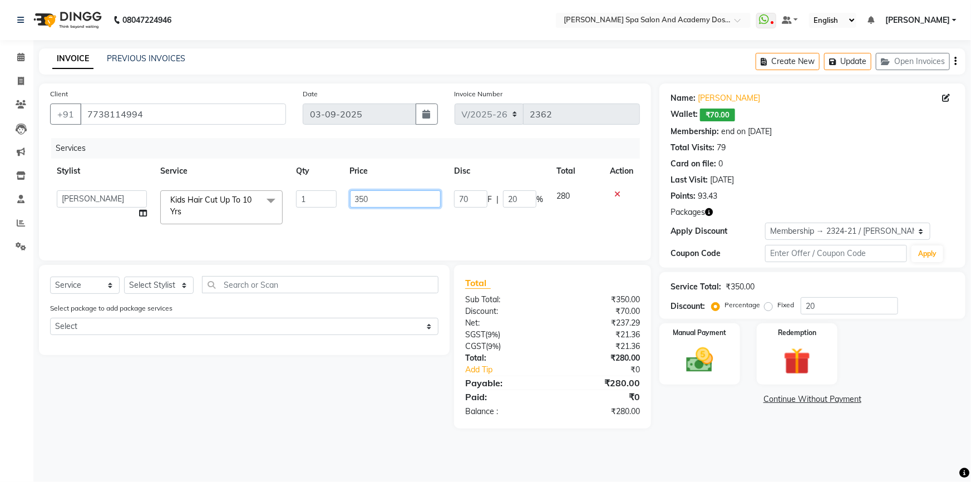
click at [388, 202] on input "350" at bounding box center [395, 198] width 91 height 17
type input "500"
click at [513, 237] on div "Services Stylist Service Qty Price Disc Total Action Admin AKSHTA AMBRE ASAWARI…" at bounding box center [345, 193] width 590 height 111
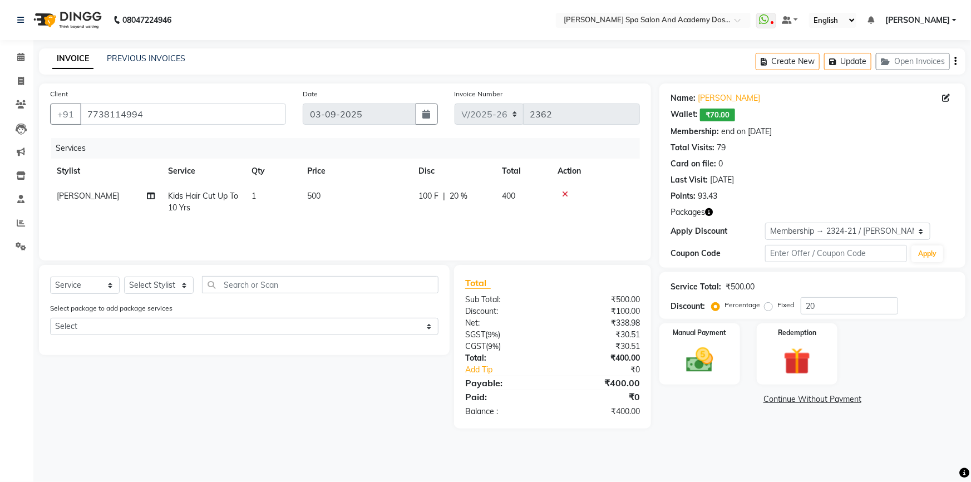
click at [456, 193] on span "20 %" at bounding box center [459, 196] width 18 height 12
select select "47354"
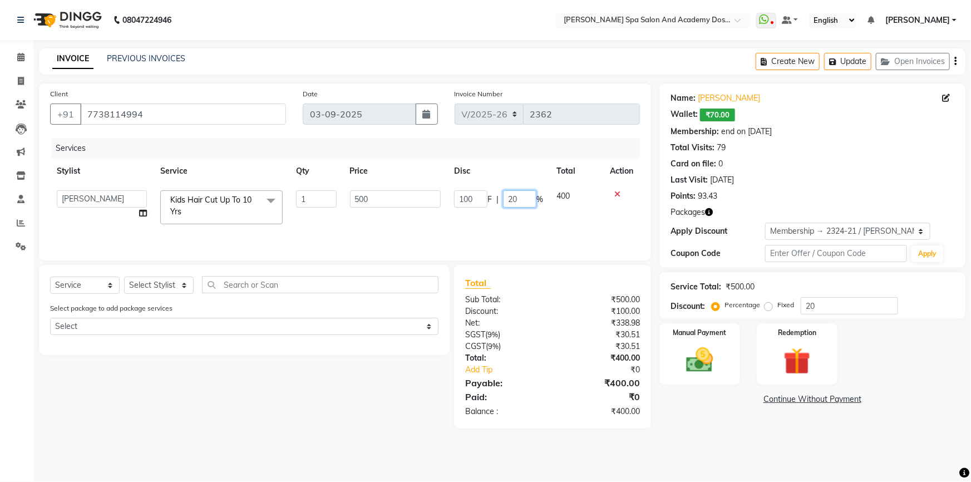
click at [508, 200] on input "20" at bounding box center [519, 198] width 33 height 17
click at [738, 425] on div "Name: Neha Chury Wallet: ₹70.00 Membership: end on 24-07-2026 Total Visits: 79 …" at bounding box center [817, 255] width 315 height 345
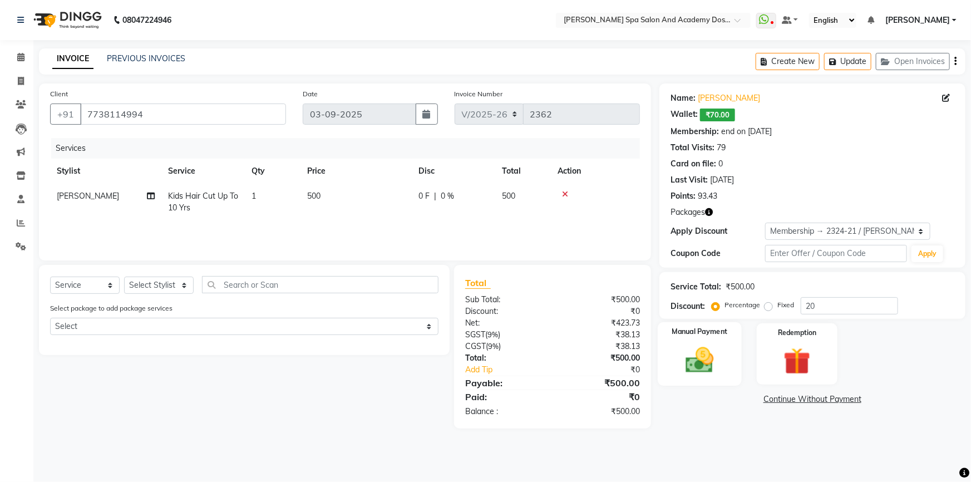
click at [710, 374] on img at bounding box center [700, 360] width 46 height 32
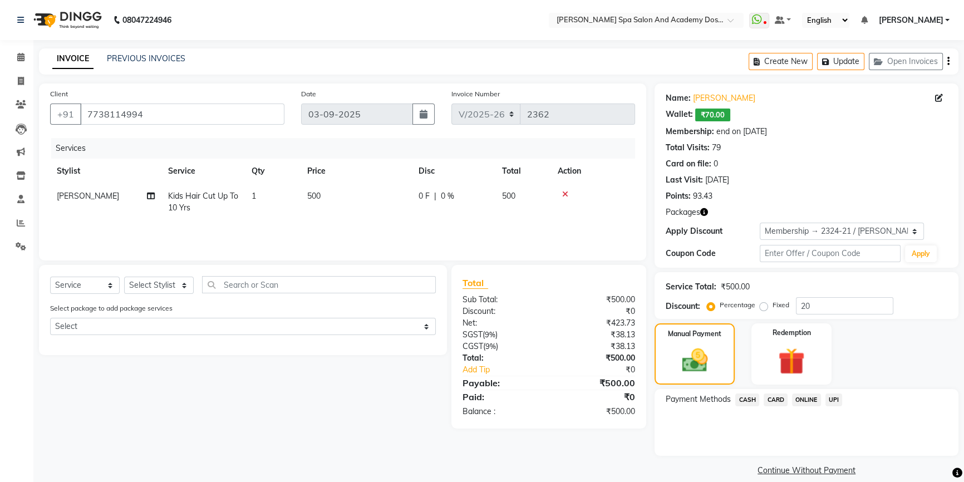
click at [752, 402] on span "CASH" at bounding box center [747, 400] width 24 height 13
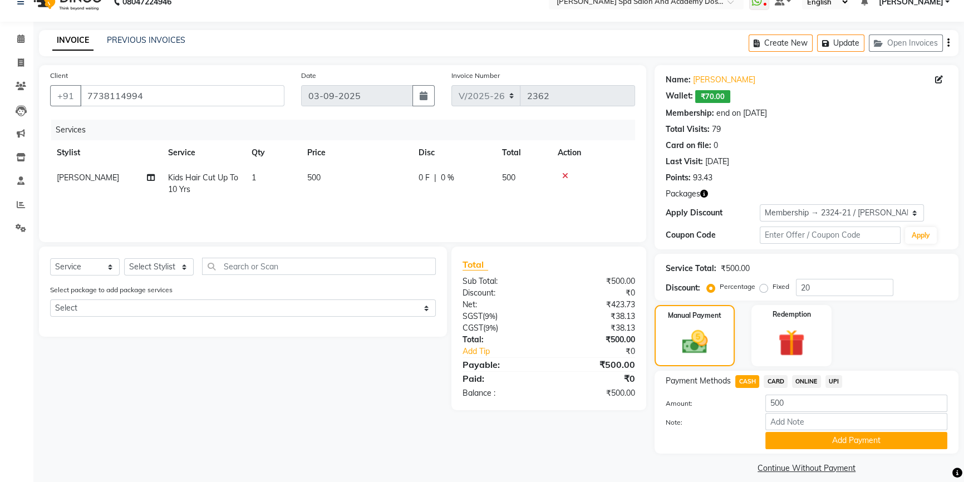
scroll to position [28, 0]
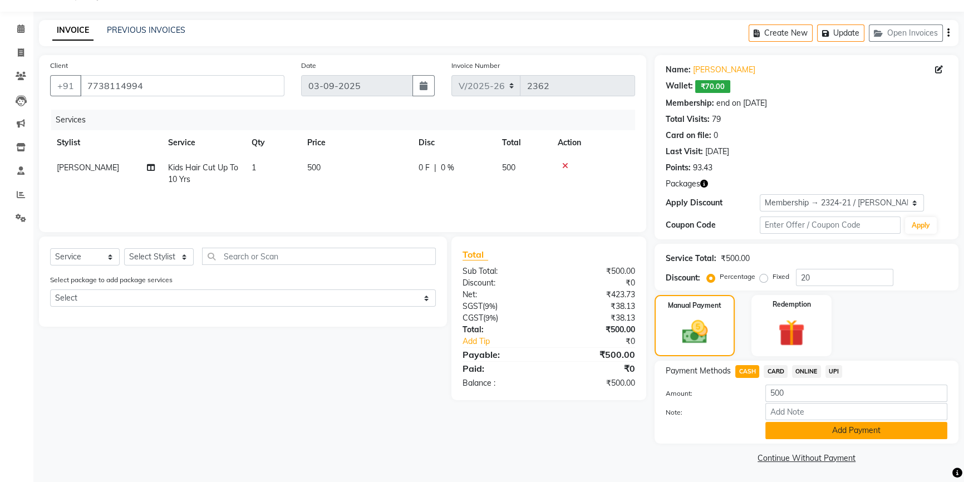
click at [807, 434] on button "Add Payment" at bounding box center [856, 430] width 182 height 17
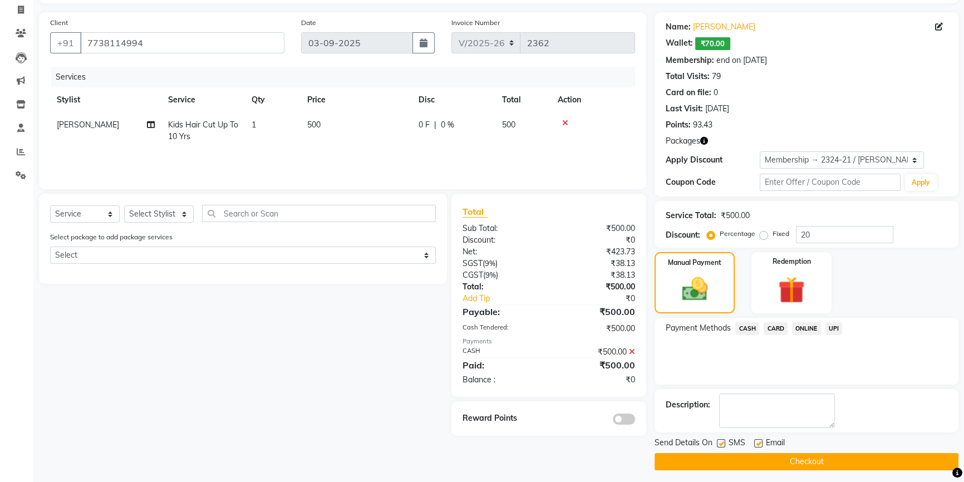
scroll to position [75, 0]
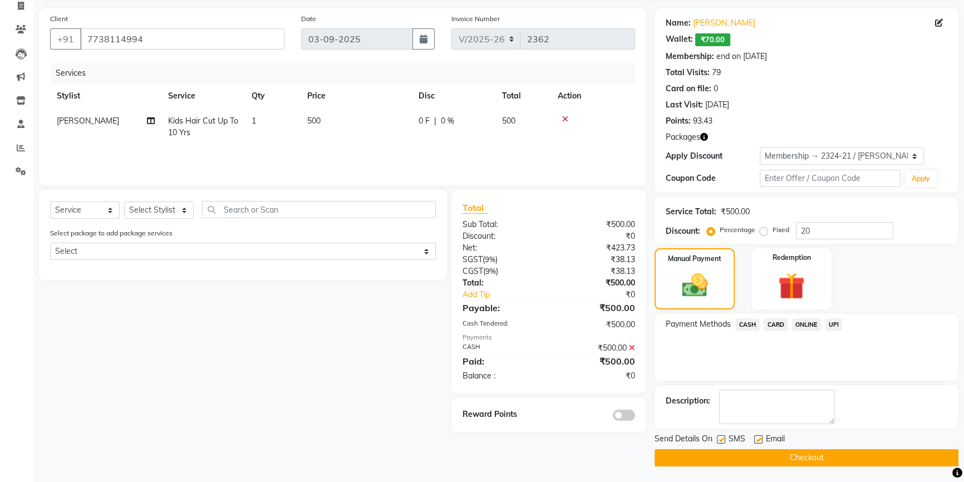
click at [744, 455] on button "Checkout" at bounding box center [807, 457] width 304 height 17
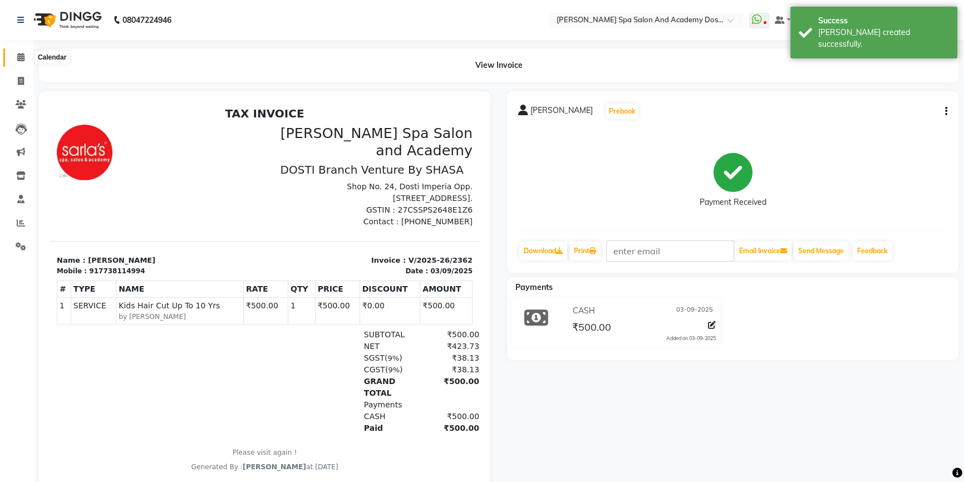
click at [27, 59] on span at bounding box center [20, 57] width 19 height 13
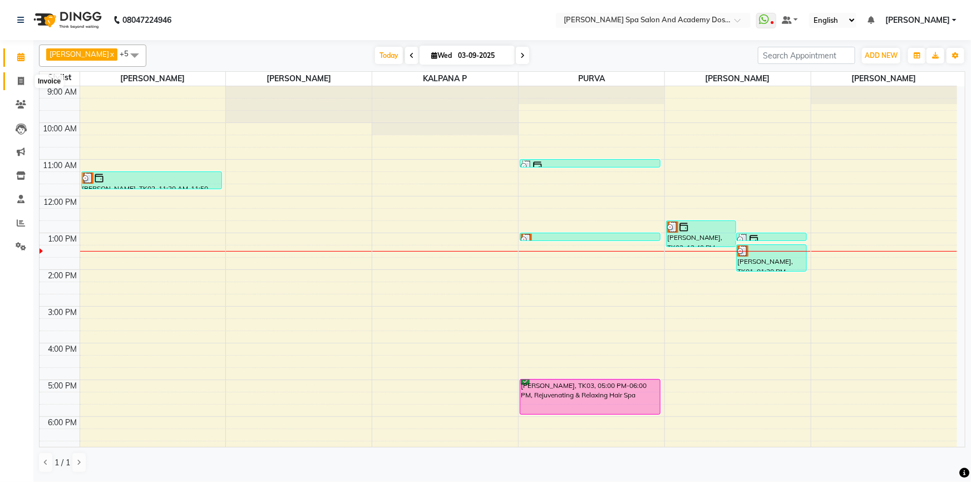
click at [16, 77] on span at bounding box center [20, 81] width 19 height 13
select select "service"
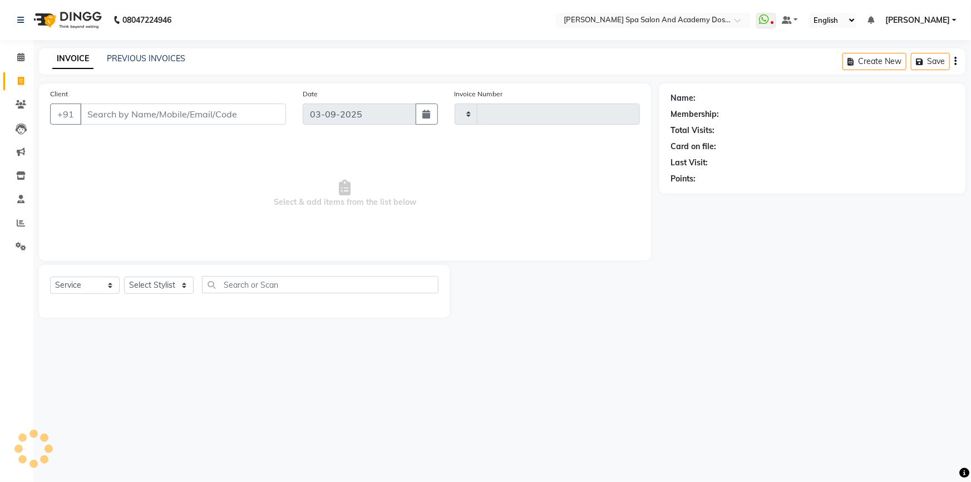
type input "2363"
select select "6316"
click at [912, 61] on button "Open Invoices" at bounding box center [913, 61] width 74 height 17
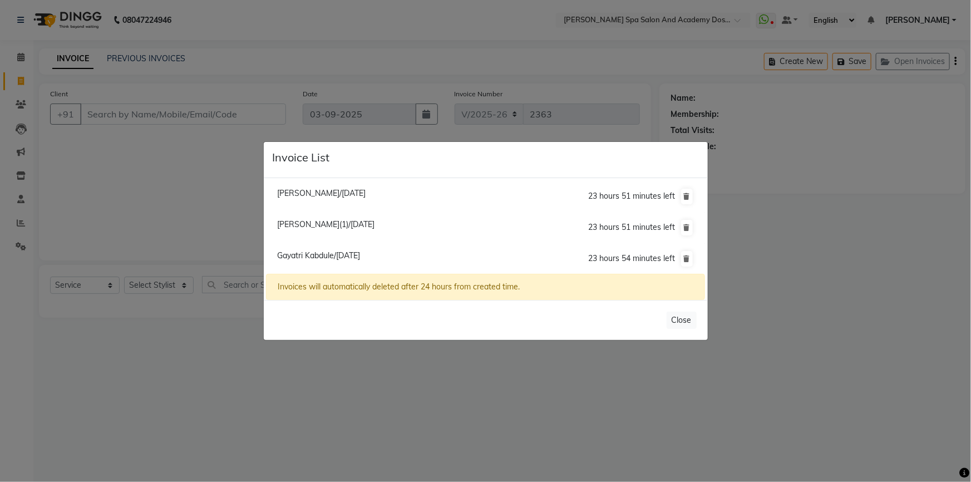
click at [301, 254] on span "Gayatri Kabdule/03 September 2025" at bounding box center [318, 255] width 83 height 10
type input "9987890005"
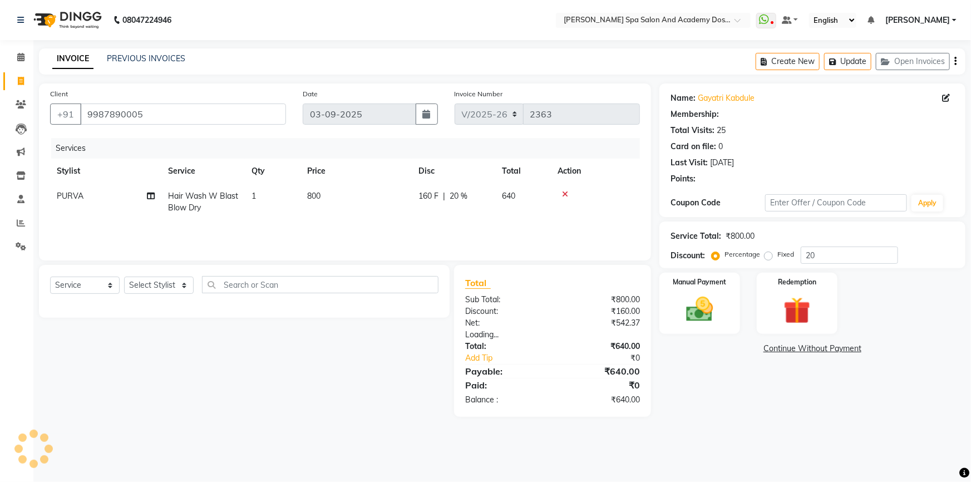
type input "0"
select select "2: Object"
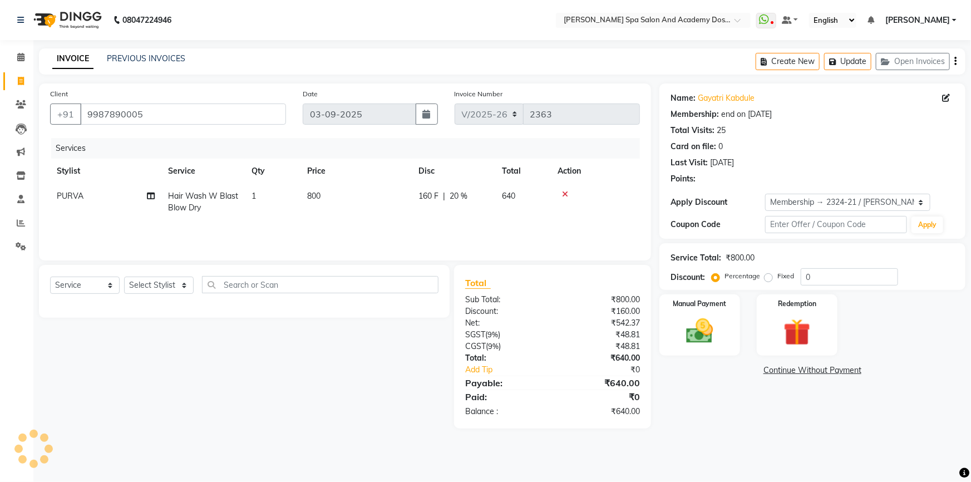
type input "20"
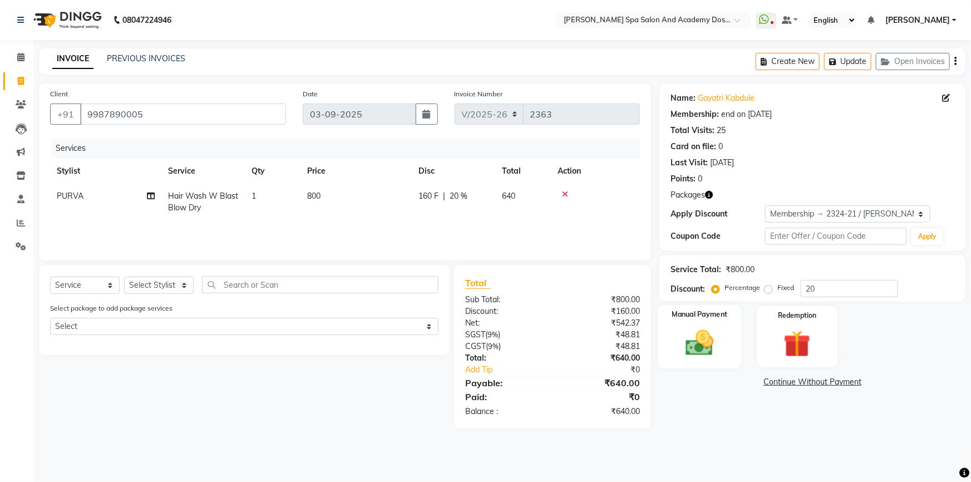
click at [699, 327] on img at bounding box center [700, 343] width 46 height 32
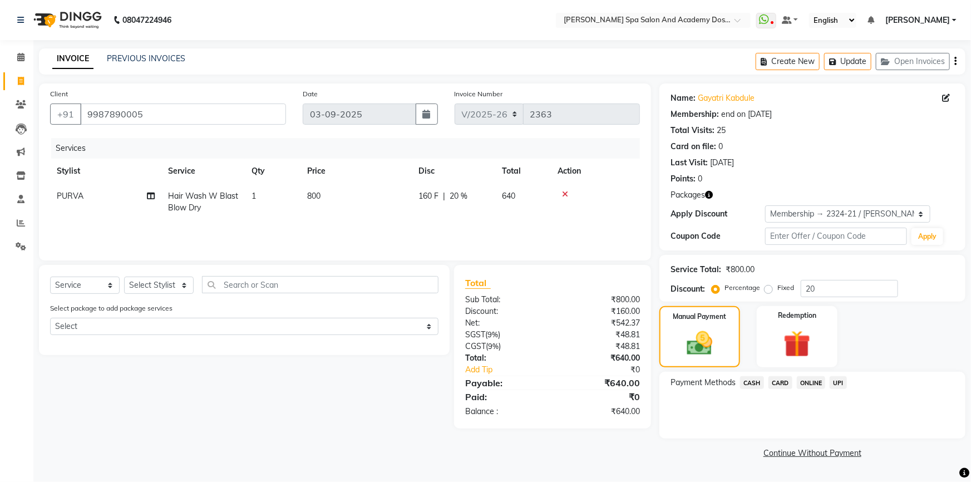
click at [751, 386] on span "CASH" at bounding box center [752, 382] width 24 height 13
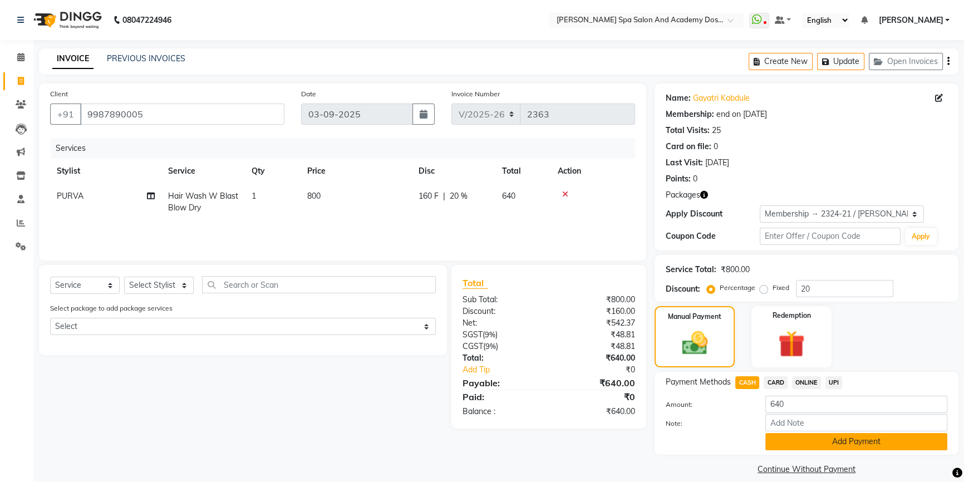
click at [805, 445] on button "Add Payment" at bounding box center [856, 441] width 182 height 17
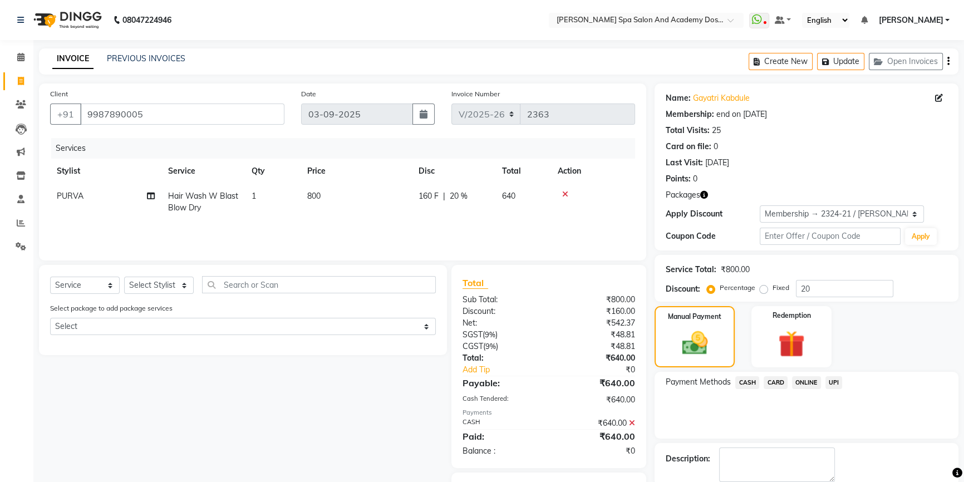
scroll to position [58, 0]
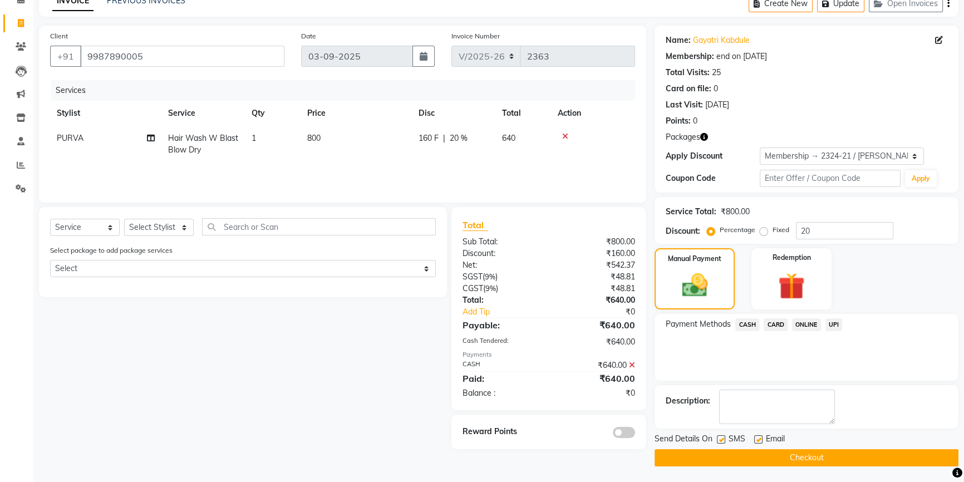
click at [747, 454] on button "Checkout" at bounding box center [807, 457] width 304 height 17
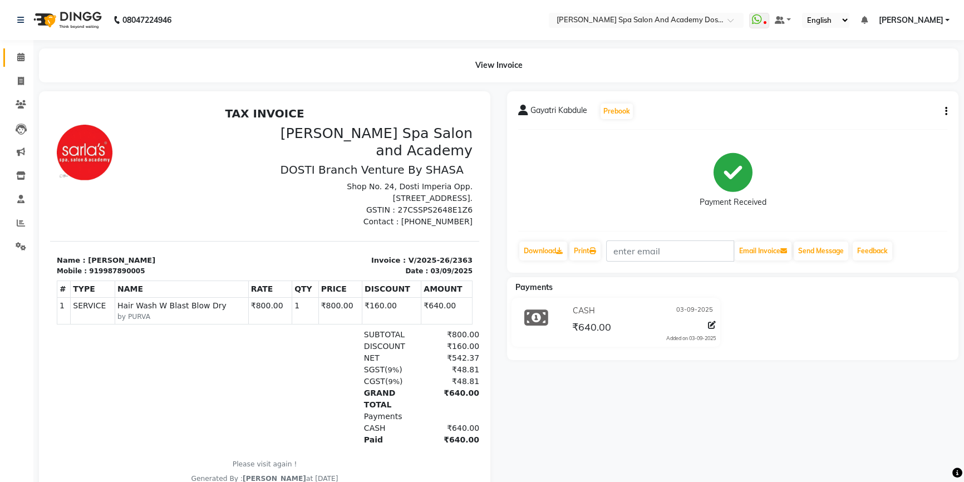
click at [21, 62] on span at bounding box center [20, 57] width 19 height 13
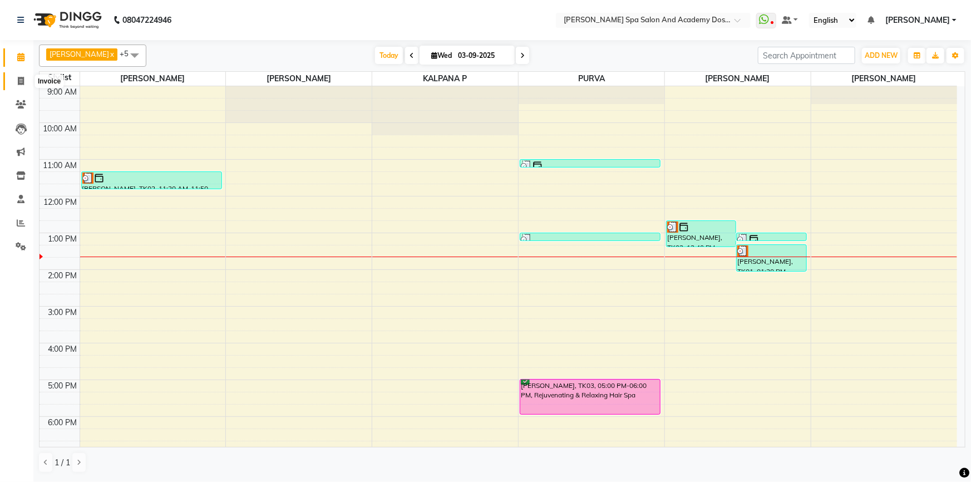
click at [18, 76] on span at bounding box center [20, 81] width 19 height 13
select select "service"
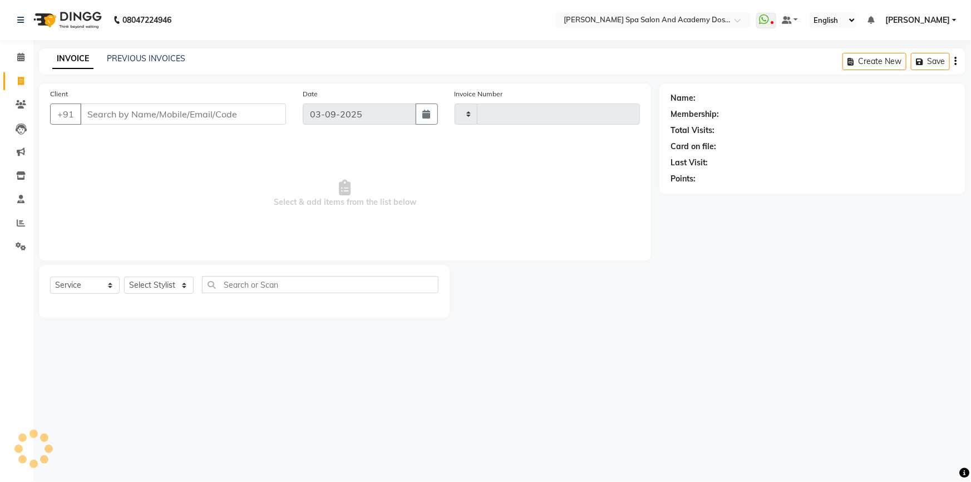
type input "2364"
select select "6316"
click at [893, 62] on icon "button" at bounding box center [887, 62] width 13 height 8
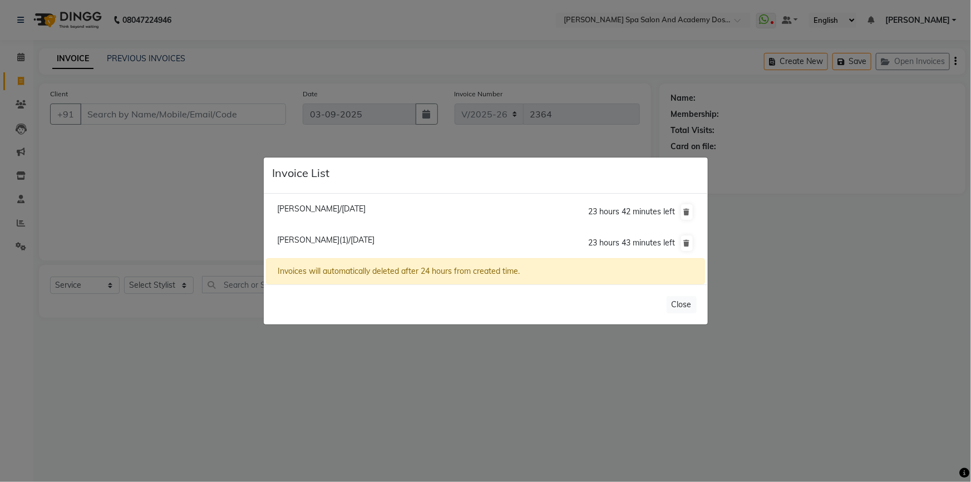
click at [320, 240] on span "Pratibha Prasad(1)/03 September 2025" at bounding box center [325, 240] width 97 height 10
type input "9819195349"
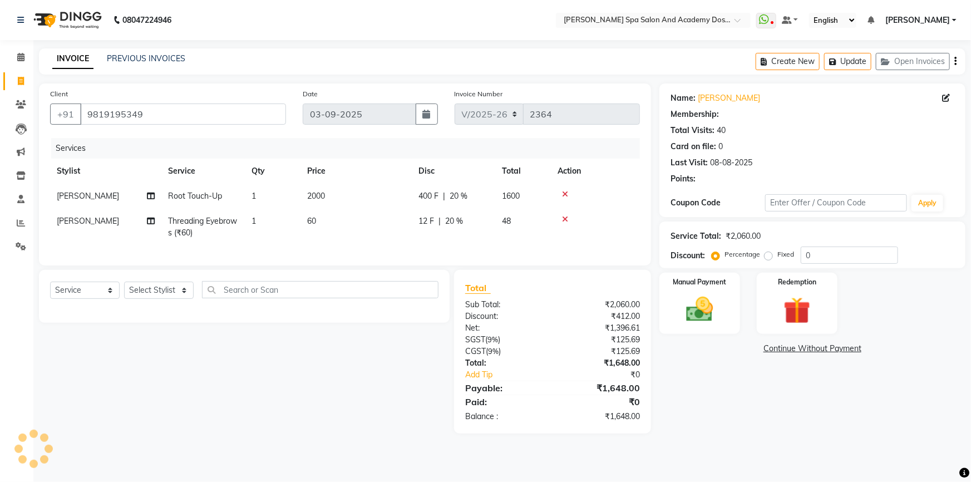
type input "20"
select select "2: Object"
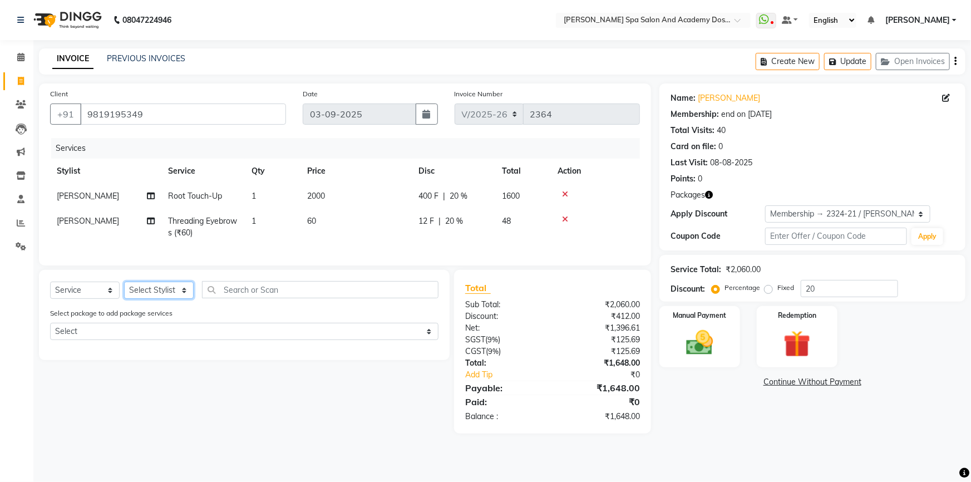
click at [162, 299] on select "Select Stylist Admin AKSHTA AMBRE ASAWARI PAWAR DIRECT 1 GAURI THAPA JIGNA SHAH…" at bounding box center [159, 290] width 70 height 17
select select "84108"
click at [244, 297] on input "text" at bounding box center [320, 289] width 237 height 17
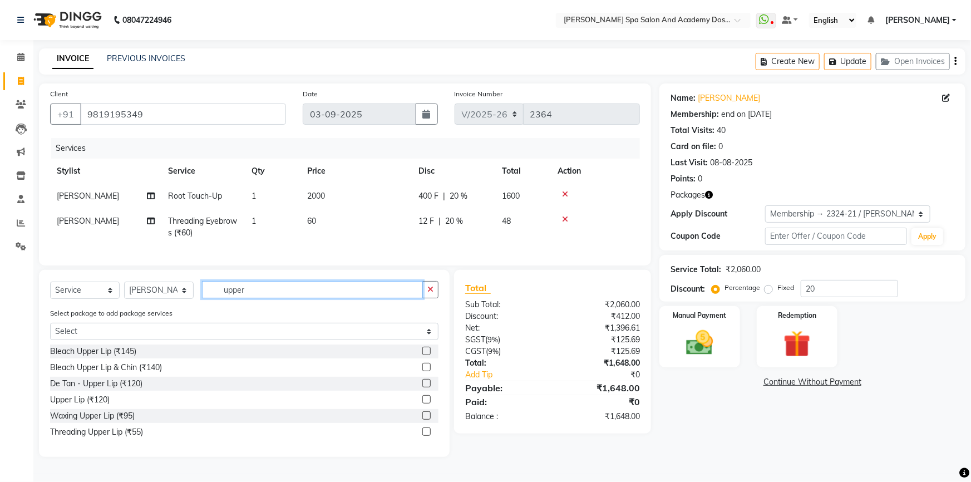
type input "upper"
click at [426, 404] on label at bounding box center [426, 399] width 8 height 8
click at [426, 404] on input "checkbox" at bounding box center [425, 399] width 7 height 7
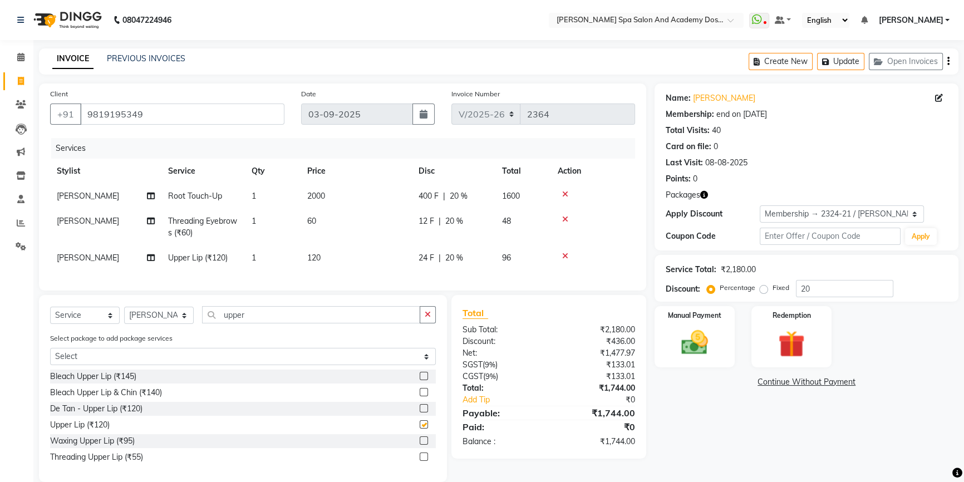
checkbox input "false"
click at [846, 66] on button "Update" at bounding box center [840, 61] width 47 height 17
click at [840, 63] on button "Update" at bounding box center [840, 61] width 47 height 17
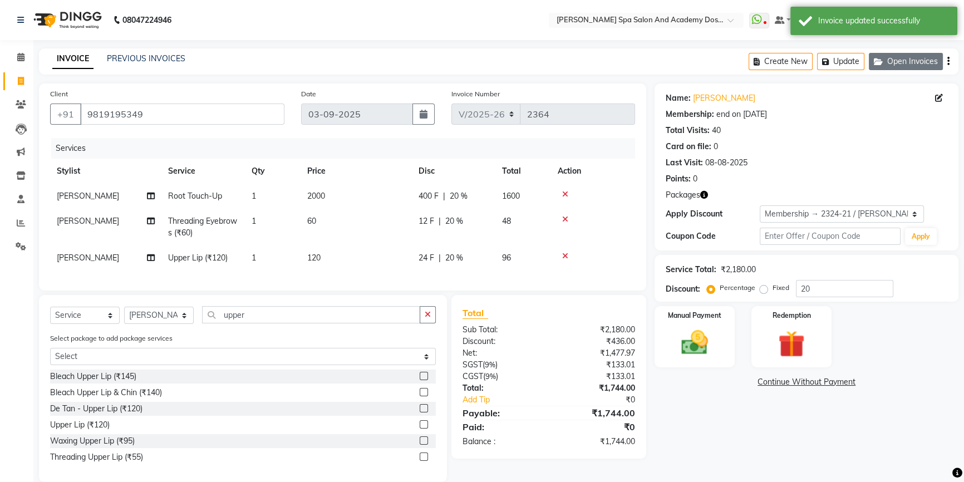
click at [907, 63] on button "Open Invoices" at bounding box center [906, 61] width 74 height 17
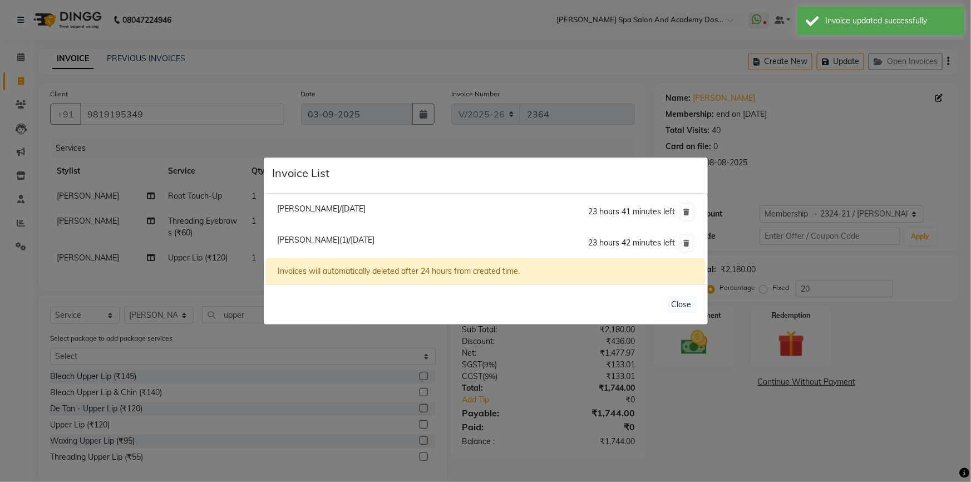
click at [312, 210] on span "Pratidnya Patange/03 September 2025" at bounding box center [321, 209] width 89 height 10
type input "9967912124"
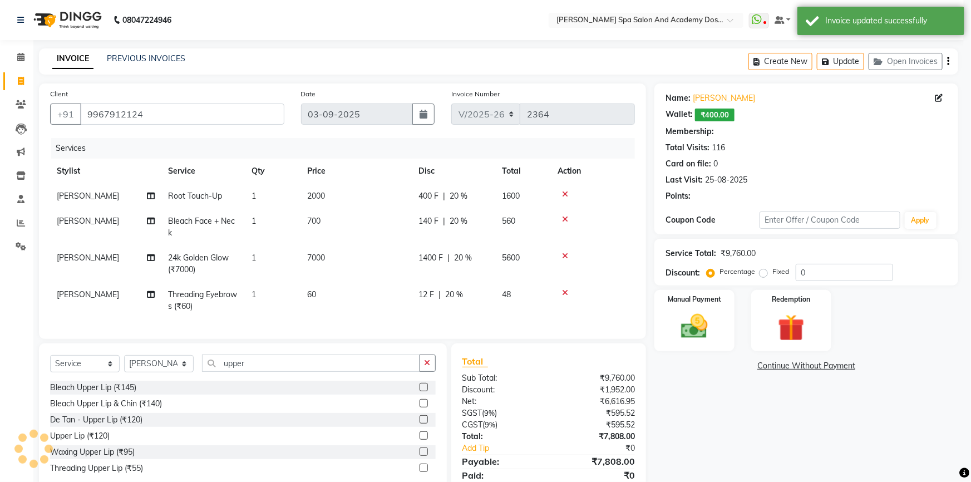
type input "20"
select select "2: Object"
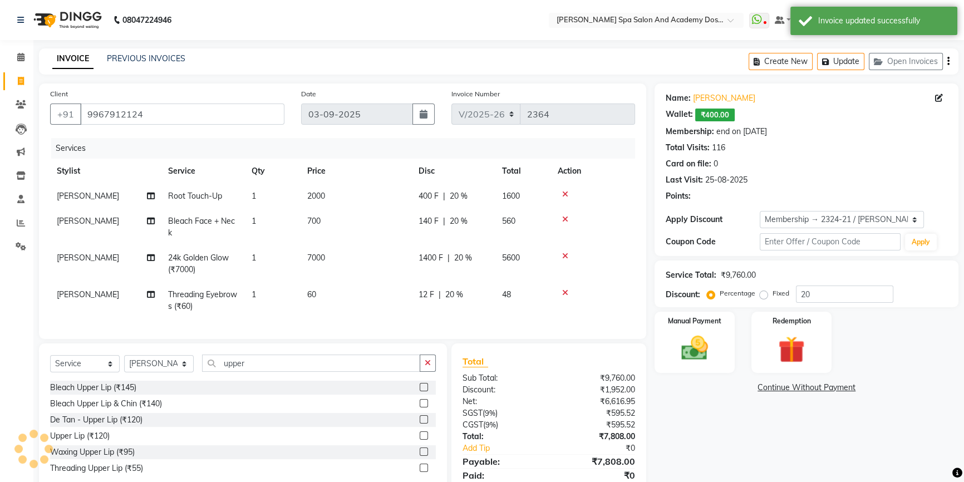
select select
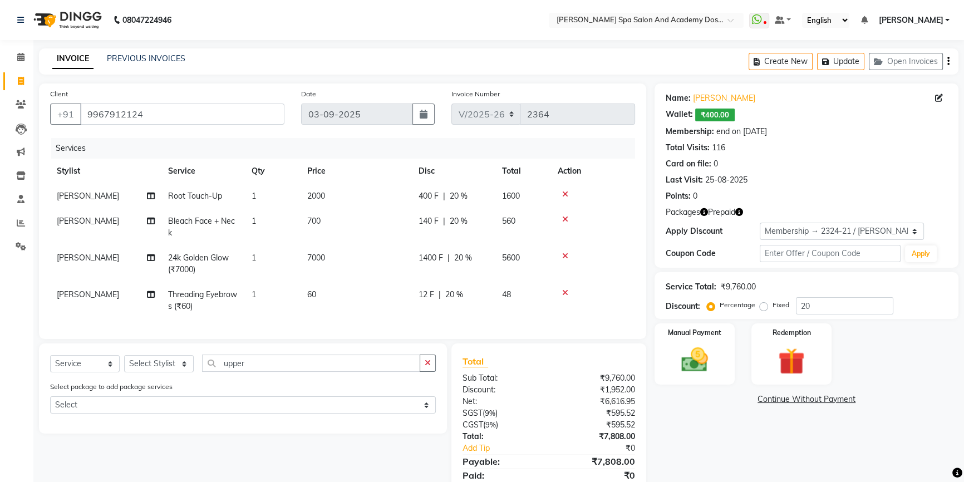
scroll to position [50, 0]
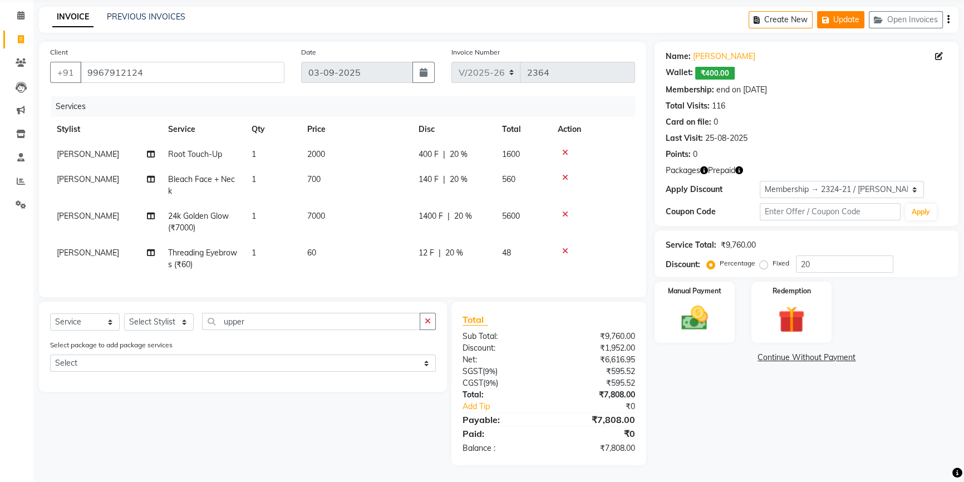
click at [833, 11] on button "Update" at bounding box center [840, 19] width 47 height 17
click at [839, 11] on button "Update" at bounding box center [840, 19] width 47 height 17
click at [18, 14] on link "Calendar" at bounding box center [16, 16] width 27 height 18
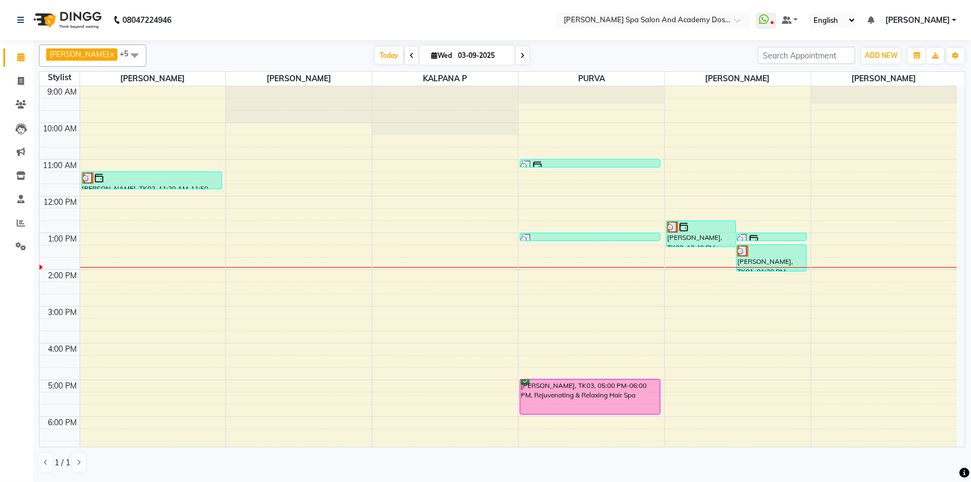
click at [813, 373] on div "9:00 AM 10:00 AM 11:00 AM 12:00 PM 1:00 PM 2:00 PM 3:00 PM 4:00 PM 5:00 PM 6:00…" at bounding box center [499, 306] width 918 height 440
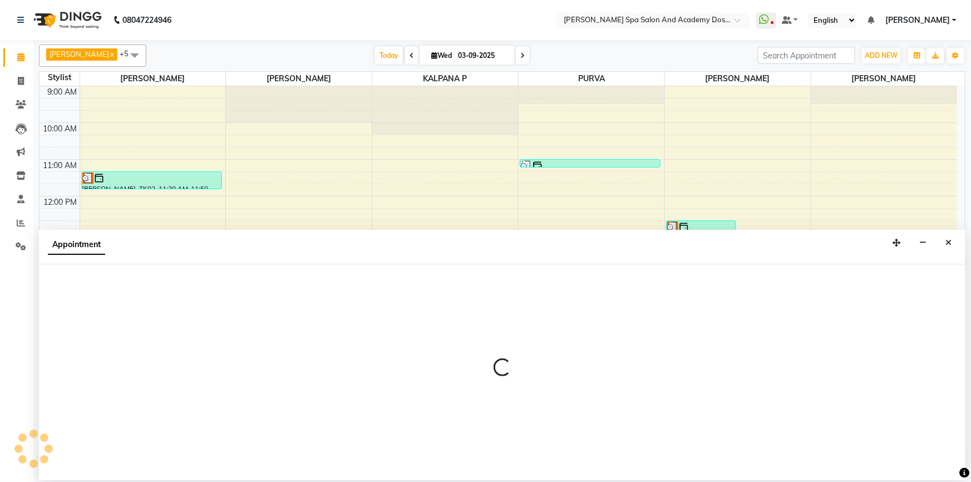
select select "58585"
select select "tentative"
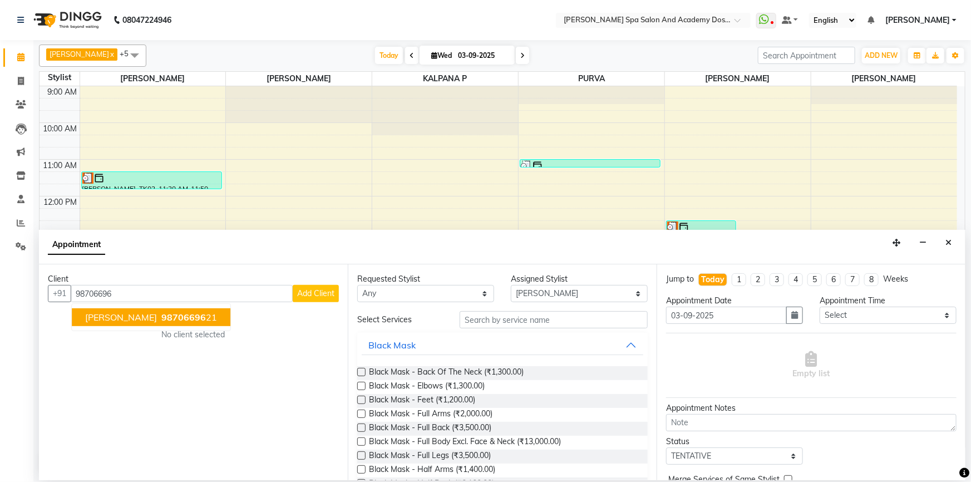
click at [120, 317] on span "HARSHA NANDEDKAR" at bounding box center [121, 317] width 72 height 11
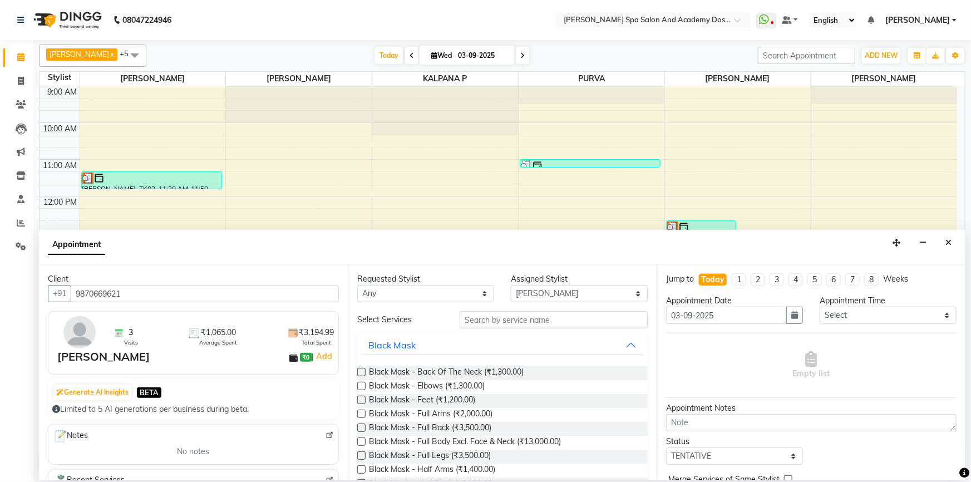
type input "9870669621"
click at [539, 293] on select "Select AKSHTA AMBRE ASAWARI PAWAR GAURI THAPA JIGNA SHAH KALPANA P KANCHAN K. M…" at bounding box center [579, 293] width 137 height 17
select select "47354"
click at [511, 285] on select "Select AKSHTA AMBRE ASAWARI PAWAR GAURI THAPA JIGNA SHAH KALPANA P KANCHAN K. M…" at bounding box center [579, 293] width 137 height 17
click at [477, 321] on input "text" at bounding box center [554, 319] width 188 height 17
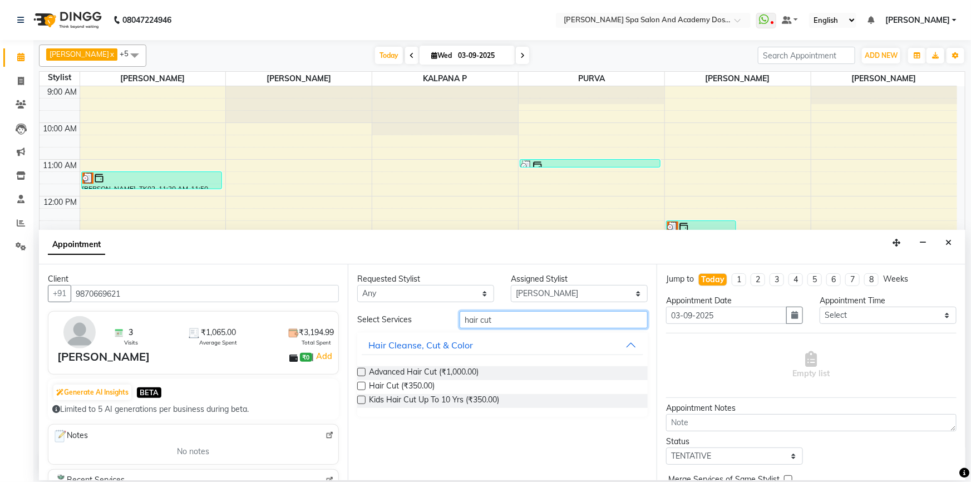
scroll to position [151, 0]
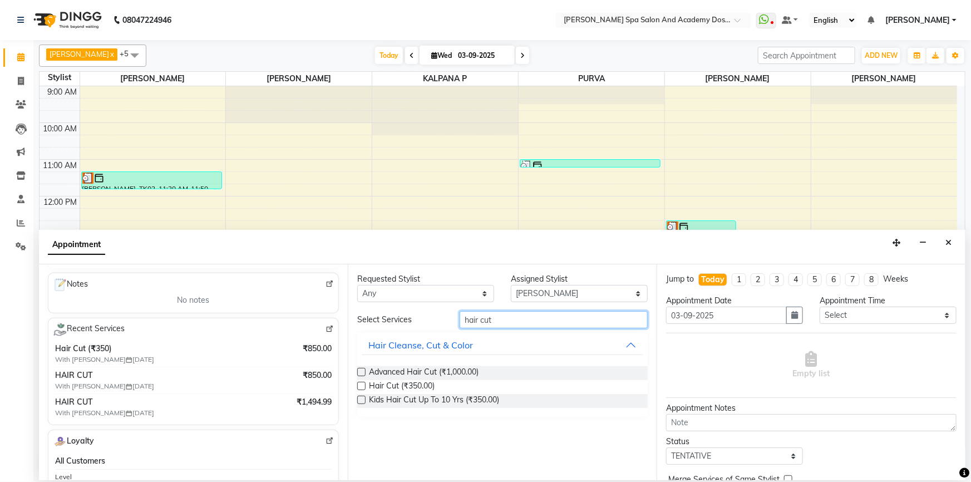
type input "hair cut"
click at [362, 385] on label at bounding box center [361, 386] width 8 height 8
click at [362, 385] on input "checkbox" at bounding box center [360, 387] width 7 height 7
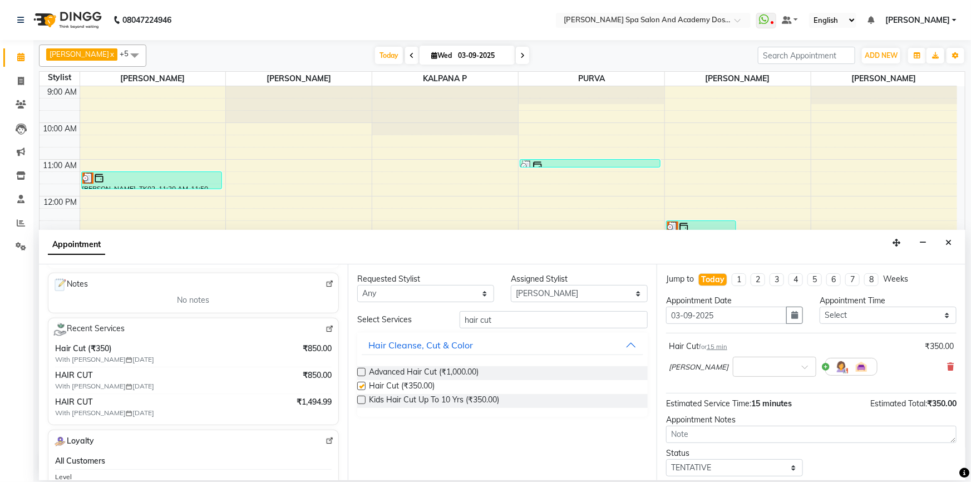
checkbox input "false"
click at [744, 357] on div "×" at bounding box center [774, 367] width 83 height 20
click at [734, 471] on div "03:20 PM" at bounding box center [775, 469] width 82 height 21
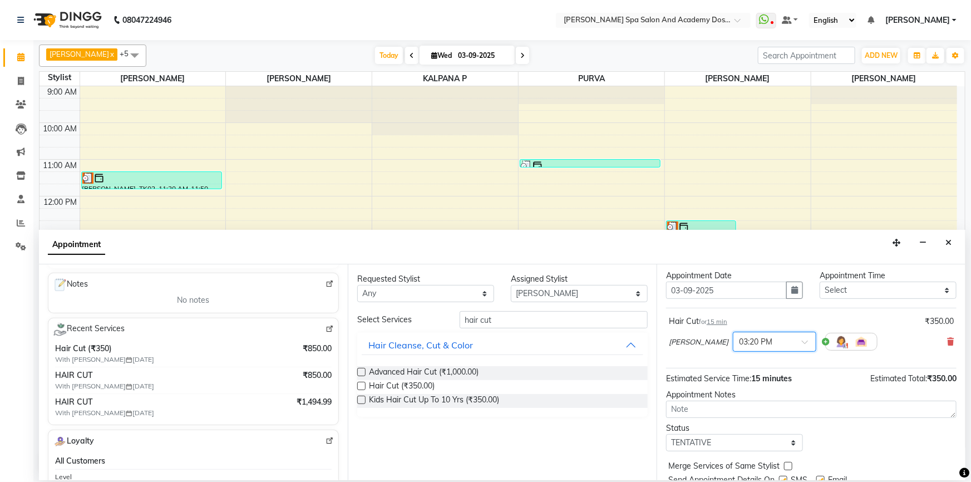
scroll to position [66, 0]
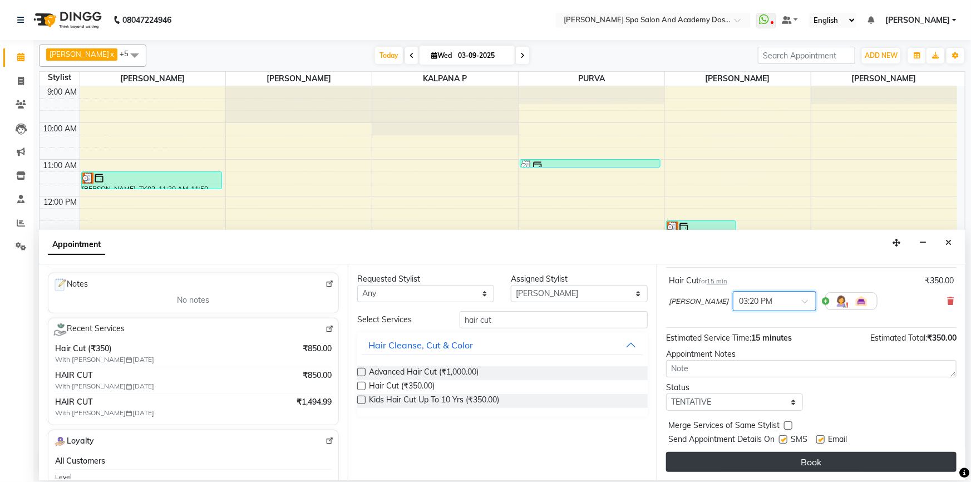
click at [705, 469] on button "Book" at bounding box center [811, 462] width 291 height 20
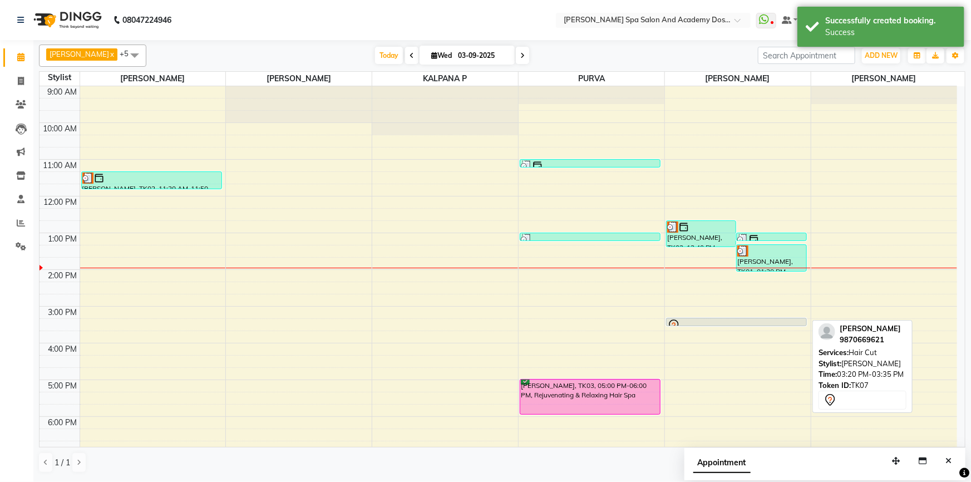
click at [677, 320] on icon at bounding box center [673, 325] width 13 height 13
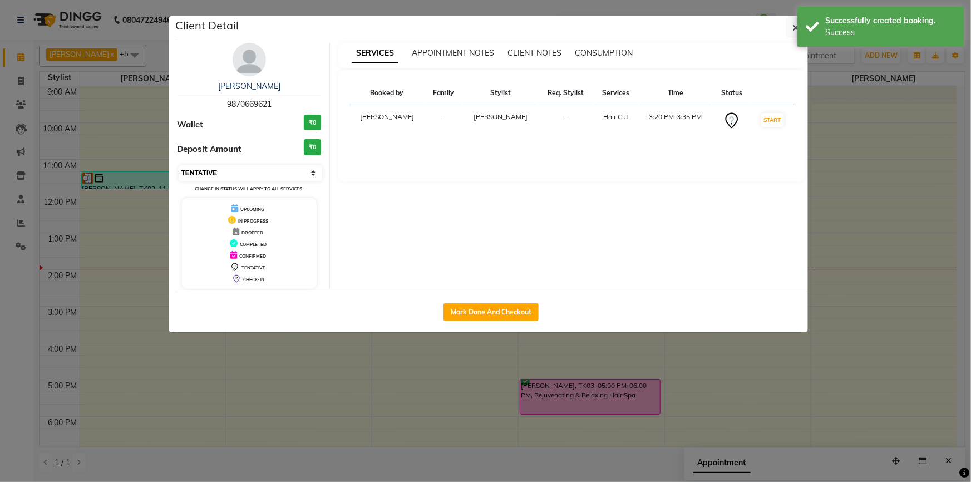
click at [247, 174] on select "Select IN SERVICE CONFIRMED TENTATIVE CHECK IN MARK DONE DROPPED UPCOMING" at bounding box center [251, 173] width 144 height 16
select select "6"
click at [179, 165] on select "Select IN SERVICE CONFIRMED TENTATIVE CHECK IN MARK DONE DROPPED UPCOMING" at bounding box center [251, 173] width 144 height 16
click at [186, 332] on div "Client Detail HARSHA NANDEDKAR 9870669621 Wallet ₹0 Deposit Amount ₹0 Select IN…" at bounding box center [486, 174] width 635 height 317
click at [164, 380] on ngb-modal-window "Client Detail HARSHA NANDEDKAR 9870669621 Wallet ₹0 Deposit Amount ₹0 Select IN…" at bounding box center [485, 241] width 971 height 482
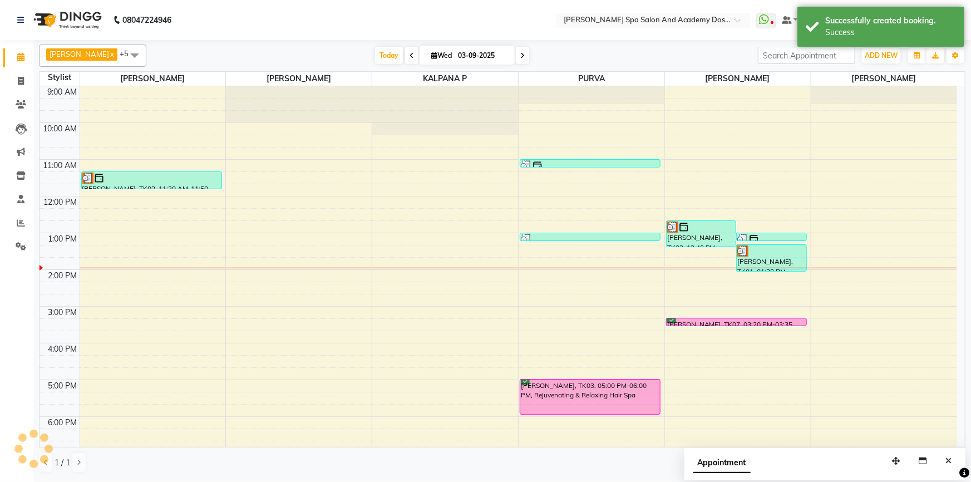
click at [235, 330] on div "9:00 AM 10:00 AM 11:00 AM 12:00 PM 1:00 PM 2:00 PM 3:00 PM 4:00 PM 5:00 PM 6:00…" at bounding box center [499, 306] width 918 height 440
select select "84108"
select select "tentative"
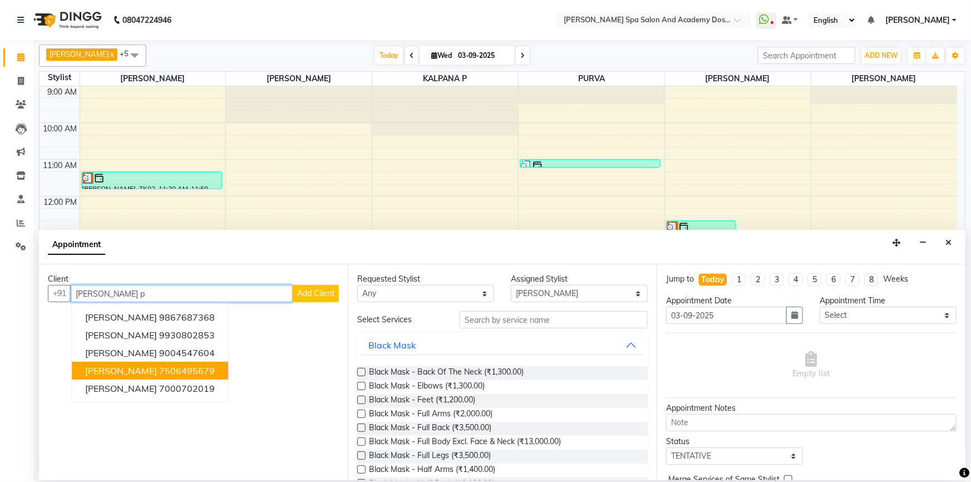
click at [128, 375] on span "MEGHA P DESHMUKH" at bounding box center [121, 370] width 72 height 11
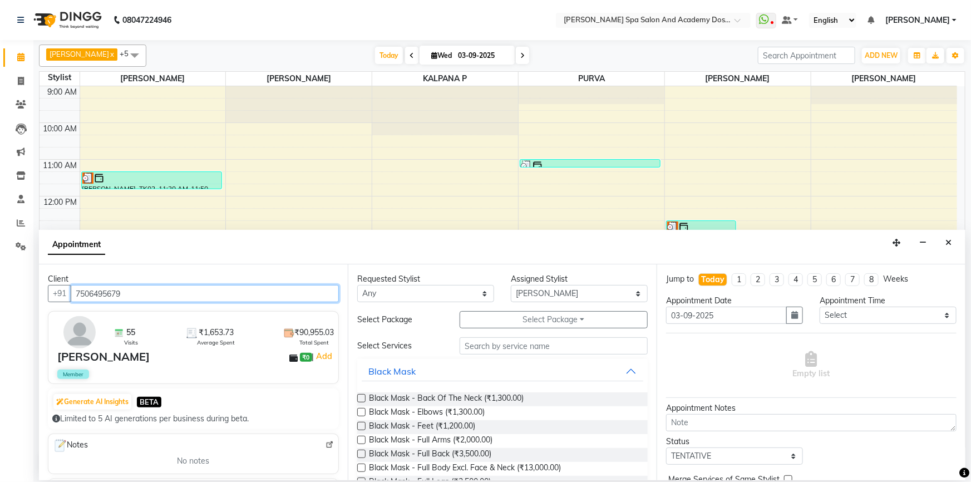
type input "7506495679"
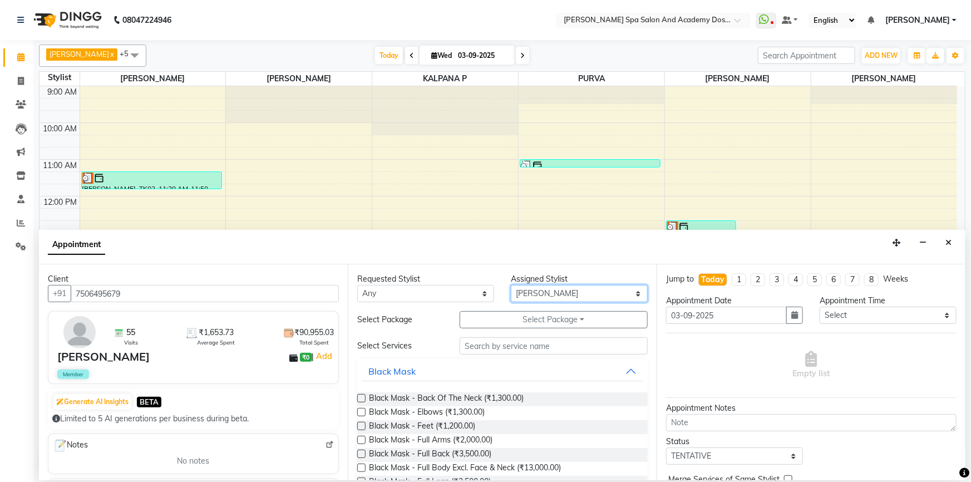
click at [542, 295] on select "Select AKSHTA AMBRE ASAWARI PAWAR GAURI THAPA JIGNA SHAH KALPANA P KANCHAN K. M…" at bounding box center [579, 293] width 137 height 17
select select "47354"
click at [482, 339] on div "Requested Stylist Any AKSHTA AMBRE ASAWARI PAWAR GAURI THAPA JIGNA SHAH KALPANA…" at bounding box center [502, 372] width 309 height 216
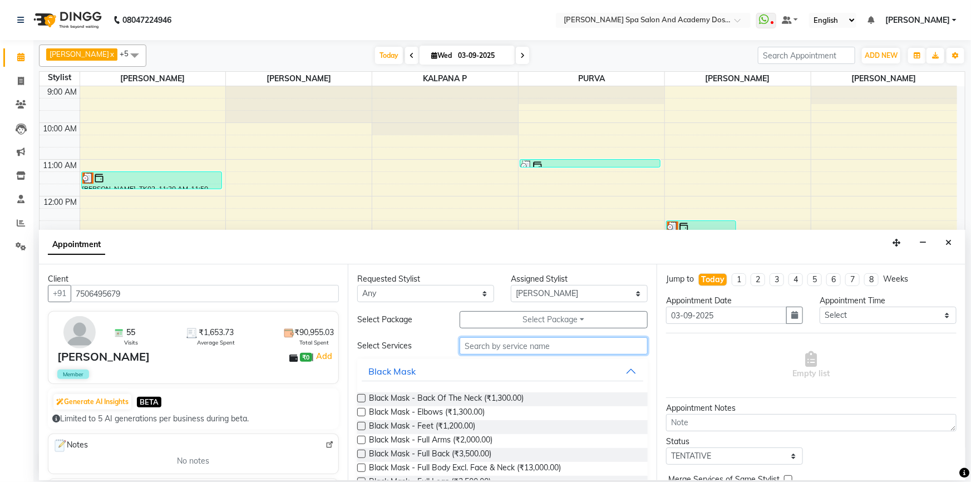
click at [473, 352] on input "text" at bounding box center [554, 345] width 188 height 17
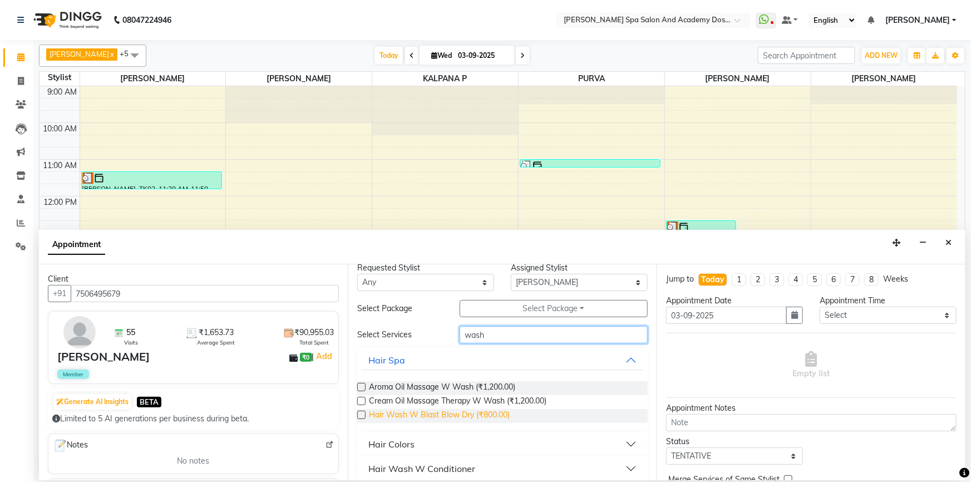
scroll to position [20, 0]
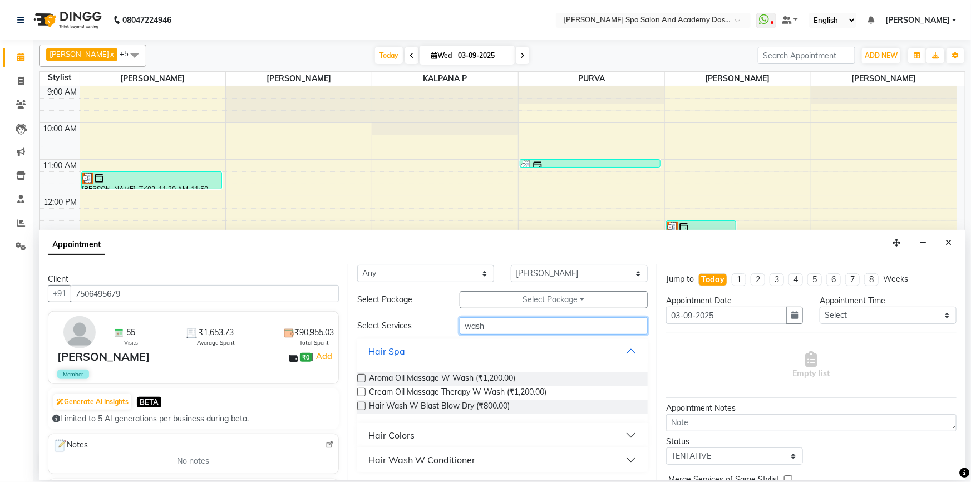
type input "wash"
click at [404, 463] on div "Hair Wash W Conditioner" at bounding box center [422, 459] width 107 height 13
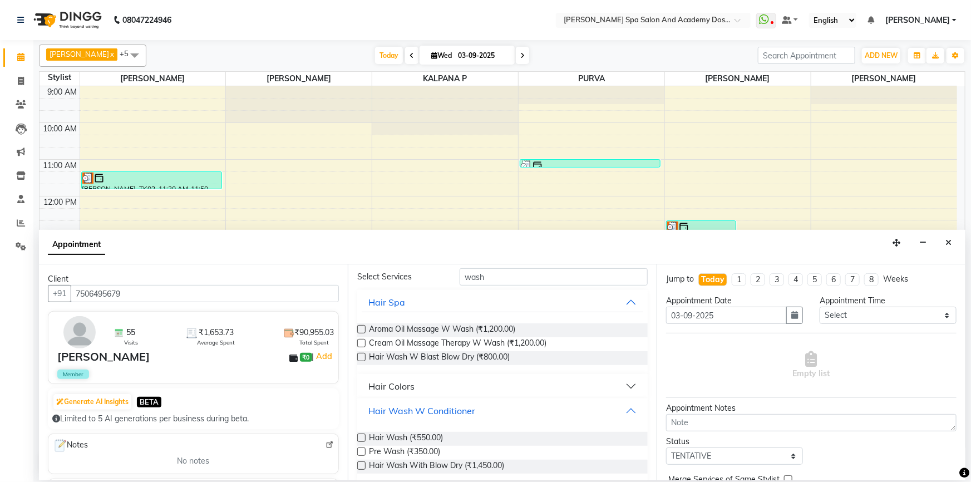
scroll to position [79, 0]
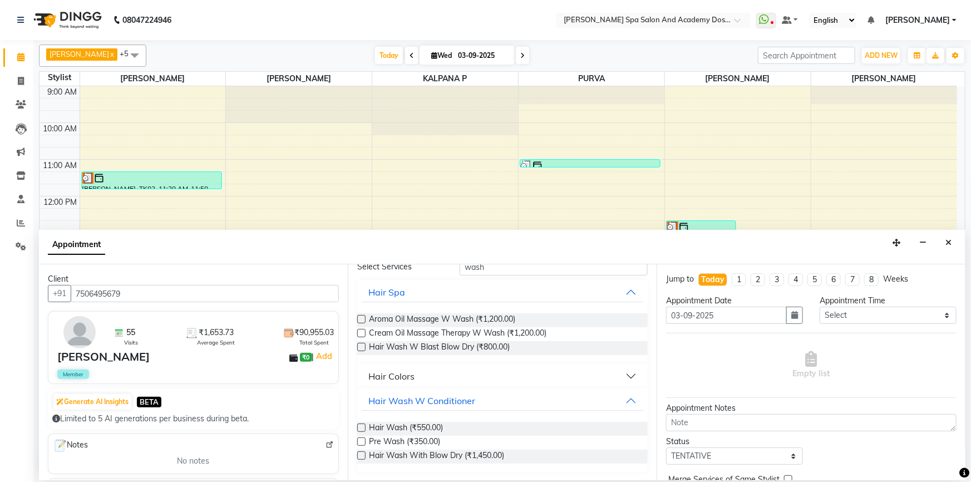
click at [361, 425] on label at bounding box center [361, 428] width 8 height 8
click at [361, 425] on input "checkbox" at bounding box center [360, 428] width 7 height 7
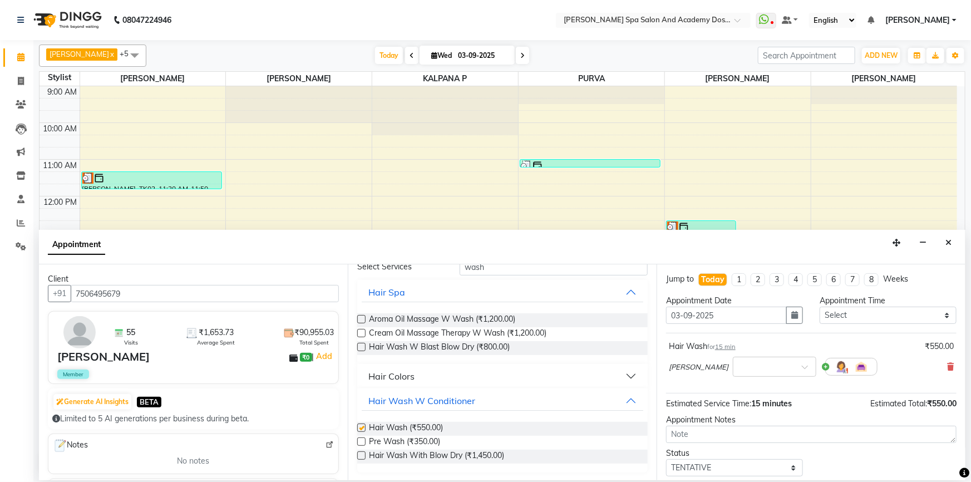
checkbox input "false"
click at [739, 366] on input "text" at bounding box center [763, 366] width 49 height 12
click at [734, 407] on div "04:00 PM" at bounding box center [775, 410] width 82 height 21
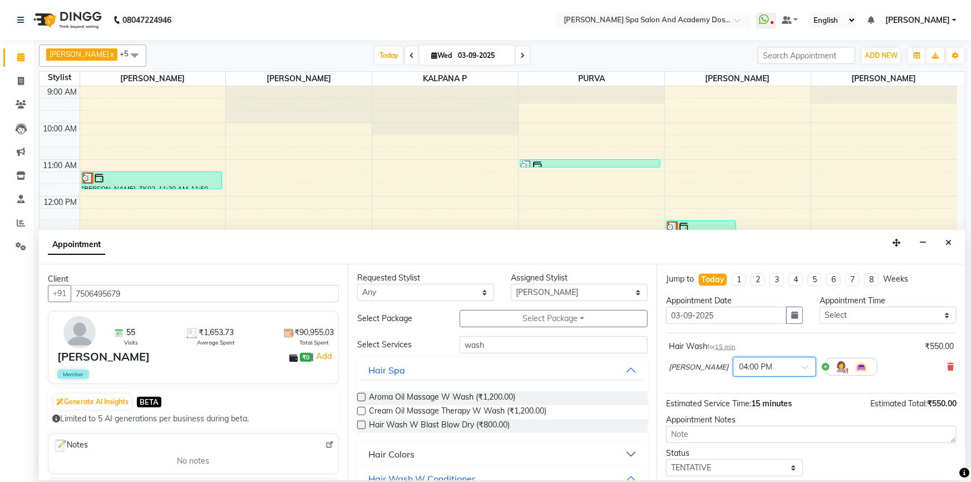
scroll to position [0, 0]
drag, startPoint x: 486, startPoint y: 347, endPoint x: 420, endPoint y: 347, distance: 65.7
click at [420, 347] on div "Select Services wash" at bounding box center [502, 345] width 307 height 17
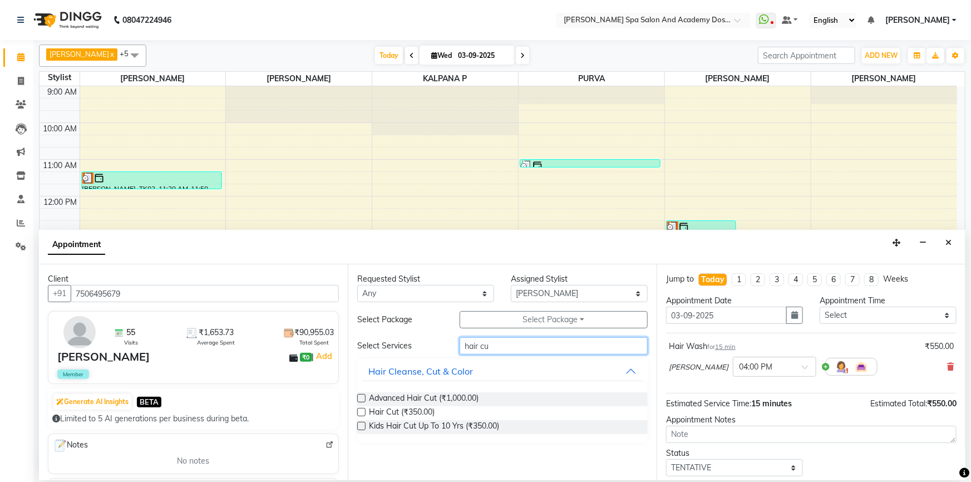
type input "hair cu"
click at [363, 414] on label at bounding box center [361, 412] width 8 height 8
click at [363, 414] on input "checkbox" at bounding box center [360, 413] width 7 height 7
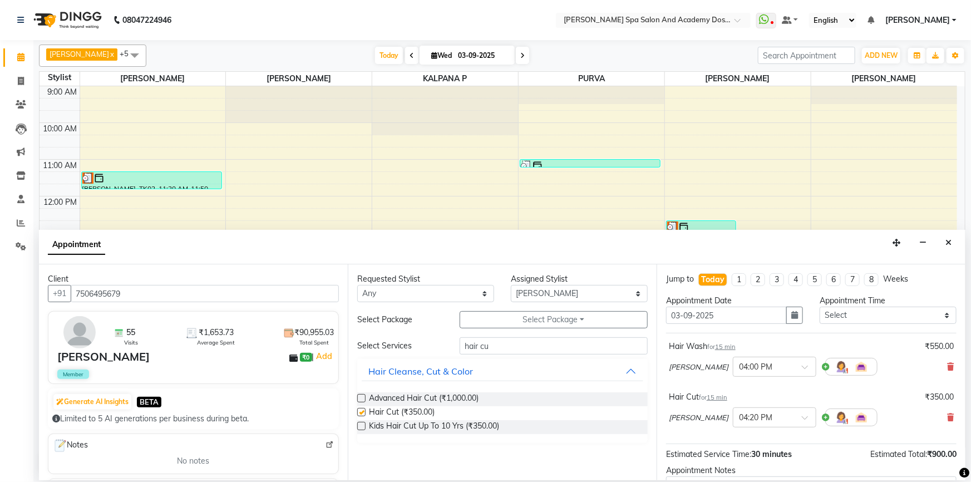
checkbox input "false"
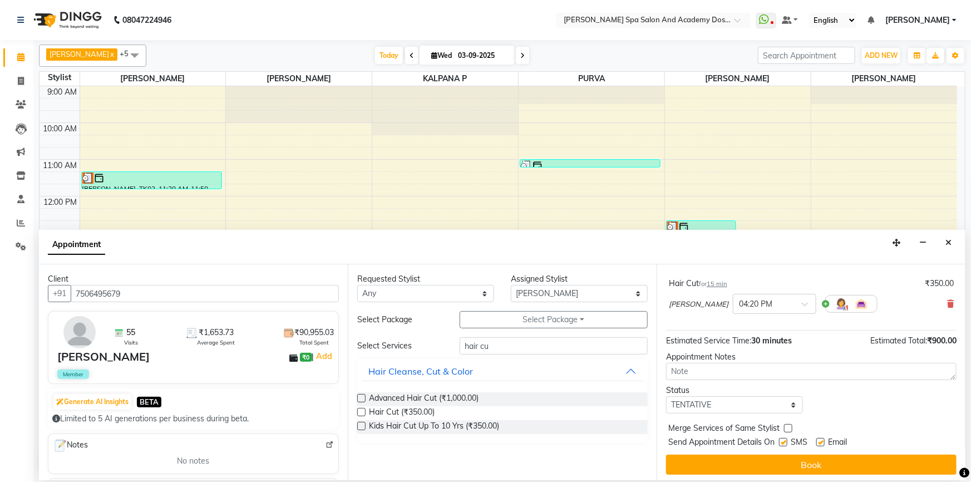
scroll to position [116, 0]
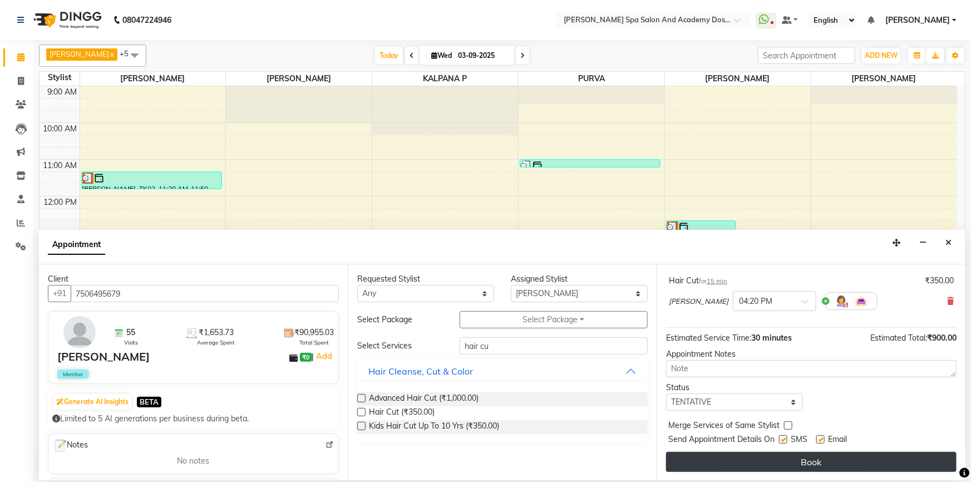
click at [814, 455] on button "Book" at bounding box center [811, 462] width 291 height 20
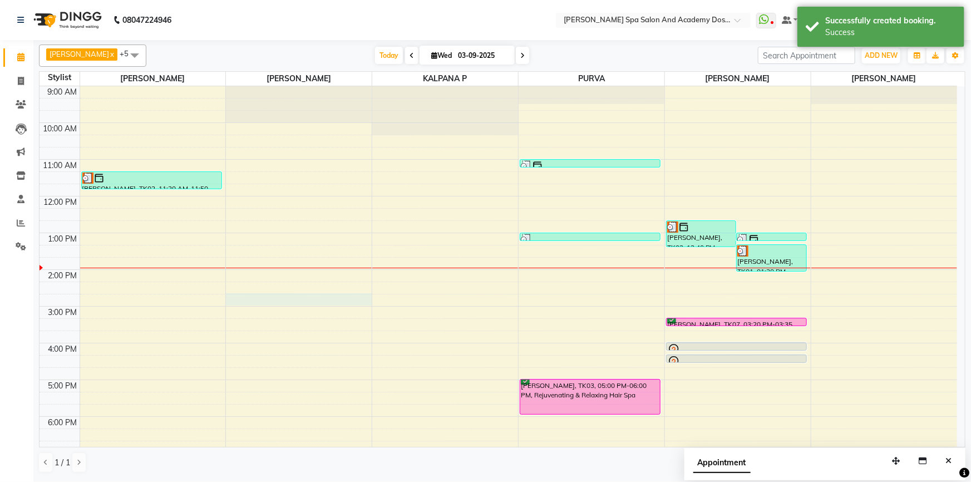
click at [333, 296] on div "9:00 AM 10:00 AM 11:00 AM 12:00 PM 1:00 PM 2:00 PM 3:00 PM 4:00 PM 5:00 PM 6:00…" at bounding box center [499, 306] width 918 height 440
select select "84108"
select select "tentative"
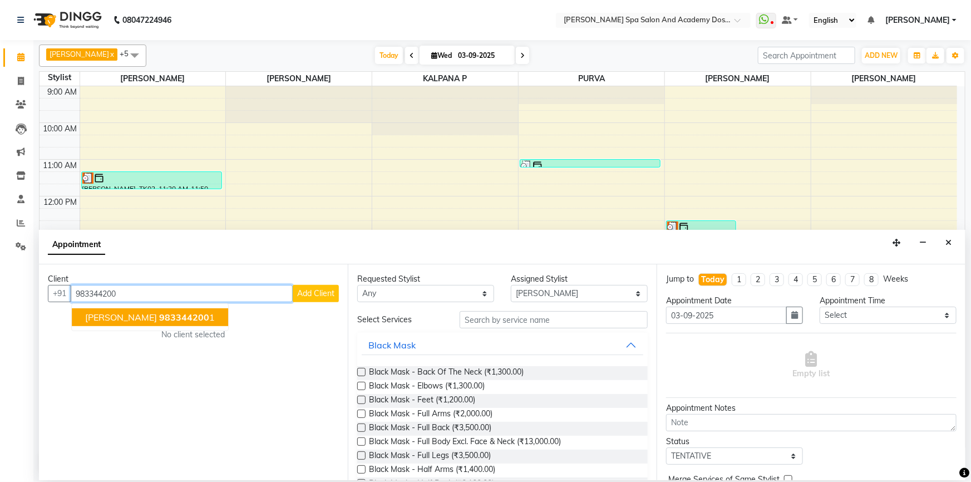
click at [130, 313] on span "Ashwini Gupte" at bounding box center [121, 317] width 72 height 11
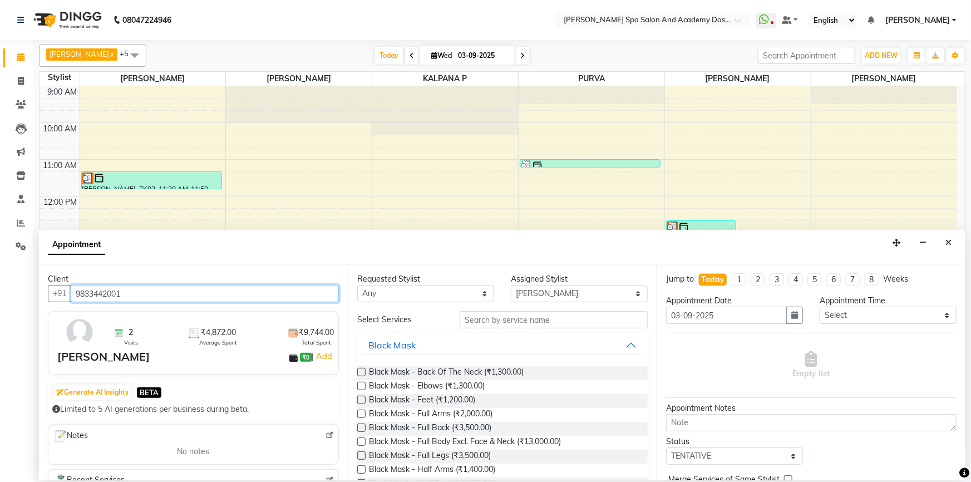
type input "9833442001"
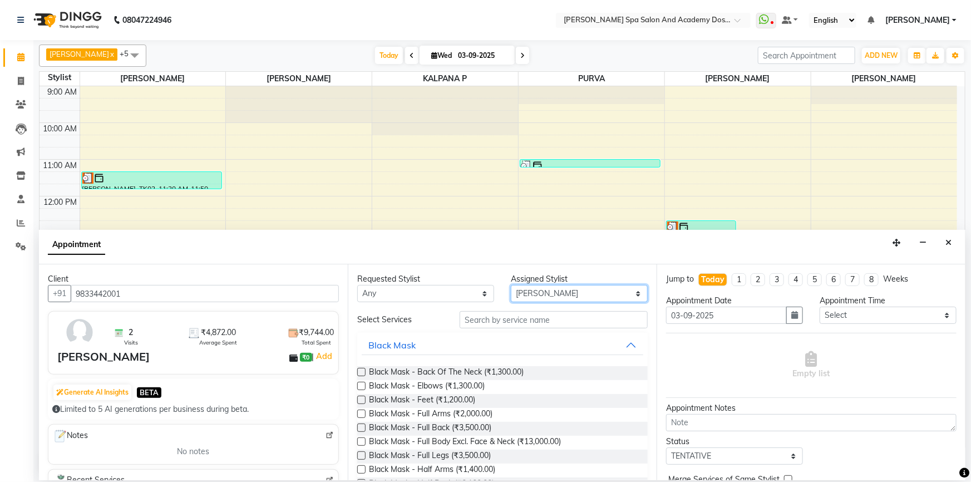
click at [562, 292] on select "Select AKSHTA AMBRE ASAWARI PAWAR GAURI THAPA JIGNA SHAH KALPANA P KANCHAN K. M…" at bounding box center [579, 293] width 137 height 17
select select "47354"
click at [475, 328] on div "Requested Stylist Any AKSHTA AMBRE ASAWARI PAWAR GAURI THAPA JIGNA SHAH KALPANA…" at bounding box center [502, 372] width 309 height 216
click at [475, 320] on input "text" at bounding box center [554, 319] width 188 height 17
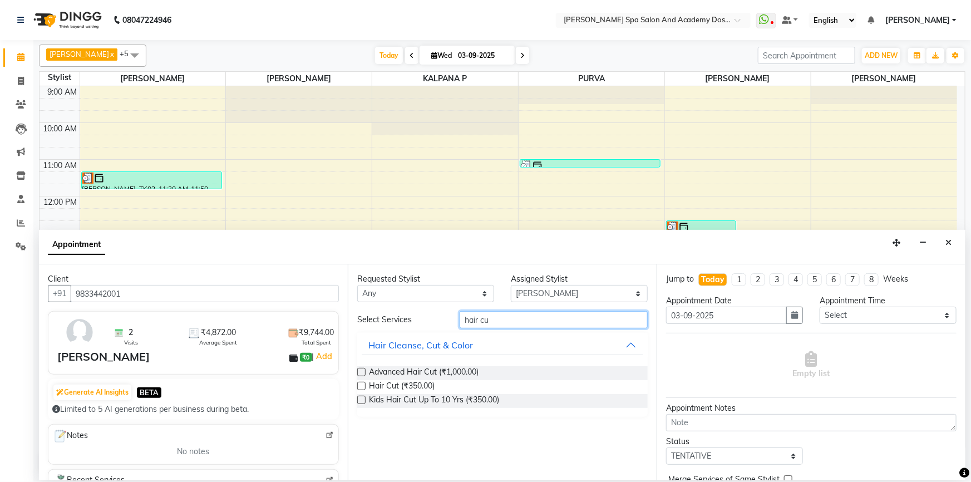
type input "hair cu"
click at [359, 383] on label at bounding box center [361, 386] width 8 height 8
click at [359, 384] on input "checkbox" at bounding box center [360, 387] width 7 height 7
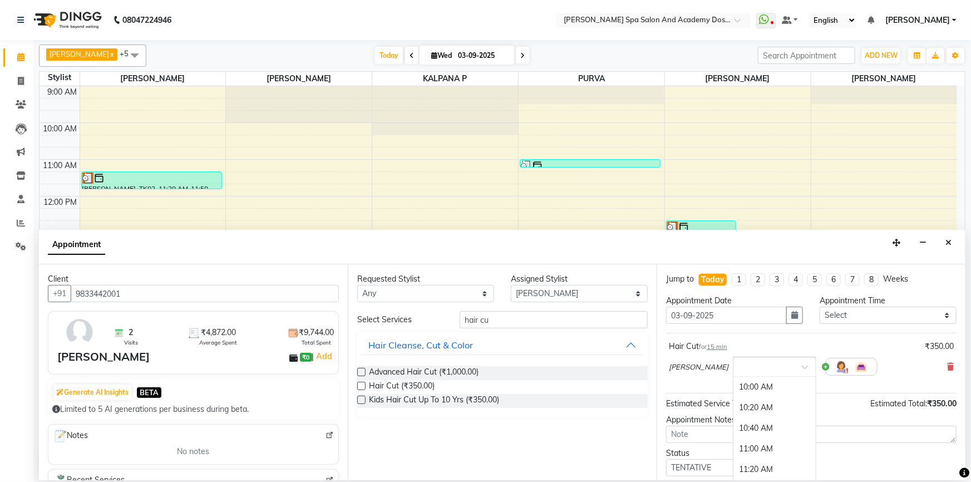
click at [751, 367] on input "text" at bounding box center [763, 366] width 49 height 12
click at [745, 420] on div "05:00 PM" at bounding box center [775, 424] width 82 height 21
click at [360, 386] on label at bounding box center [361, 386] width 8 height 8
click at [360, 386] on input "checkbox" at bounding box center [360, 387] width 7 height 7
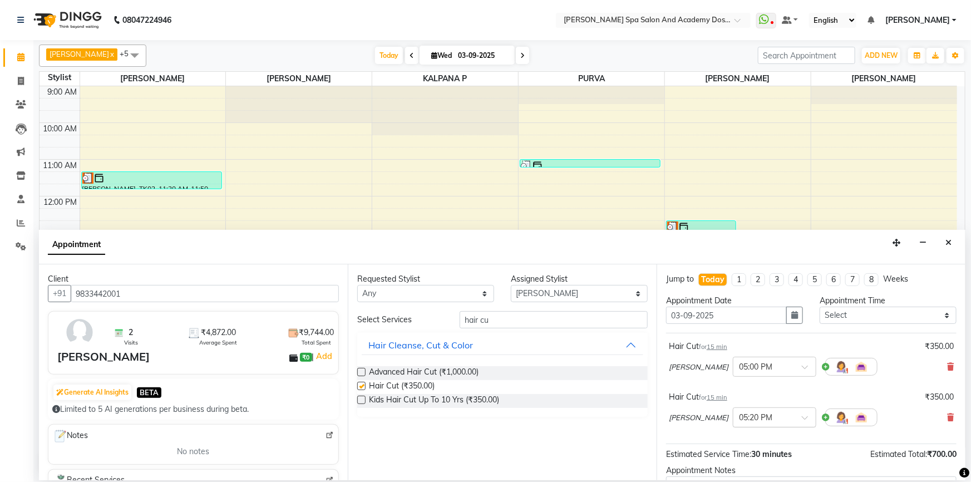
checkbox input "false"
click at [751, 422] on input "text" at bounding box center [763, 417] width 49 height 12
click at [734, 478] on div "06:00 PM" at bounding box center [775, 479] width 82 height 21
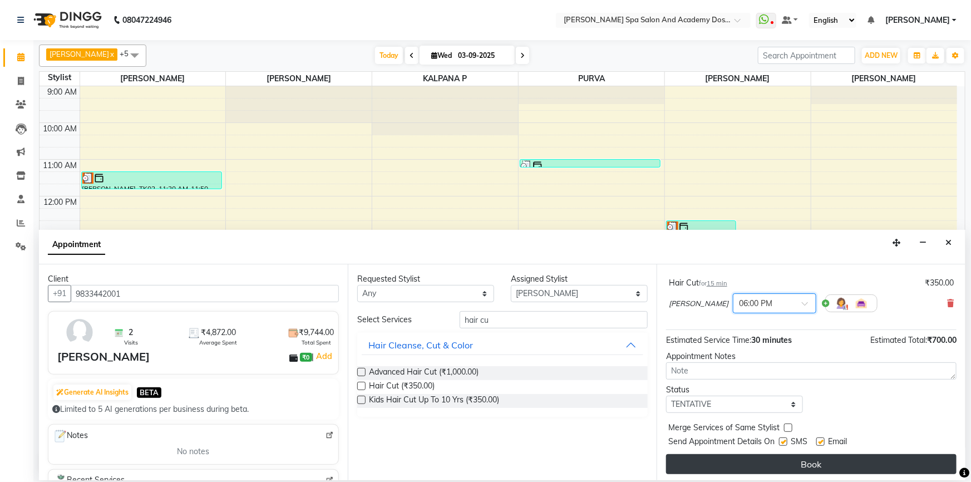
scroll to position [116, 0]
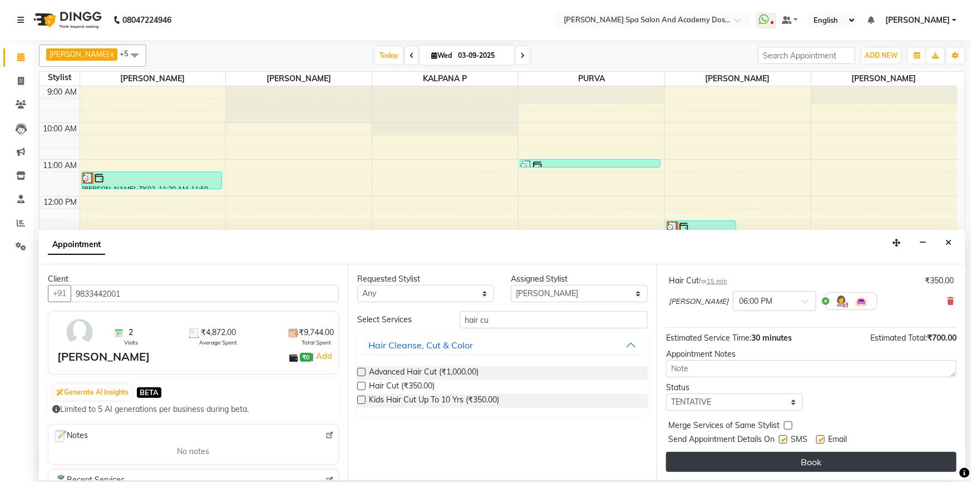
click at [736, 463] on button "Book" at bounding box center [811, 462] width 291 height 20
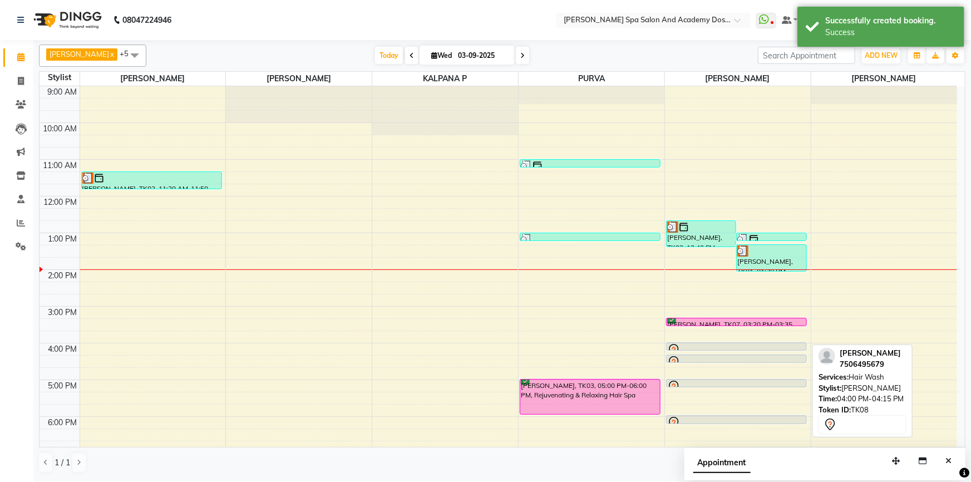
click at [694, 345] on div at bounding box center [736, 349] width 139 height 13
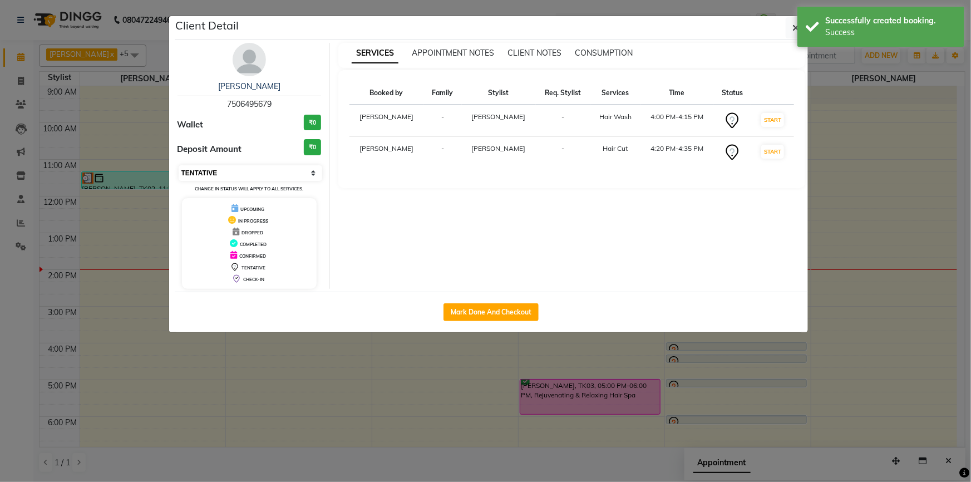
click at [279, 170] on select "Select IN SERVICE CONFIRMED TENTATIVE CHECK IN MARK DONE DROPPED UPCOMING" at bounding box center [251, 173] width 144 height 16
select select "6"
click at [179, 165] on select "Select IN SERVICE CONFIRMED TENTATIVE CHECK IN MARK DONE DROPPED UPCOMING" at bounding box center [251, 173] width 144 height 16
drag, startPoint x: 375, startPoint y: 395, endPoint x: 664, endPoint y: 390, distance: 289.5
click at [377, 395] on ngb-modal-window "Client Detail MEGHA P DESHMUKH 7506495679 Wallet ₹0 Deposit Amount ₹0 Select IN…" at bounding box center [485, 241] width 971 height 482
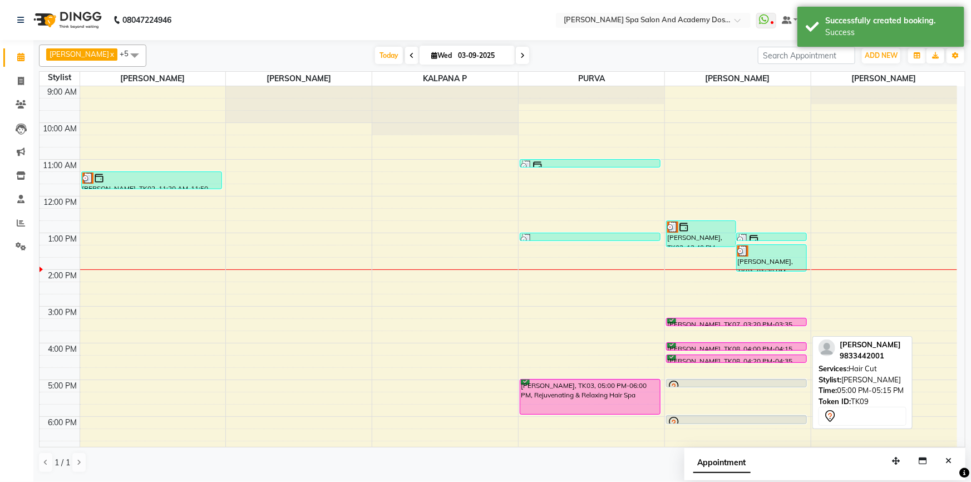
click at [689, 381] on div at bounding box center [736, 386] width 139 height 13
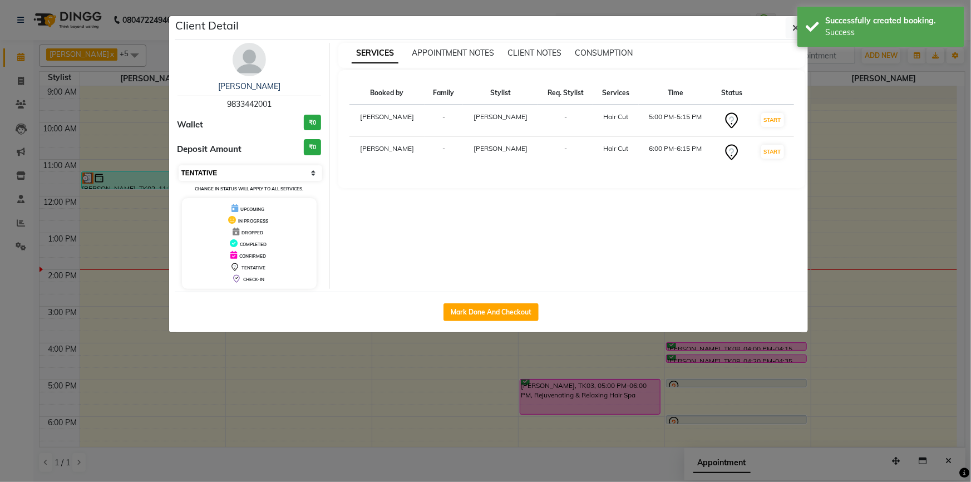
click at [261, 178] on select "Select IN SERVICE CONFIRMED TENTATIVE CHECK IN MARK DONE DROPPED UPCOMING" at bounding box center [251, 173] width 144 height 16
select select "6"
click at [179, 165] on select "Select IN SERVICE CONFIRMED TENTATIVE CHECK IN MARK DONE DROPPED UPCOMING" at bounding box center [251, 173] width 144 height 16
click at [207, 353] on ngb-modal-window "Client Detail Ashwini Gupte 9833442001 Wallet ₹0 Deposit Amount ₹0 Select IN SE…" at bounding box center [485, 241] width 971 height 482
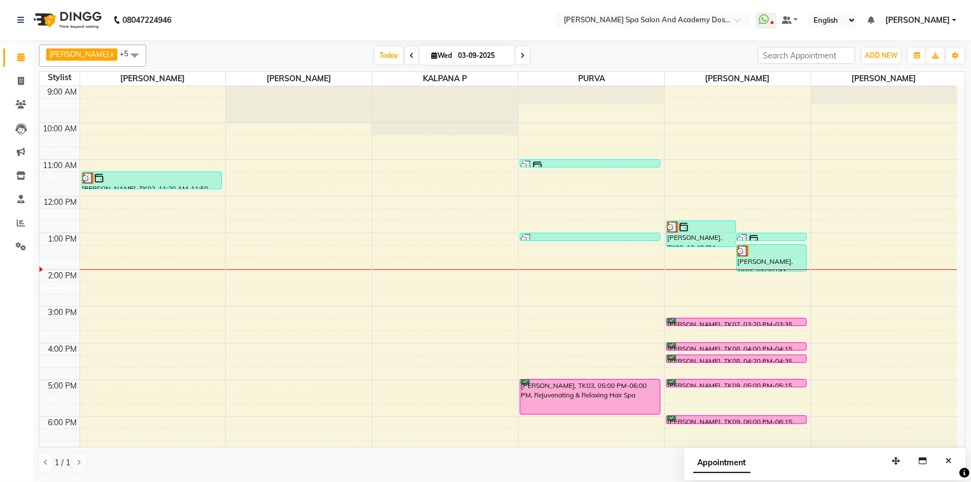
click at [165, 333] on div "9:00 AM 10:00 AM 11:00 AM 12:00 PM 1:00 PM 2:00 PM 3:00 PM 4:00 PM 5:00 PM 6:00…" at bounding box center [499, 306] width 918 height 440
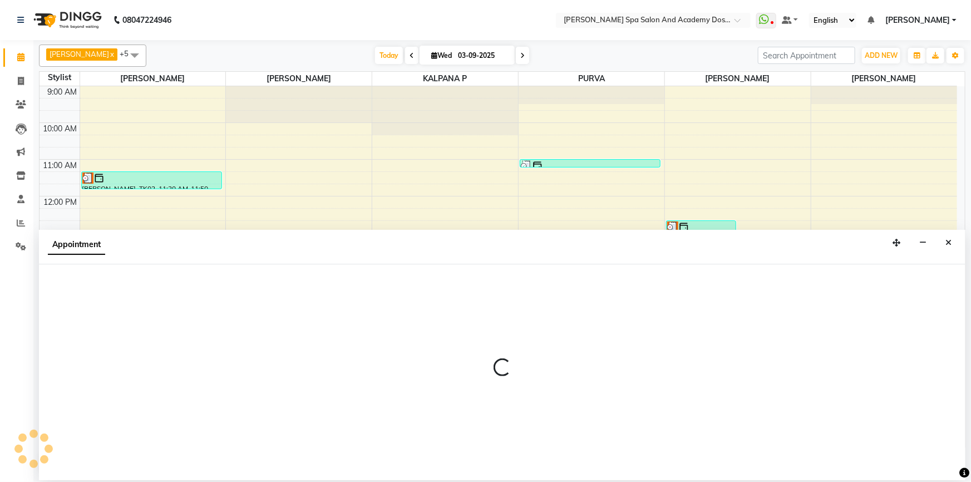
select select "47360"
select select "tentative"
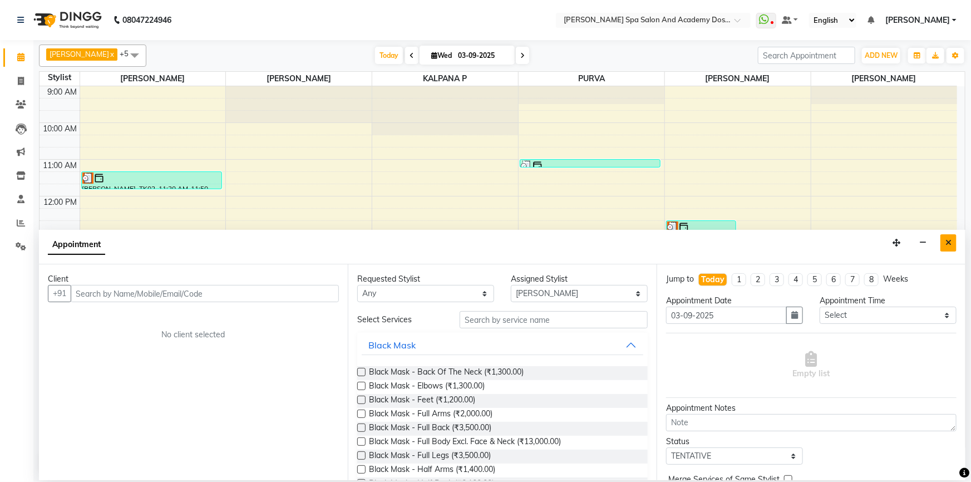
click at [949, 241] on icon "Close" at bounding box center [949, 243] width 6 height 8
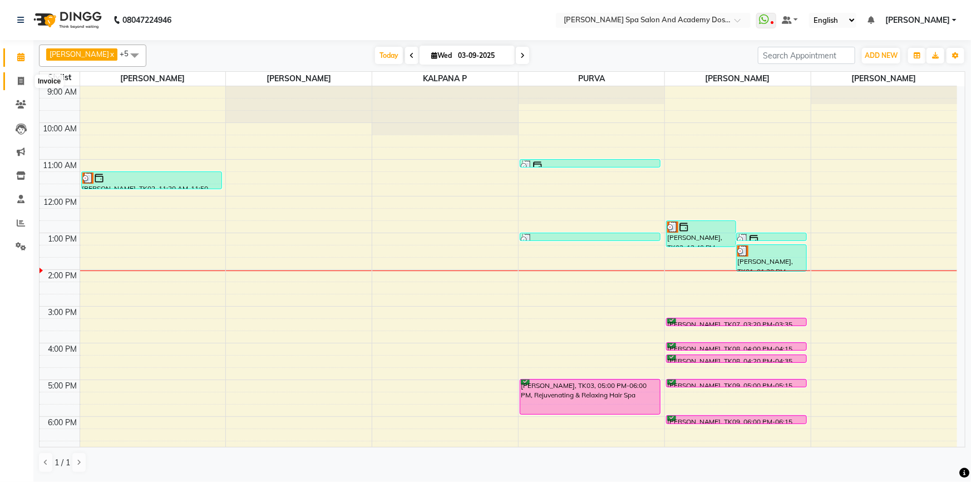
click at [19, 80] on icon at bounding box center [21, 81] width 6 height 8
select select "service"
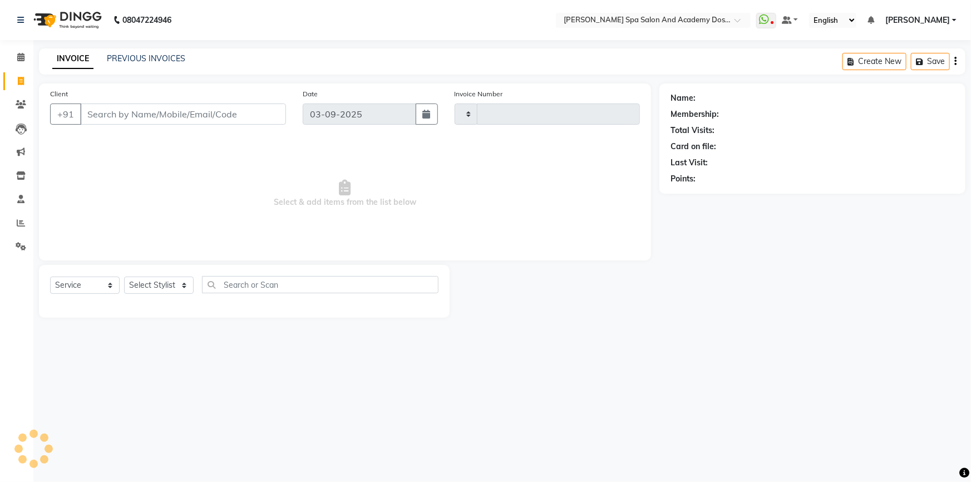
type input "2364"
select select "6316"
click at [907, 63] on button "Open Invoices" at bounding box center [913, 61] width 74 height 17
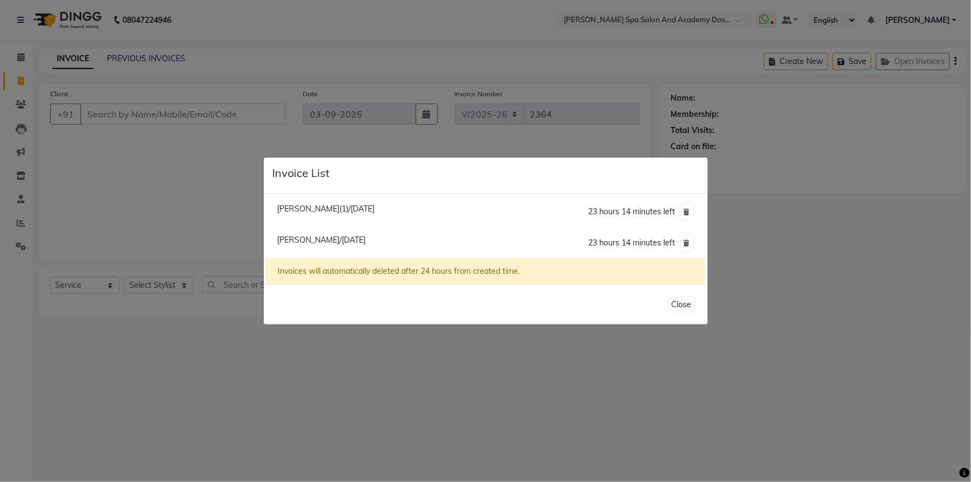
click at [229, 395] on ngb-modal-window "Invoice List Pratibha Prasad(1)/03 September 2025 23 hours 14 minutes left Prat…" at bounding box center [485, 241] width 971 height 482
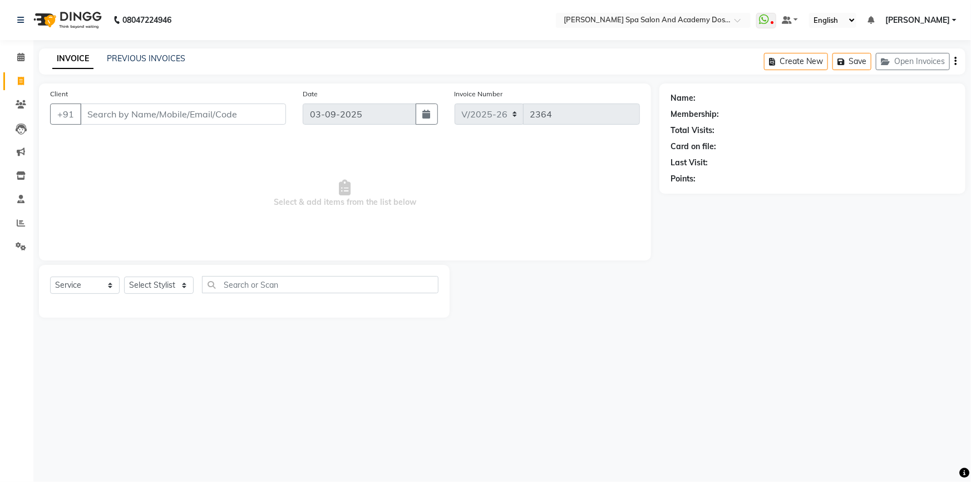
click at [749, 233] on div "Name: Membership: Total Visits: Card on file: Last Visit: Points:" at bounding box center [817, 200] width 315 height 234
click at [17, 59] on icon at bounding box center [20, 57] width 7 height 8
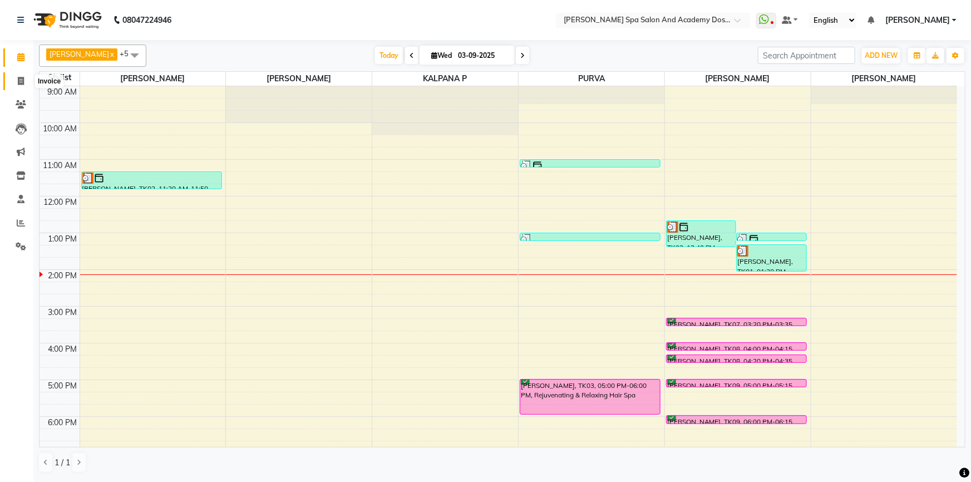
click at [18, 79] on icon at bounding box center [21, 81] width 6 height 8
select select "6316"
select select "service"
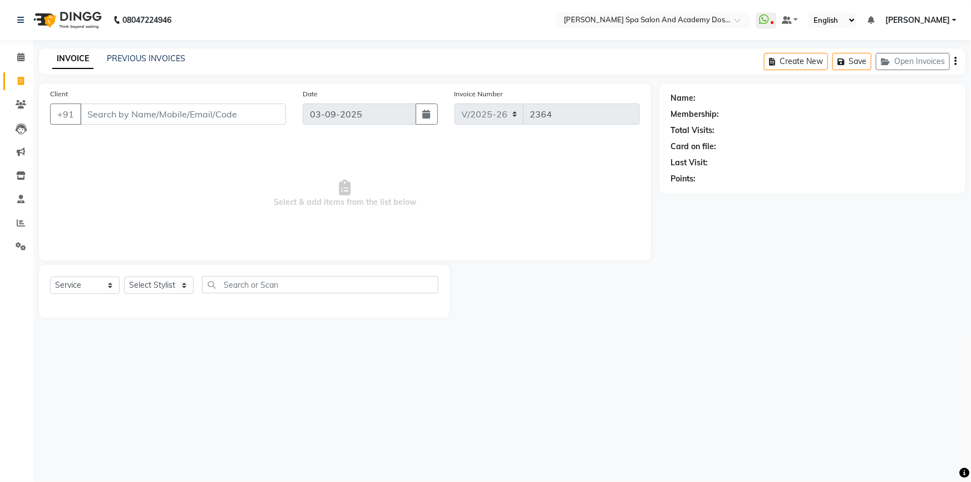
click at [821, 248] on div "Name: Membership: Total Visits: Card on file: Last Visit: Points:" at bounding box center [817, 200] width 315 height 234
click at [146, 58] on link "PREVIOUS INVOICES" at bounding box center [146, 58] width 78 height 10
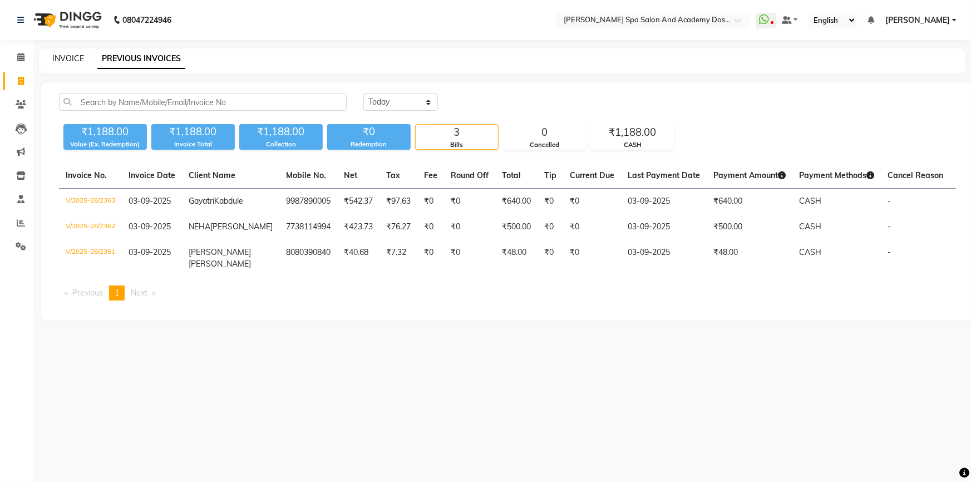
click at [71, 61] on link "INVOICE" at bounding box center [68, 58] width 32 height 10
select select "service"
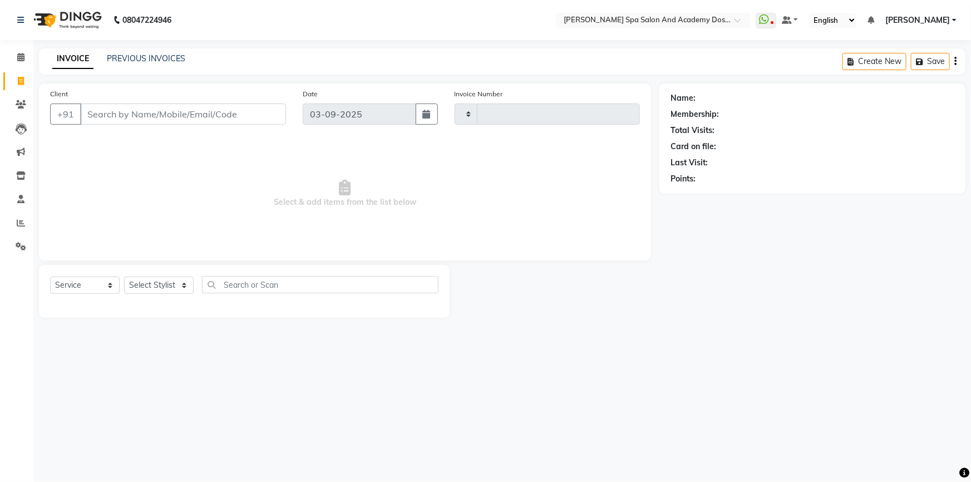
type input "2364"
select select "6316"
click at [25, 59] on span at bounding box center [20, 57] width 19 height 13
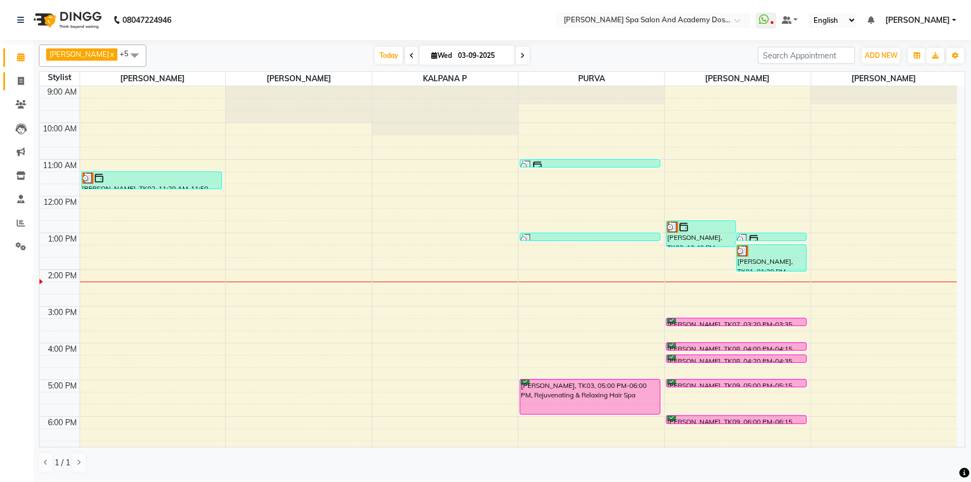
click at [19, 88] on link "Invoice" at bounding box center [16, 81] width 27 height 18
select select "service"
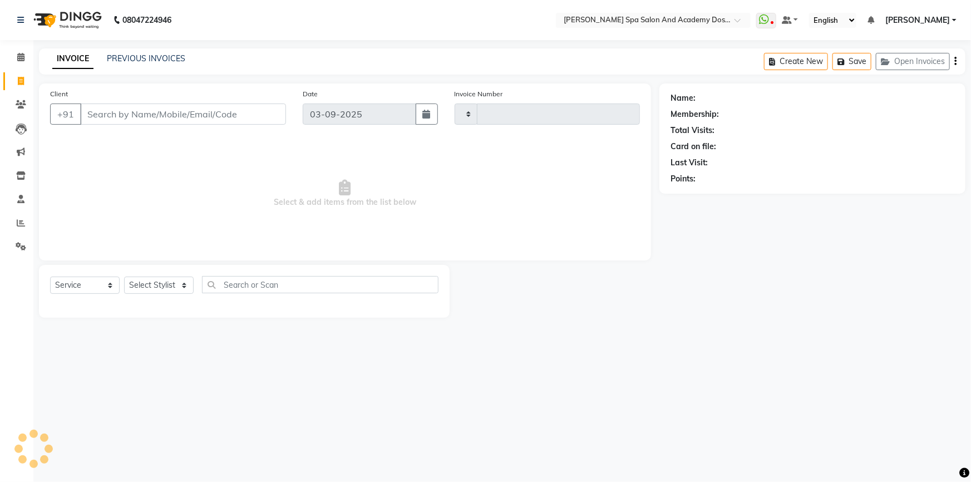
type input "2364"
select select "6316"
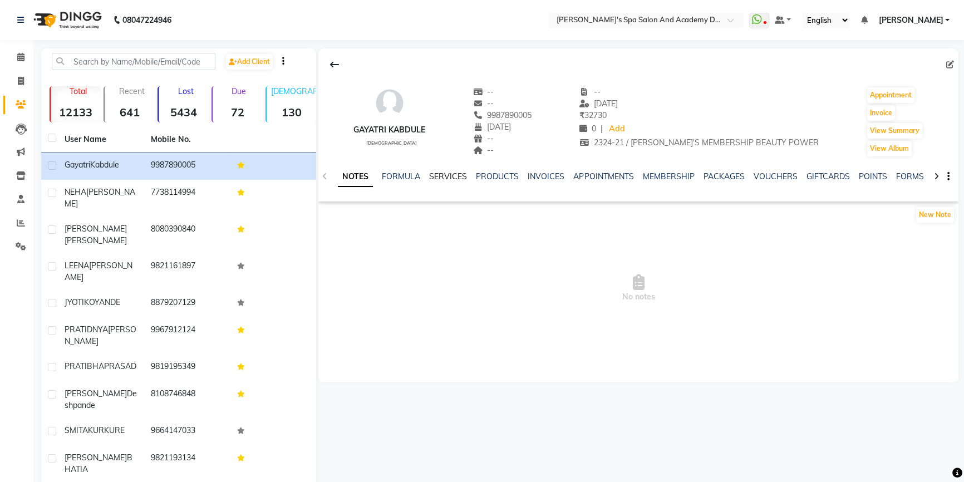
click at [441, 174] on link "SERVICES" at bounding box center [448, 176] width 38 height 10
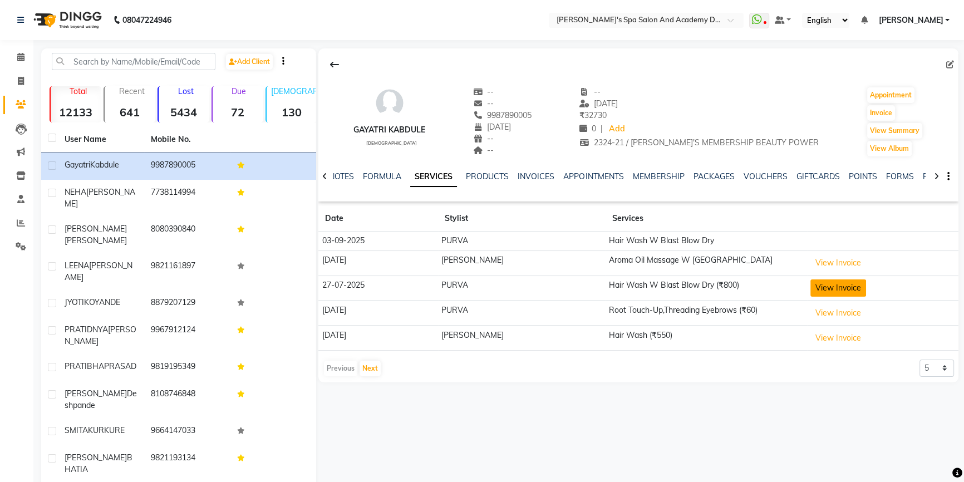
click at [826, 296] on button "View Invoice" at bounding box center [838, 287] width 56 height 17
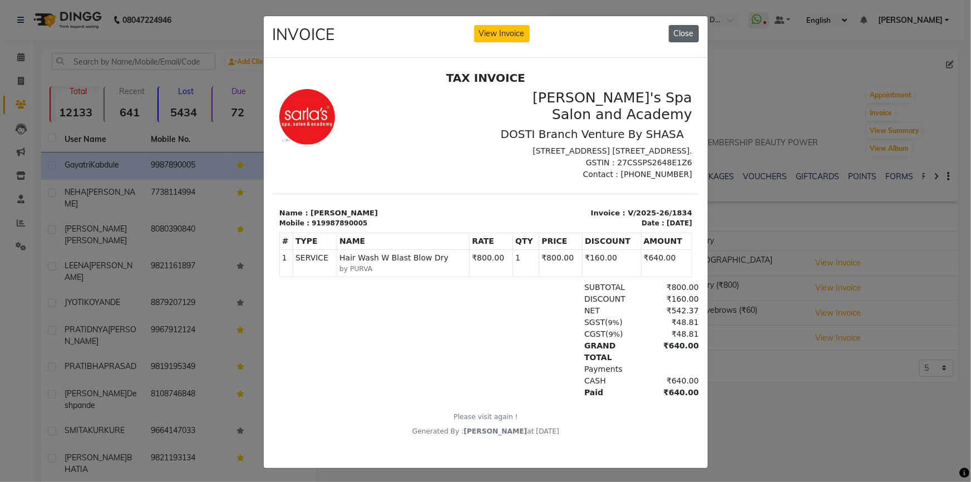
click at [677, 32] on button "Close" at bounding box center [684, 33] width 30 height 17
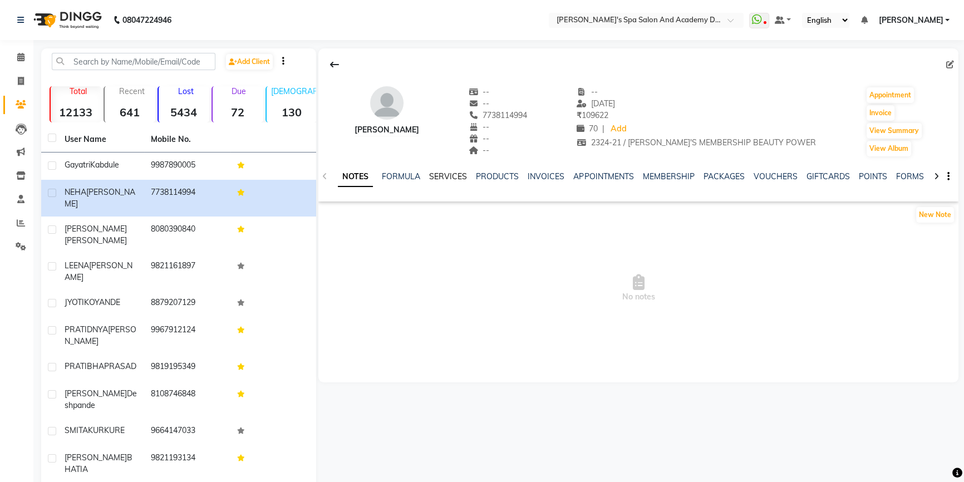
click at [458, 175] on link "SERVICES" at bounding box center [448, 176] width 38 height 10
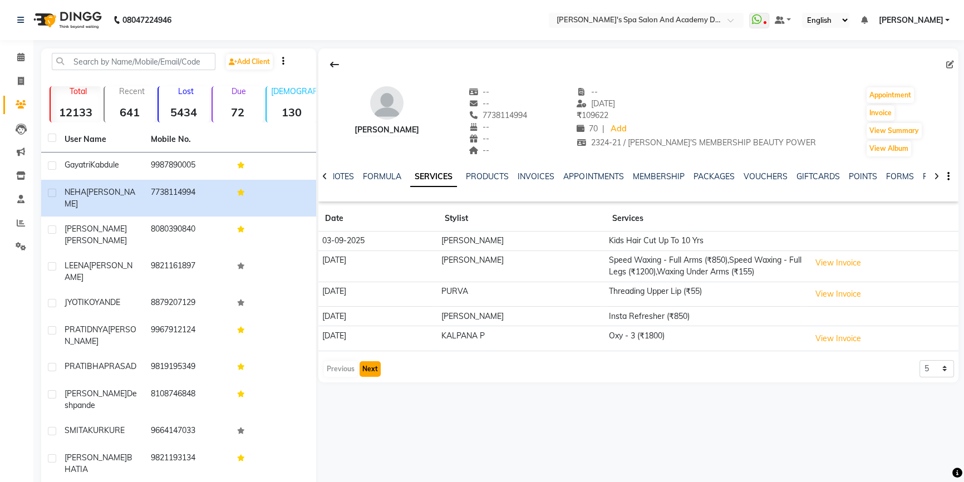
click at [365, 366] on button "Next" at bounding box center [370, 369] width 21 height 16
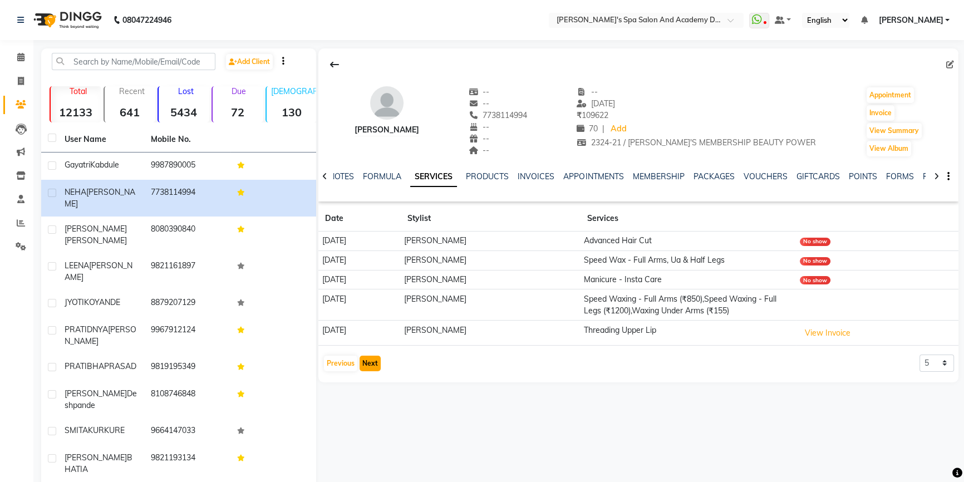
click at [365, 366] on button "Next" at bounding box center [370, 364] width 21 height 16
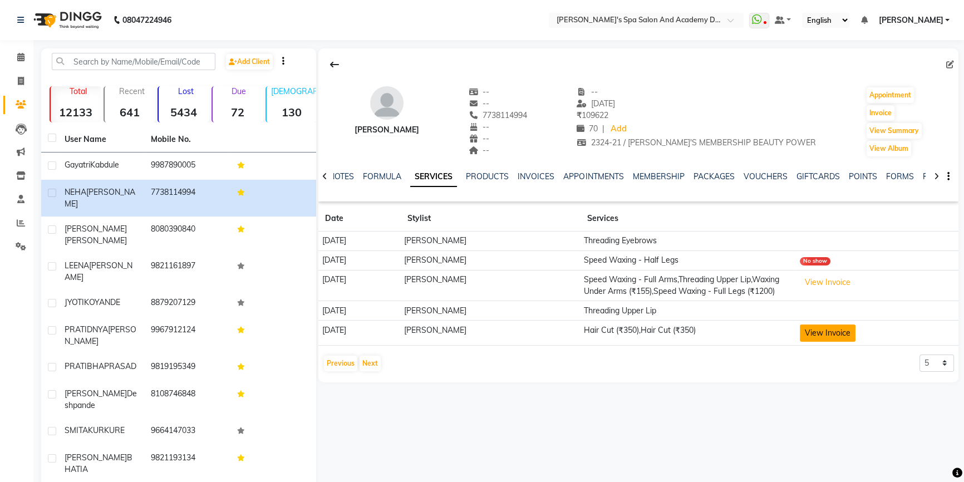
click at [841, 342] on button "View Invoice" at bounding box center [828, 333] width 56 height 17
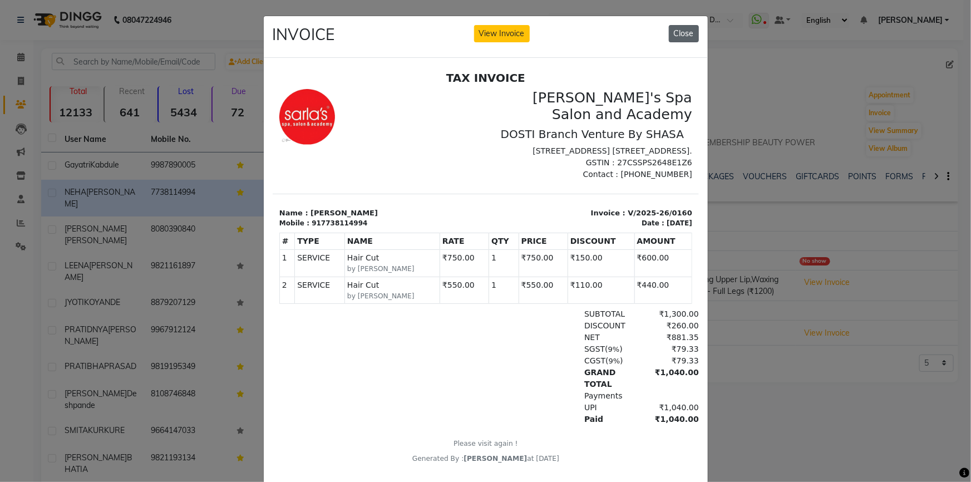
click at [690, 33] on button "Close" at bounding box center [684, 33] width 30 height 17
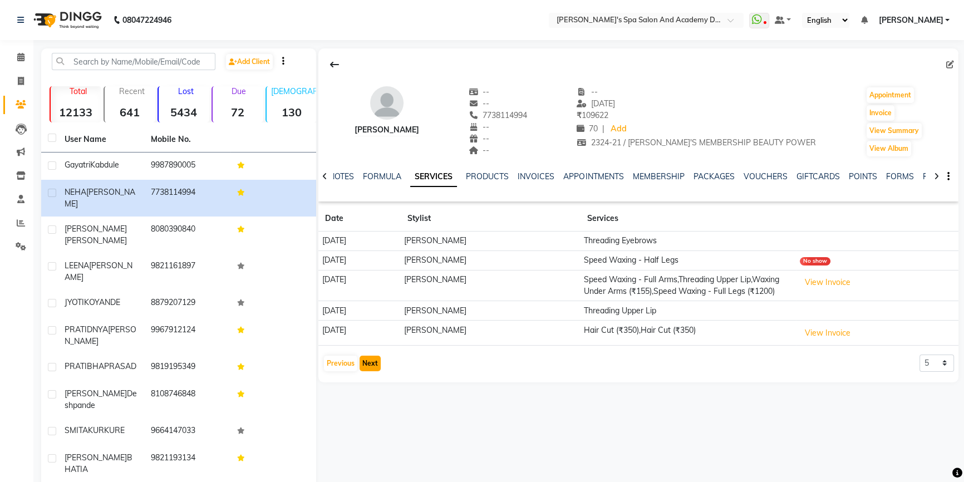
click at [369, 371] on button "Next" at bounding box center [370, 364] width 21 height 16
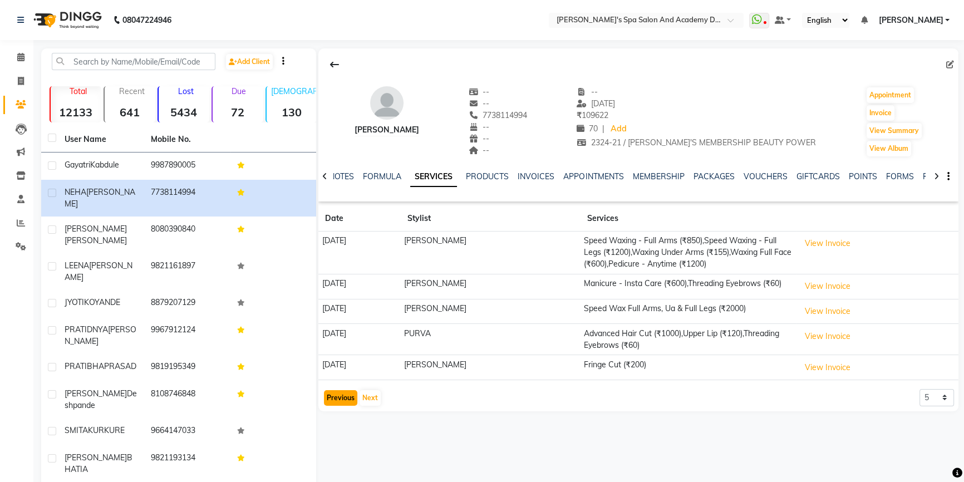
click at [342, 394] on button "Previous" at bounding box center [340, 398] width 33 height 16
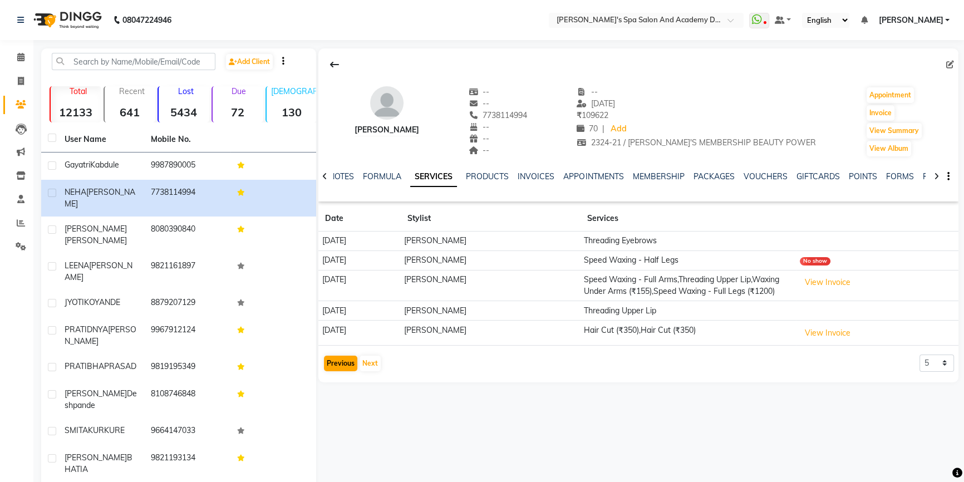
click at [342, 394] on div "[PERSON_NAME] -- -- 7738114994 -- -- -- -- [DATE] ₹ 109622 70 | Add 2324-21 / S…" at bounding box center [637, 280] width 642 height 465
click at [348, 371] on button "Previous" at bounding box center [340, 364] width 33 height 16
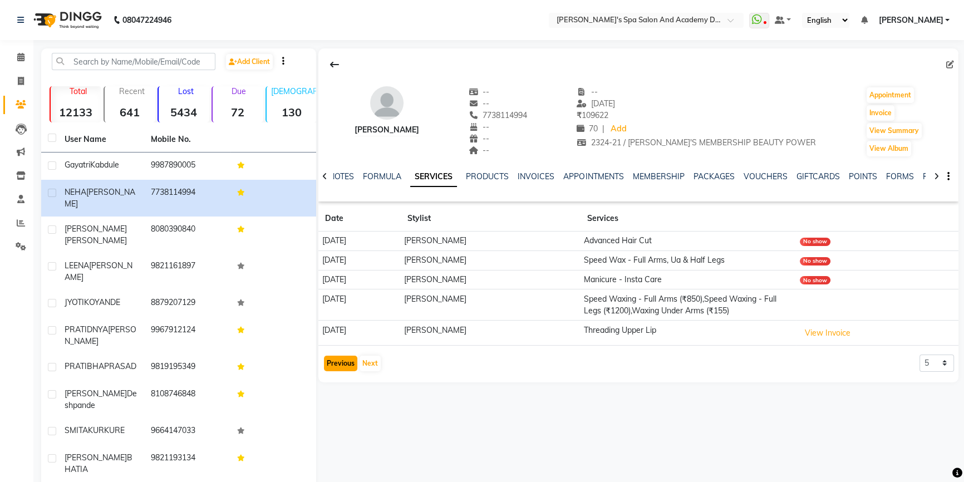
click at [351, 358] on button "Previous" at bounding box center [340, 364] width 33 height 16
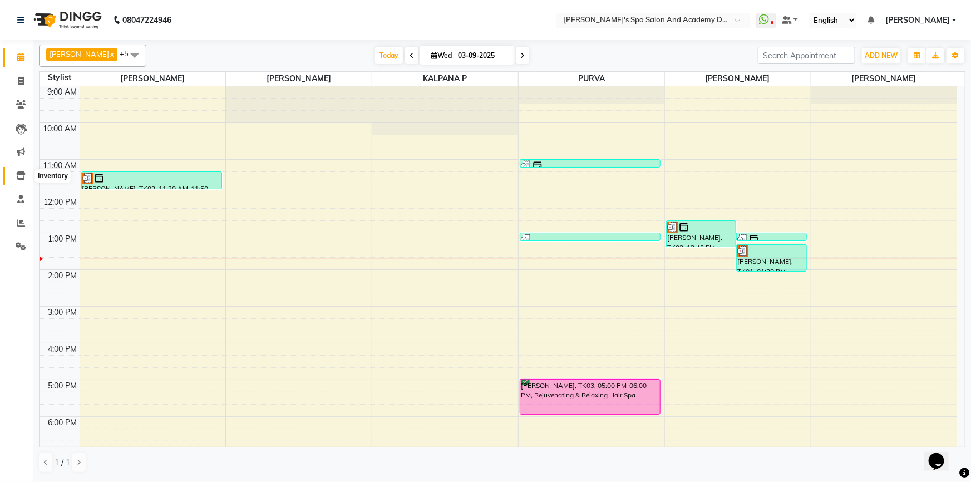
click at [16, 179] on icon at bounding box center [20, 175] width 9 height 8
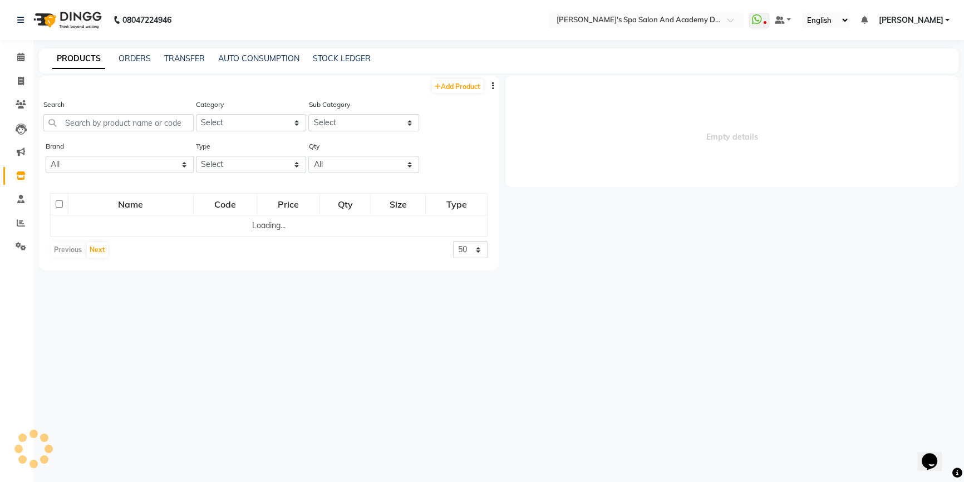
select select
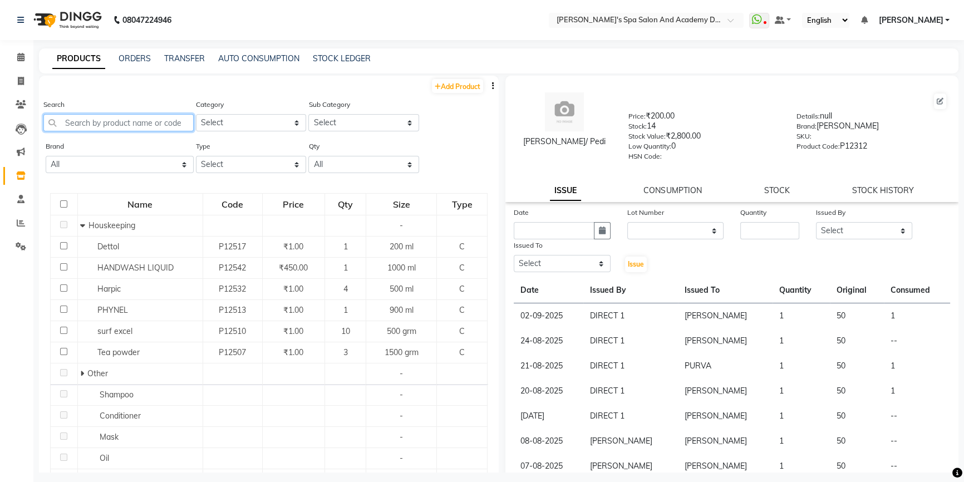
click at [109, 129] on input "text" at bounding box center [118, 122] width 150 height 17
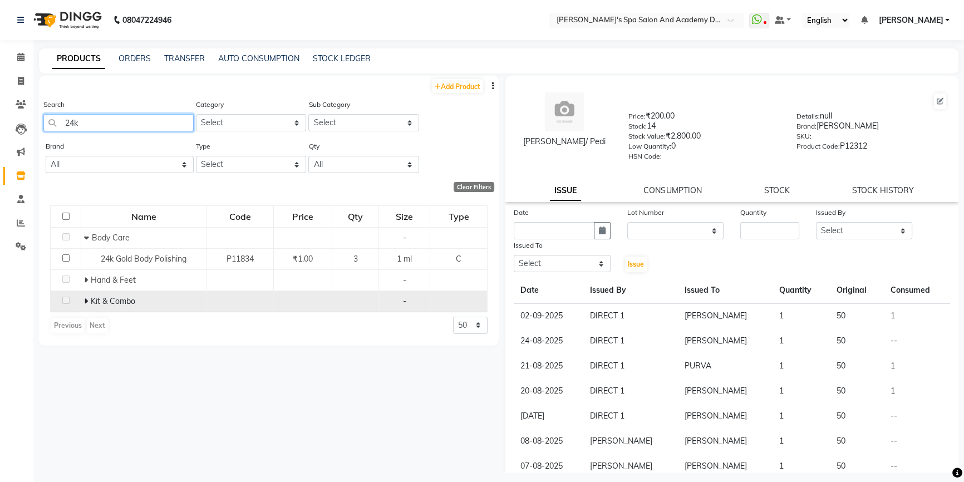
type input "24k"
click at [82, 302] on td "Kit & Combo" at bounding box center [143, 301] width 125 height 21
click at [86, 299] on icon at bounding box center [86, 301] width 4 height 8
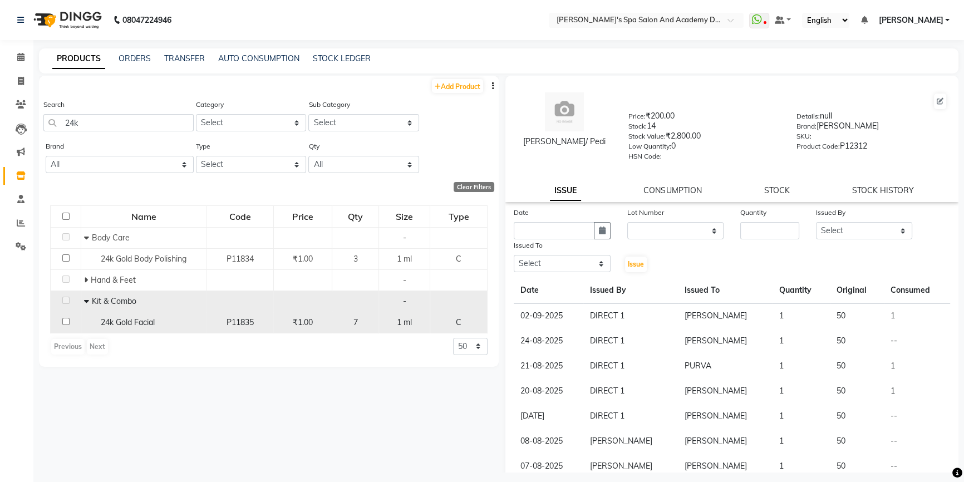
click at [95, 323] on div "24k Gold Facial" at bounding box center [143, 323] width 119 height 12
select select
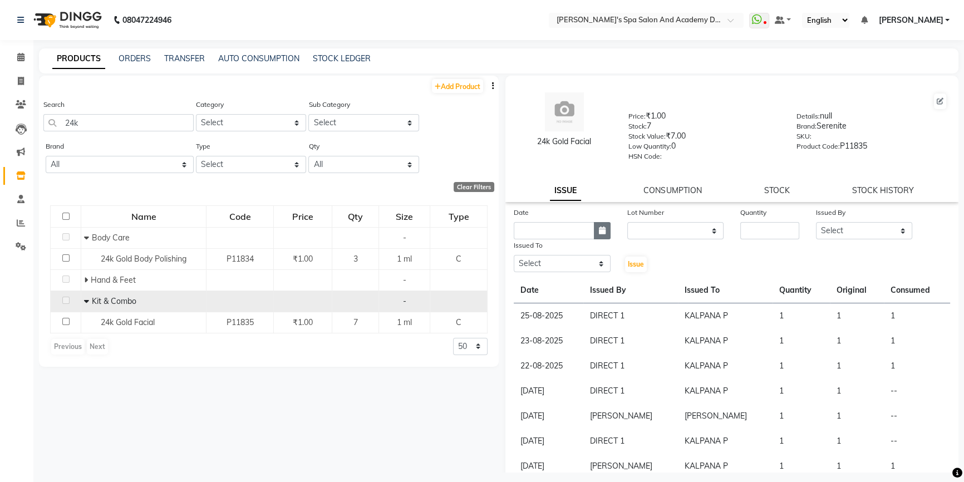
click at [599, 230] on icon "button" at bounding box center [602, 231] width 7 height 8
select select "9"
select select "2025"
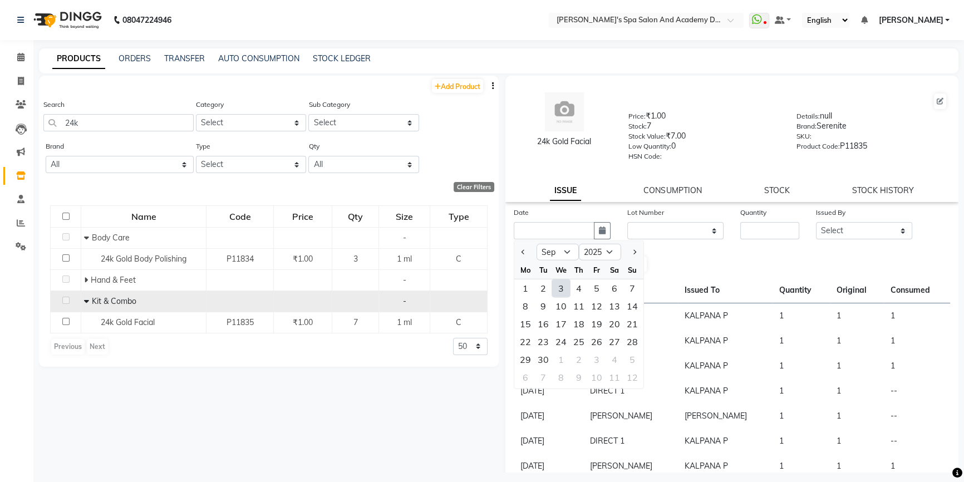
click at [557, 289] on div "3" at bounding box center [561, 288] width 18 height 18
type input "03-09-2025"
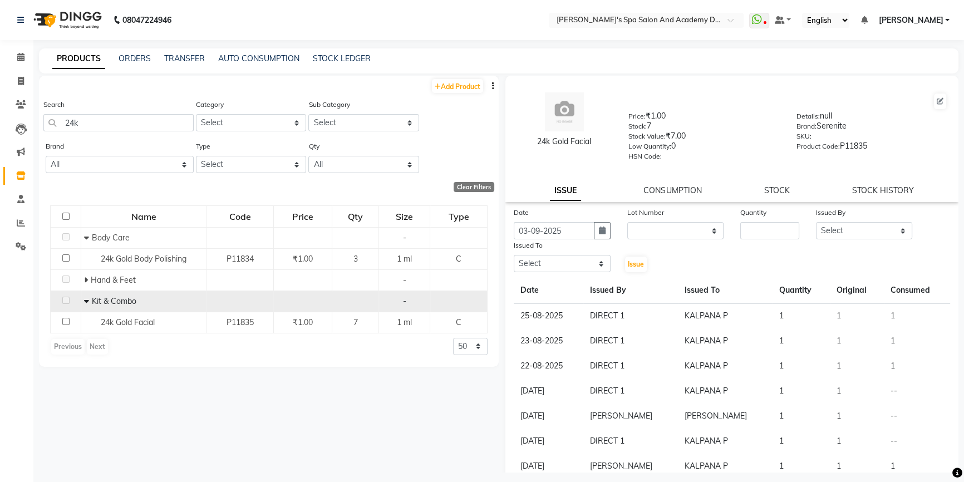
click at [638, 243] on div at bounding box center [637, 245] width 21 height 12
click at [641, 232] on select "None" at bounding box center [675, 230] width 97 height 17
select select "0: null"
click at [627, 224] on select "None" at bounding box center [675, 230] width 97 height 17
click at [758, 238] on input "number" at bounding box center [769, 230] width 59 height 17
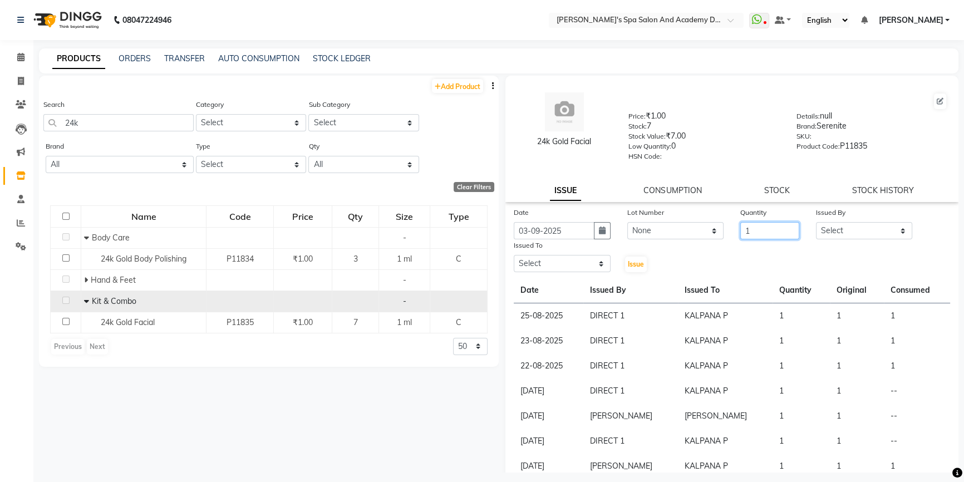
drag, startPoint x: 783, startPoint y: 237, endPoint x: 835, endPoint y: 234, distance: 51.8
click at [809, 235] on div "Date 03-09-2025 Lot Number None Quantity 1 Issued By Select Admin AKSHTA AMBRE …" at bounding box center [731, 240] width 453 height 67
type input "1"
click at [835, 234] on select "Select Admin AKSHTA AMBRE ASAWARI PAWAR DIRECT 1 GAURI THAPA JIGNA SHAH KALPANA…" at bounding box center [864, 230] width 97 height 17
select select "47362"
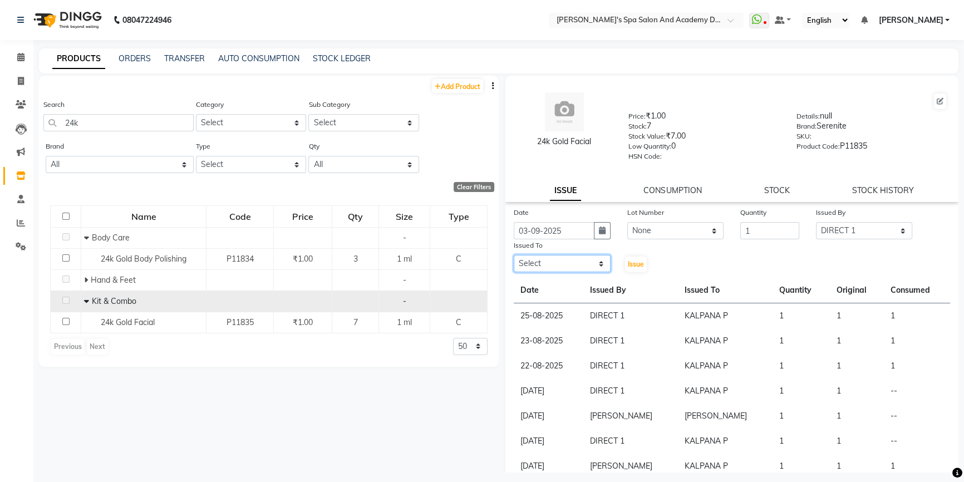
click at [562, 264] on select "Select Admin AKSHTA AMBRE ASAWARI PAWAR DIRECT 1 GAURI THAPA JIGNA SHAH KALPANA…" at bounding box center [562, 263] width 97 height 17
select select "47360"
click at [629, 264] on span "Issue" at bounding box center [636, 264] width 16 height 8
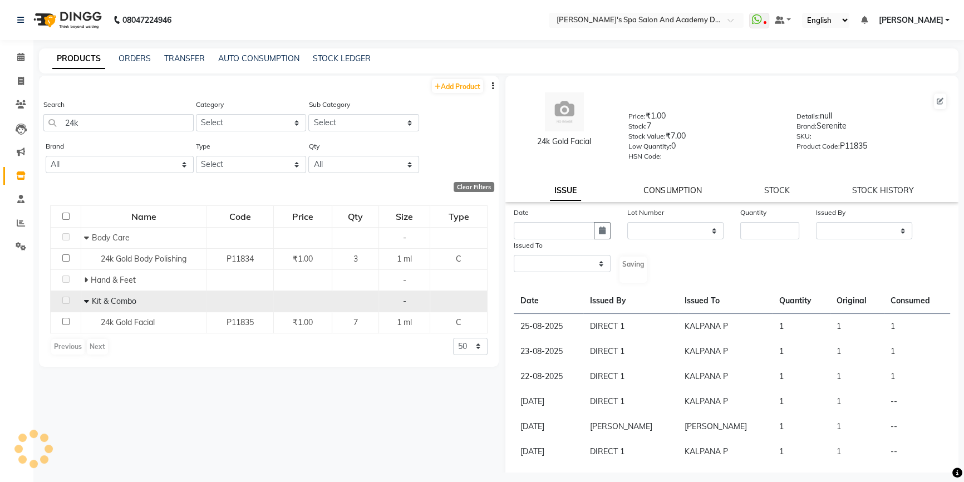
select select
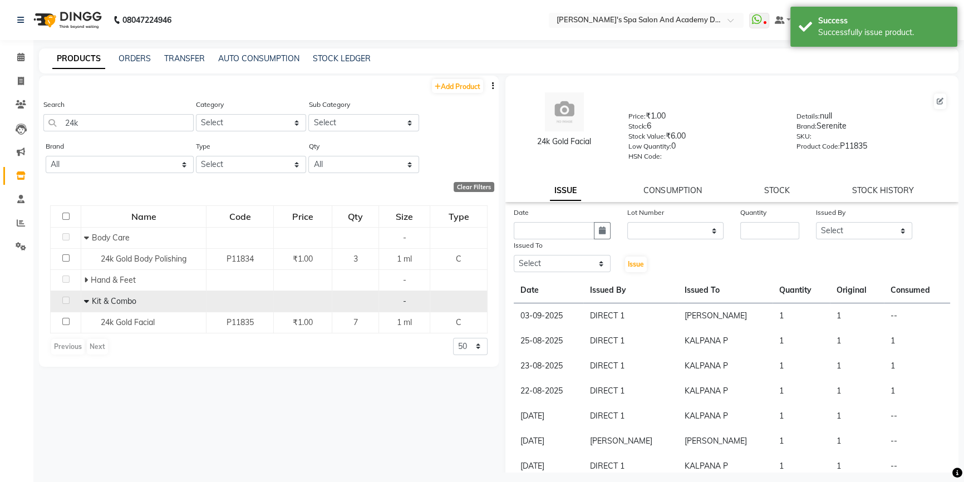
click at [661, 191] on link "CONSUMPTION" at bounding box center [672, 190] width 58 height 10
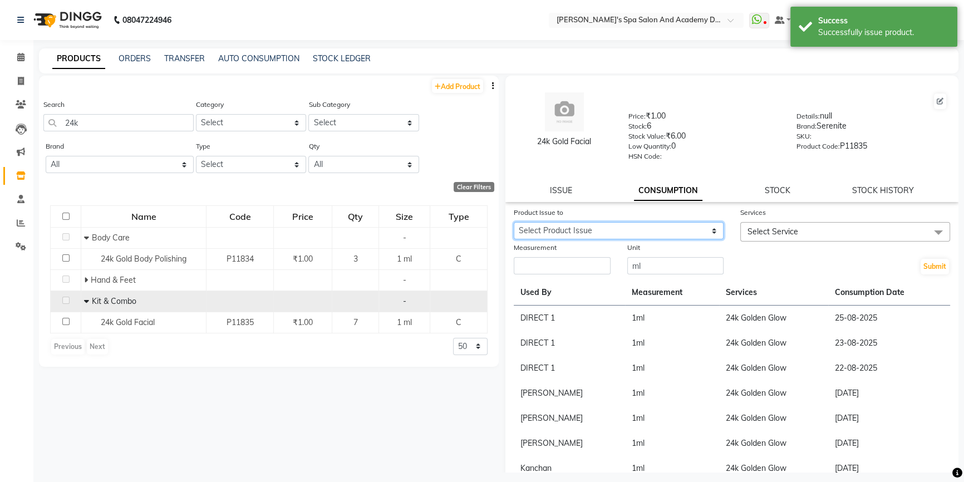
click at [576, 234] on select "Select Product Issue 2025-09-03, Issued to: GAURI THAPA, Balance: 1 2025-07-29,…" at bounding box center [619, 230] width 210 height 17
select select "1201806"
click at [514, 224] on select "Select Product Issue 2025-09-03, Issued to: GAURI THAPA, Balance: 1 2025-07-29,…" at bounding box center [619, 230] width 210 height 17
click at [819, 235] on span "Select Service" at bounding box center [845, 231] width 210 height 19
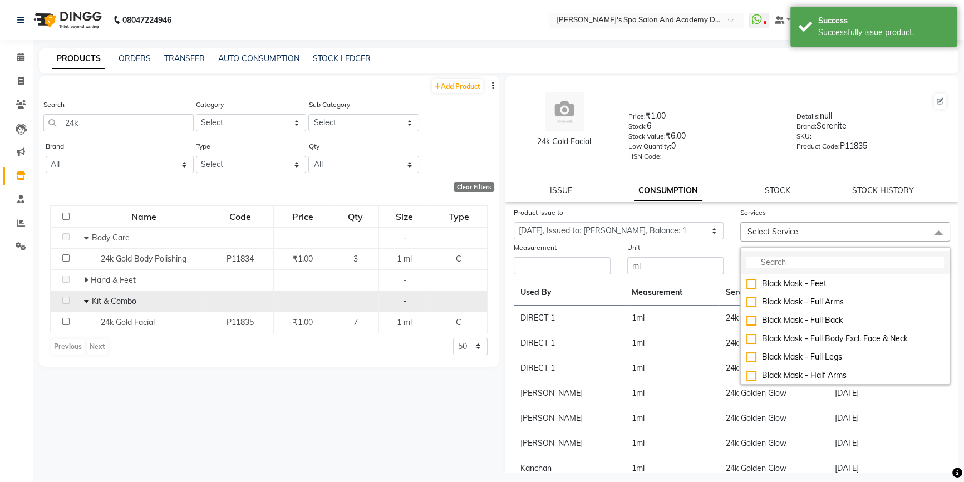
click at [767, 272] on li at bounding box center [845, 262] width 209 height 23
click at [767, 266] on input "multiselect-search" at bounding box center [845, 263] width 198 height 12
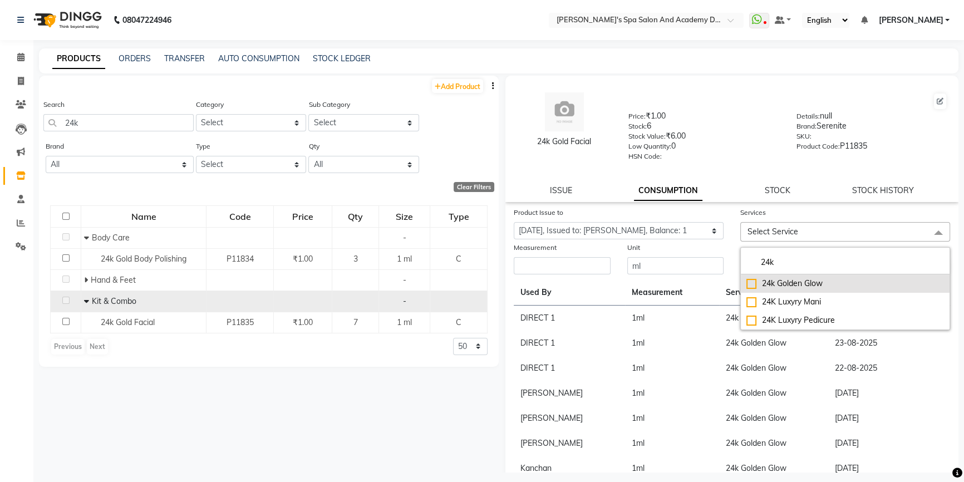
type input "24k"
click at [747, 286] on div "24k Golden Glow" at bounding box center [845, 284] width 198 height 12
checkbox input "true"
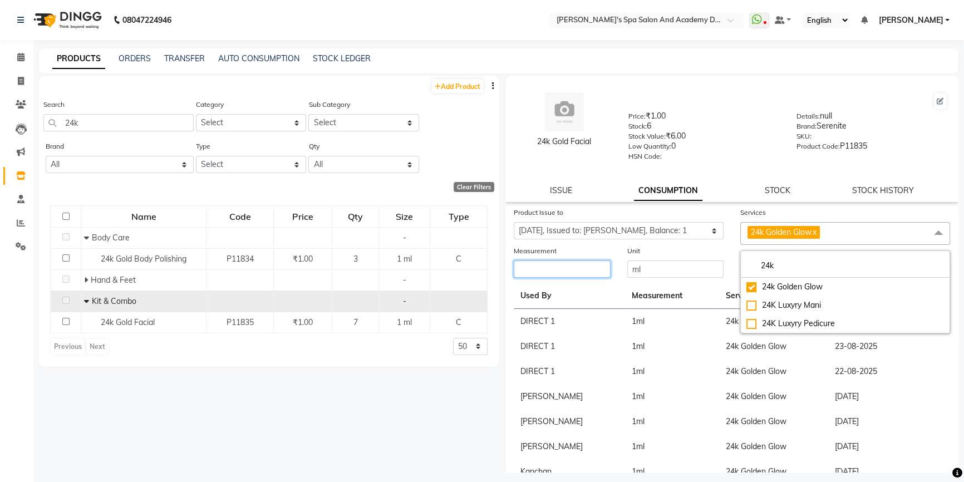
click at [583, 272] on input "number" at bounding box center [562, 269] width 97 height 17
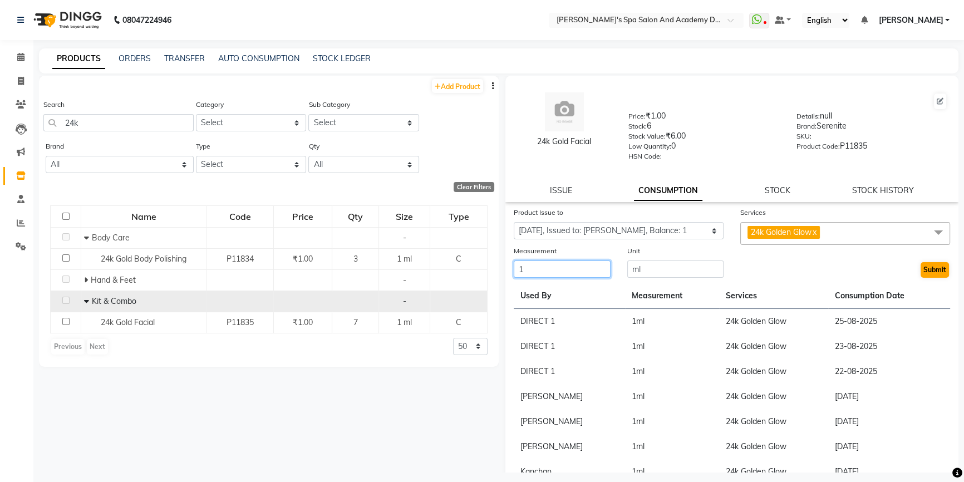
type input "1"
click at [926, 274] on button "Submit" at bounding box center [935, 270] width 28 height 16
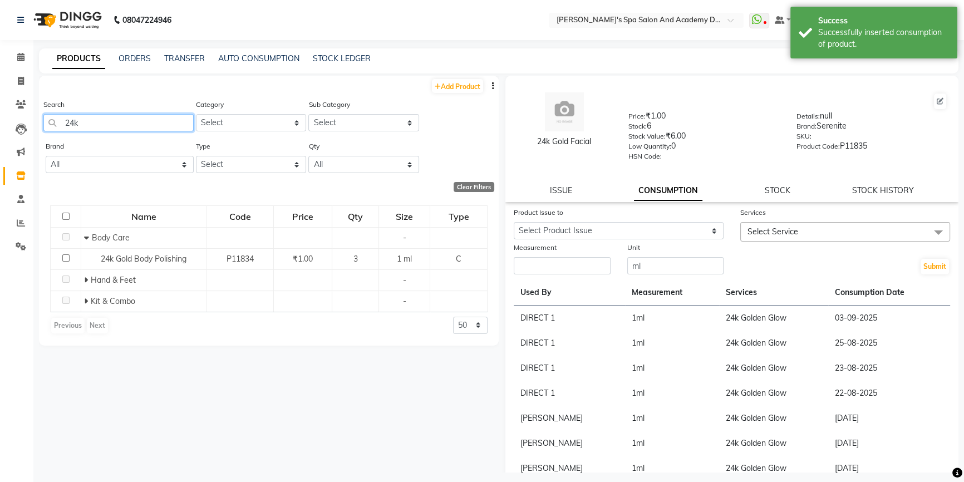
click at [82, 130] on input "24k" at bounding box center [118, 122] width 150 height 17
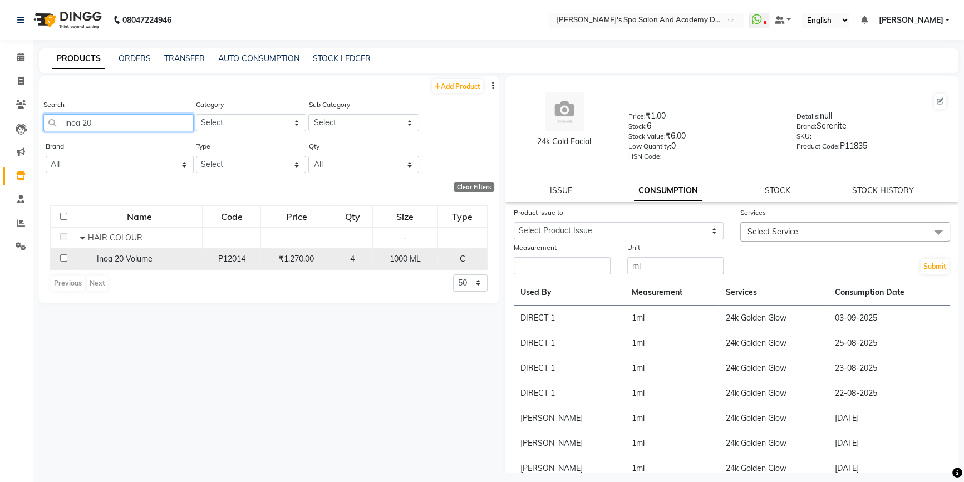
type input "inoa 20"
click at [106, 259] on span "Inoa 20 Volume" at bounding box center [125, 259] width 56 height 10
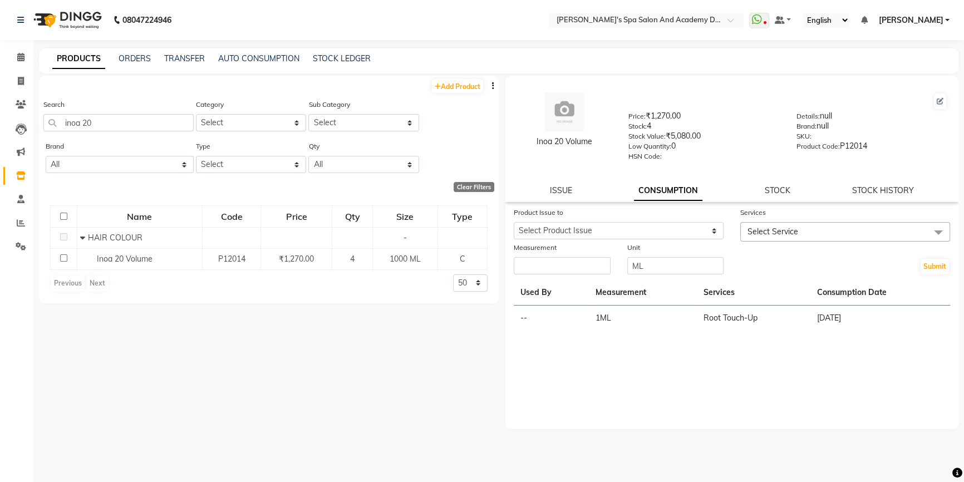
click at [572, 199] on div "Inoa 20 Volume Price: ₹1,270.00 Stock: 4 Stock Value: ₹5,080.00 Low Quantity: 0…" at bounding box center [731, 139] width 453 height 126
click at [566, 189] on link "ISSUE" at bounding box center [561, 190] width 22 height 10
select select
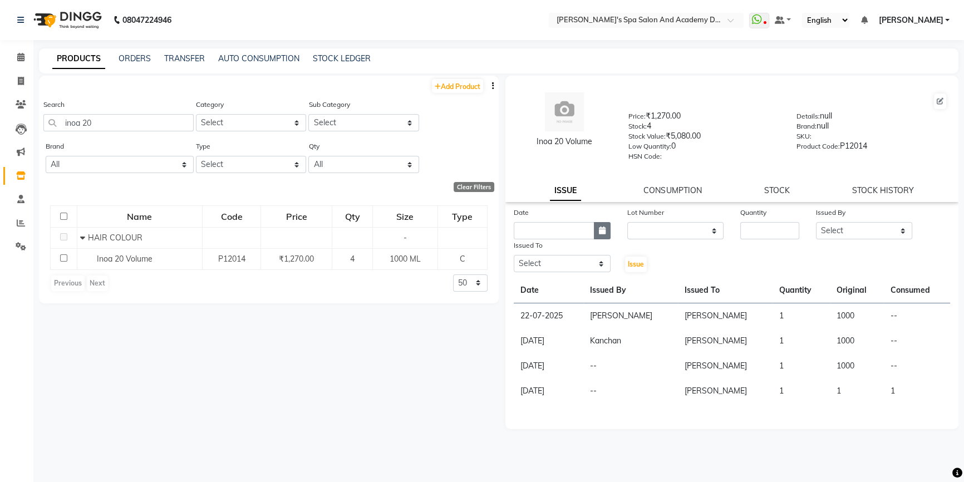
click at [607, 232] on button "button" at bounding box center [602, 230] width 17 height 17
select select "9"
select select "2025"
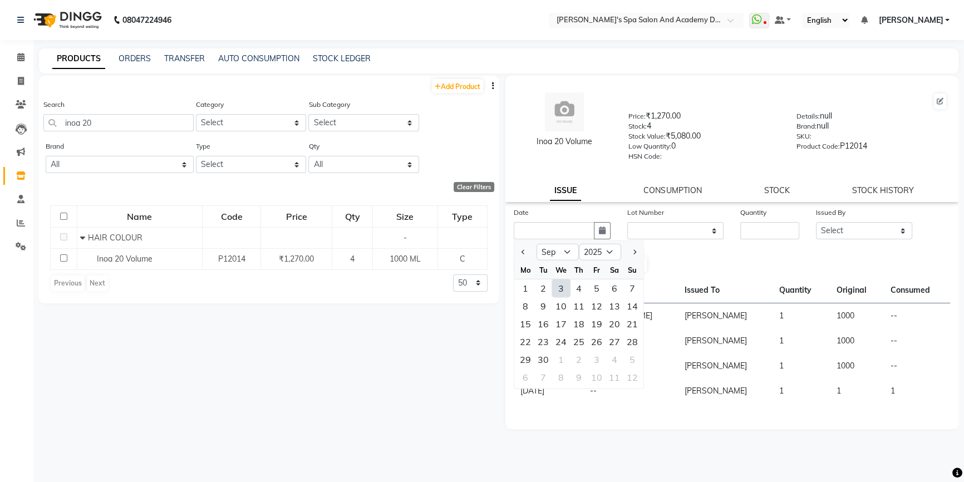
click at [562, 292] on div "3" at bounding box center [561, 288] width 18 height 18
type input "03-09-2025"
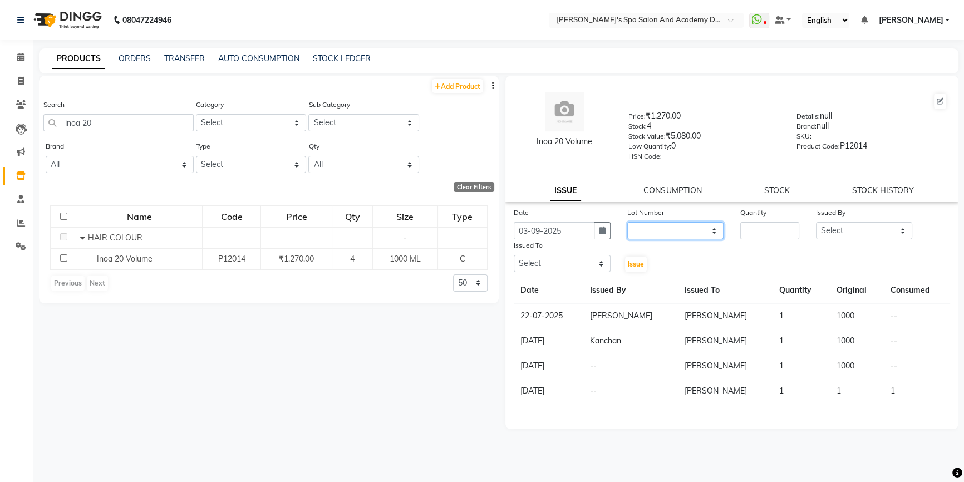
click at [679, 238] on select "None" at bounding box center [675, 230] width 97 height 17
select select "0: null"
click at [627, 224] on select "None" at bounding box center [675, 230] width 97 height 17
click at [733, 244] on div "Date 03-09-2025 Lot Number None Quantity Issued By Select Admin AKSHTA AMBRE AS…" at bounding box center [731, 240] width 453 height 67
click at [756, 230] on input "number" at bounding box center [769, 230] width 59 height 17
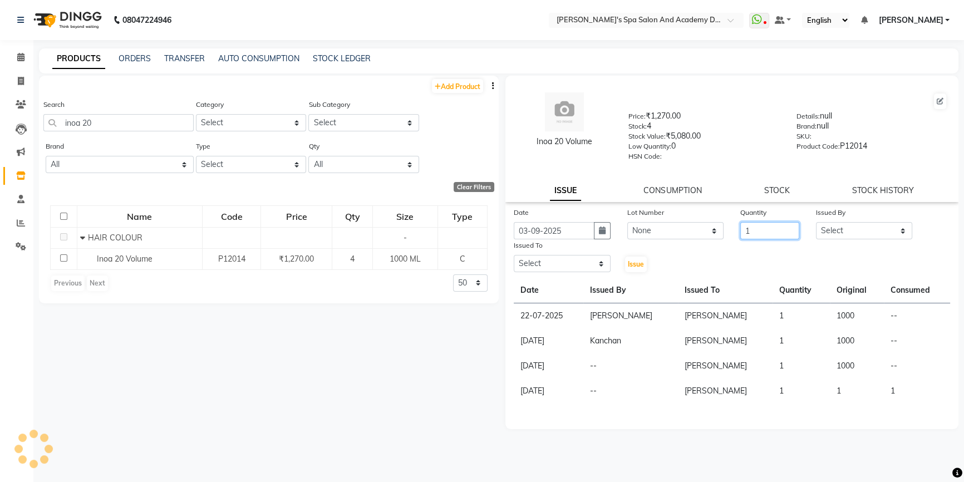
type input "1"
click at [854, 237] on select "Select Admin AKSHTA AMBRE ASAWARI PAWAR DIRECT 1 GAURI THAPA JIGNA SHAH KALPANA…" at bounding box center [864, 230] width 97 height 17
click at [724, 247] on div "Date 03-09-2025 Lot Number None Quantity 1 Issued By Select Admin AKSHTA AMBRE …" at bounding box center [731, 240] width 453 height 67
click at [878, 233] on select "Select Admin AKSHTA AMBRE ASAWARI PAWAR DIRECT 1 GAURI THAPA JIGNA SHAH KALPANA…" at bounding box center [864, 230] width 97 height 17
select select "47362"
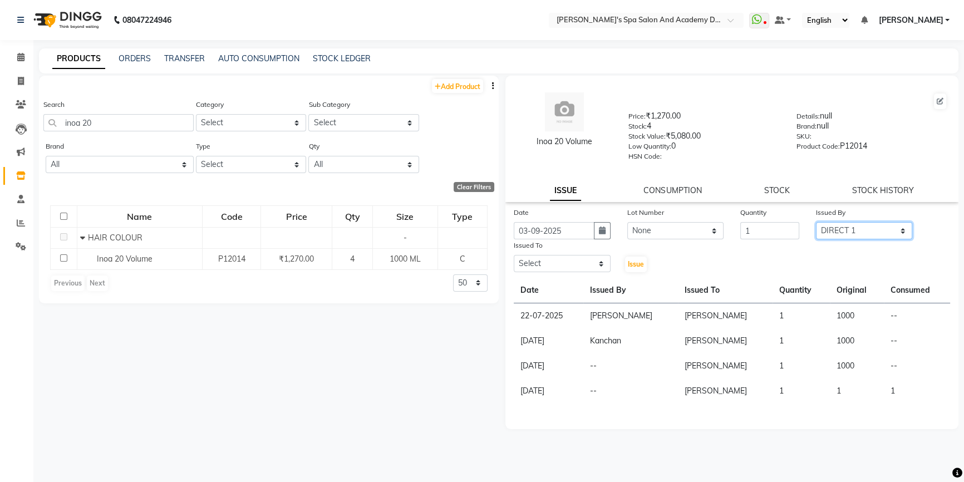
click at [816, 224] on select "Select Admin AKSHTA AMBRE ASAWARI PAWAR DIRECT 1 GAURI THAPA JIGNA SHAH KALPANA…" at bounding box center [864, 230] width 97 height 17
click at [538, 271] on select "Select Admin AKSHTA AMBRE ASAWARI PAWAR DIRECT 1 GAURI THAPA JIGNA SHAH KALPANA…" at bounding box center [562, 263] width 97 height 17
click at [746, 267] on div "Date 03-09-2025 Lot Number None Quantity 1 Issued By Select Admin AKSHTA AMBRE …" at bounding box center [731, 240] width 453 height 67
click at [591, 267] on select "Select Admin AKSHTA AMBRE ASAWARI PAWAR DIRECT 1 GAURI THAPA JIGNA SHAH KALPANA…" at bounding box center [562, 263] width 97 height 17
select select "47354"
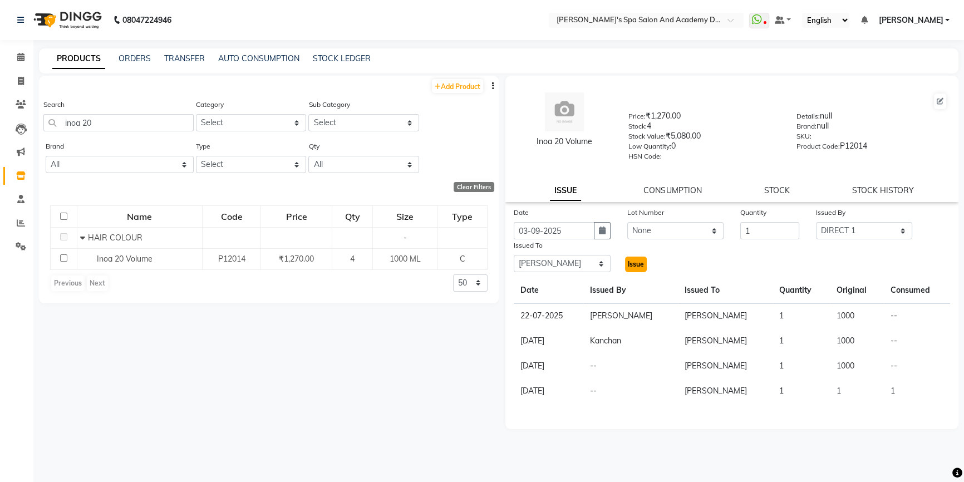
click at [627, 267] on button "Issue" at bounding box center [636, 265] width 22 height 16
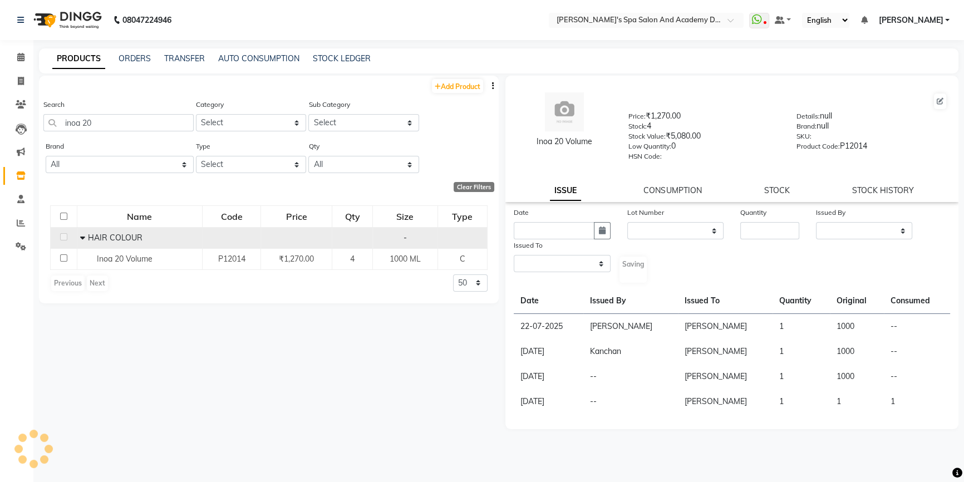
select select
